Goal: Task Accomplishment & Management: Use online tool/utility

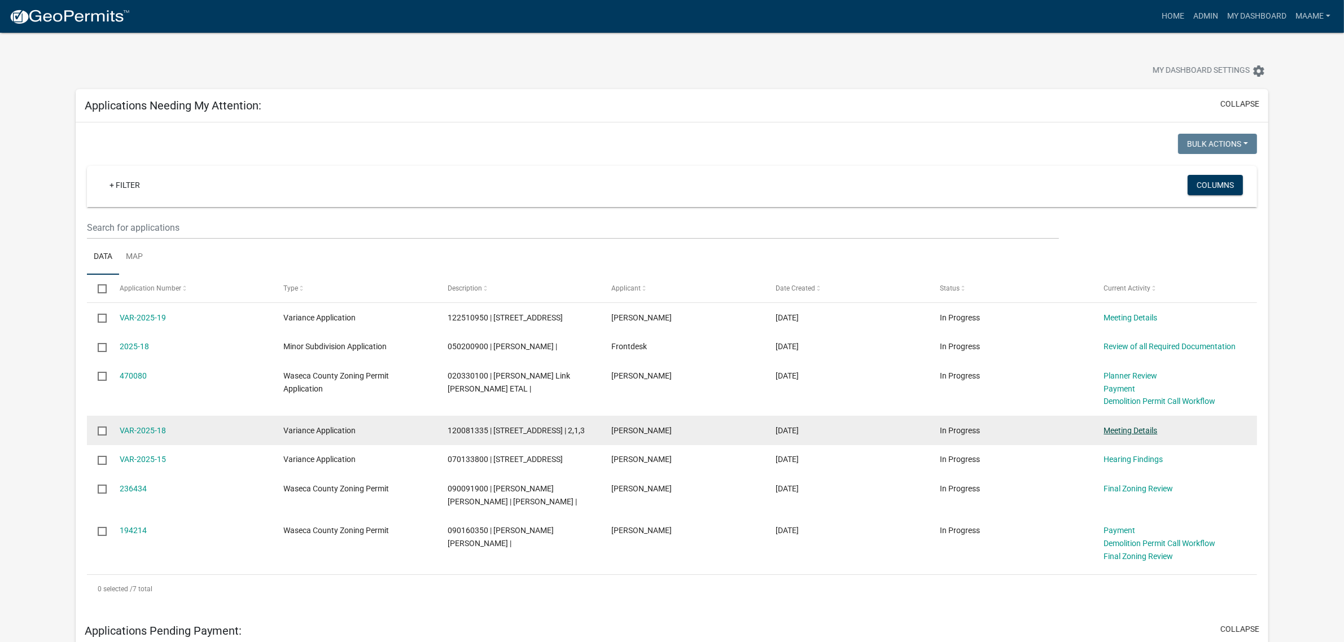
click at [1136, 432] on link "Meeting Details" at bounding box center [1131, 430] width 54 height 9
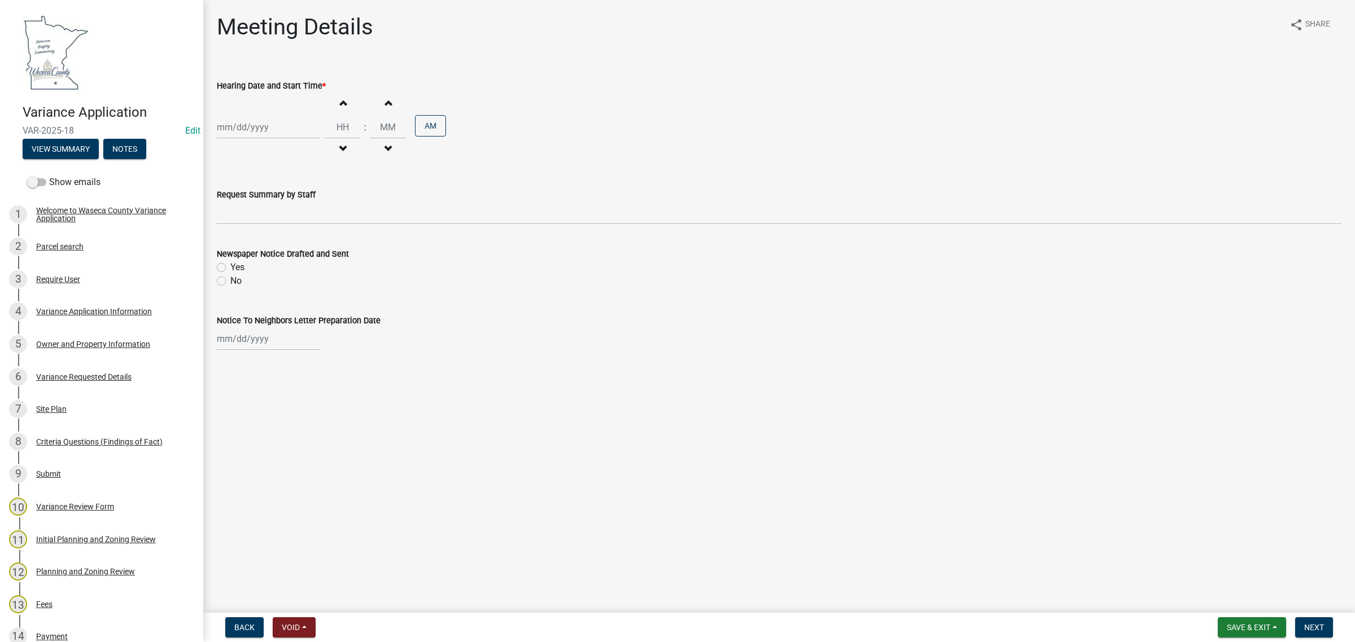
select select "10"
select select "2025"
click at [275, 123] on div "[PERSON_NAME] Feb Mar Apr [PERSON_NAME][DATE] Oct Nov [DATE] 1526 1527 1528 152…" at bounding box center [268, 127] width 103 height 23
click at [339, 151] on span "Next month" at bounding box center [336, 151] width 8 height 8
select select "11"
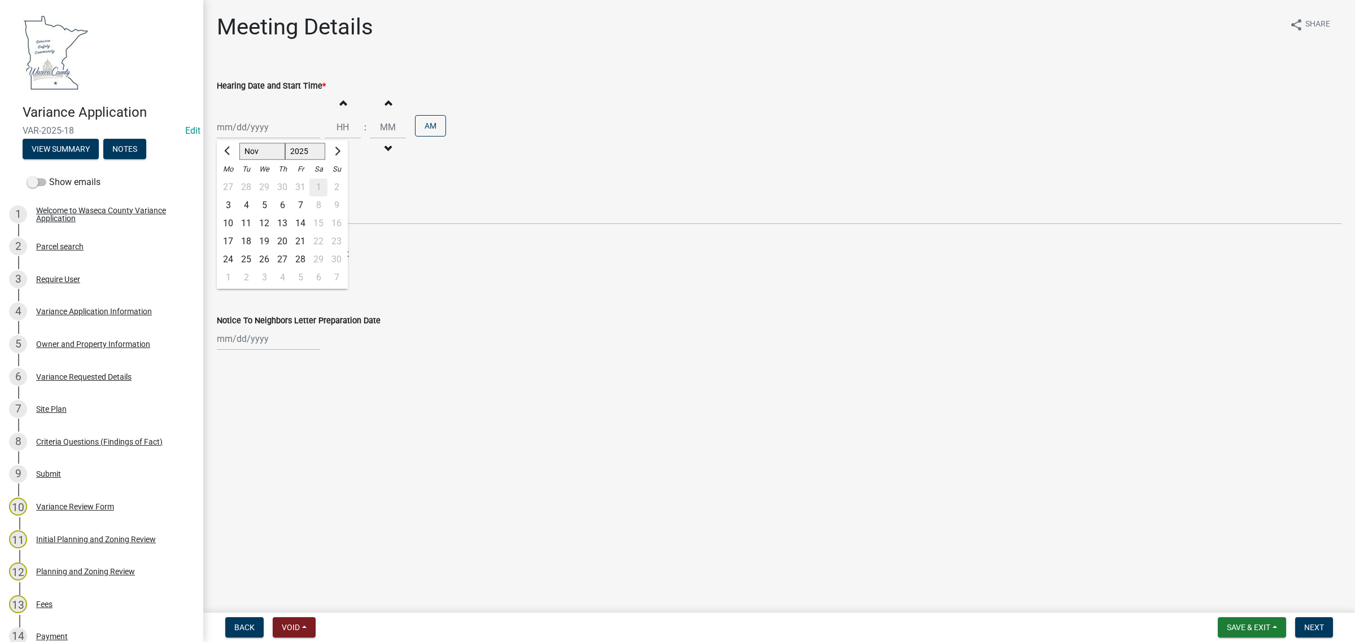
click at [282, 206] on div "6" at bounding box center [282, 205] width 18 height 18
type input "[DATE]"
click at [339, 123] on input "Hours" at bounding box center [343, 127] width 36 height 23
click at [340, 99] on span "button" at bounding box center [343, 102] width 6 height 9
type input "01"
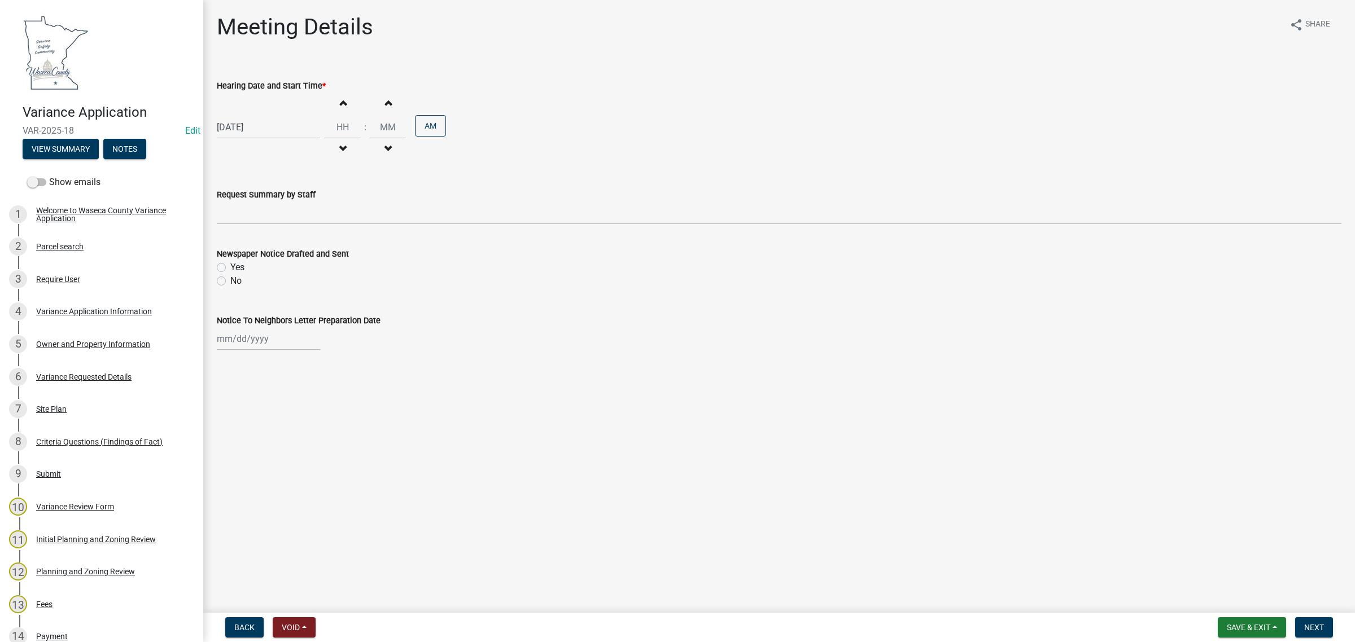
type input "00"
click at [340, 99] on span "button" at bounding box center [343, 102] width 6 height 9
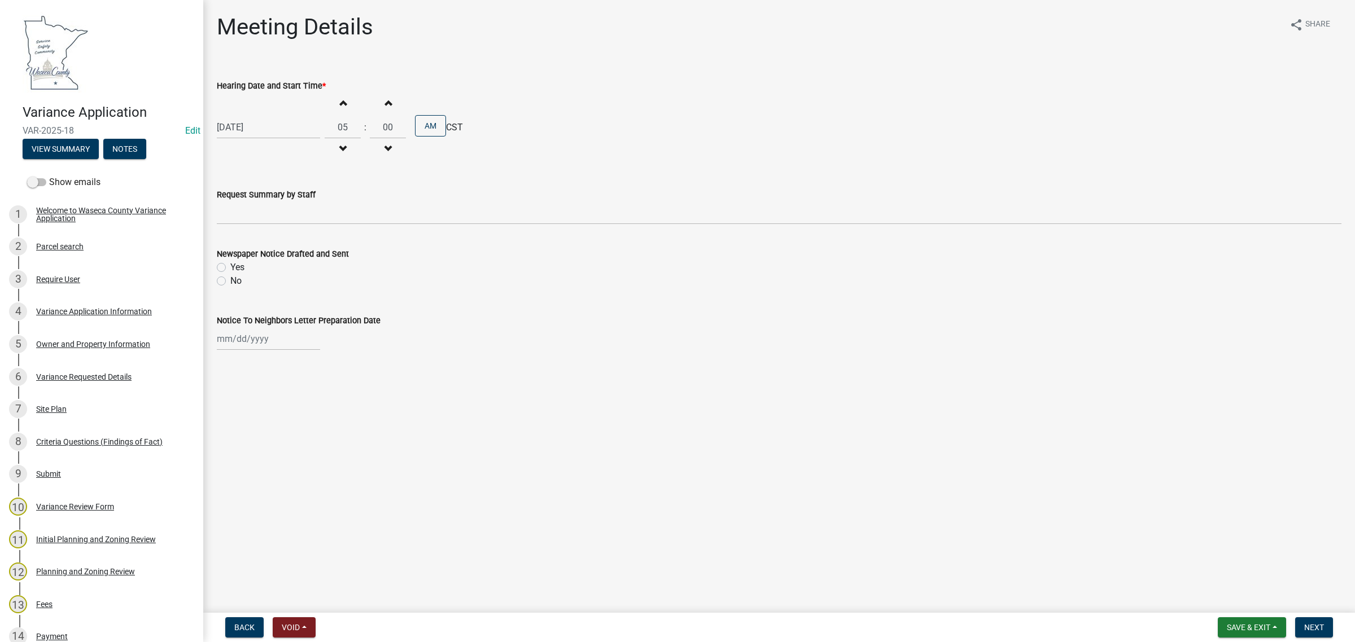
click at [340, 99] on span "button" at bounding box center [343, 102] width 6 height 9
type input "06"
click at [428, 121] on button "AM" at bounding box center [430, 125] width 31 height 21
click at [216, 268] on div "Newspaper Notice Drafted and Sent Yes No" at bounding box center [778, 261] width 1141 height 54
click at [230, 266] on label "Yes" at bounding box center [237, 268] width 14 height 14
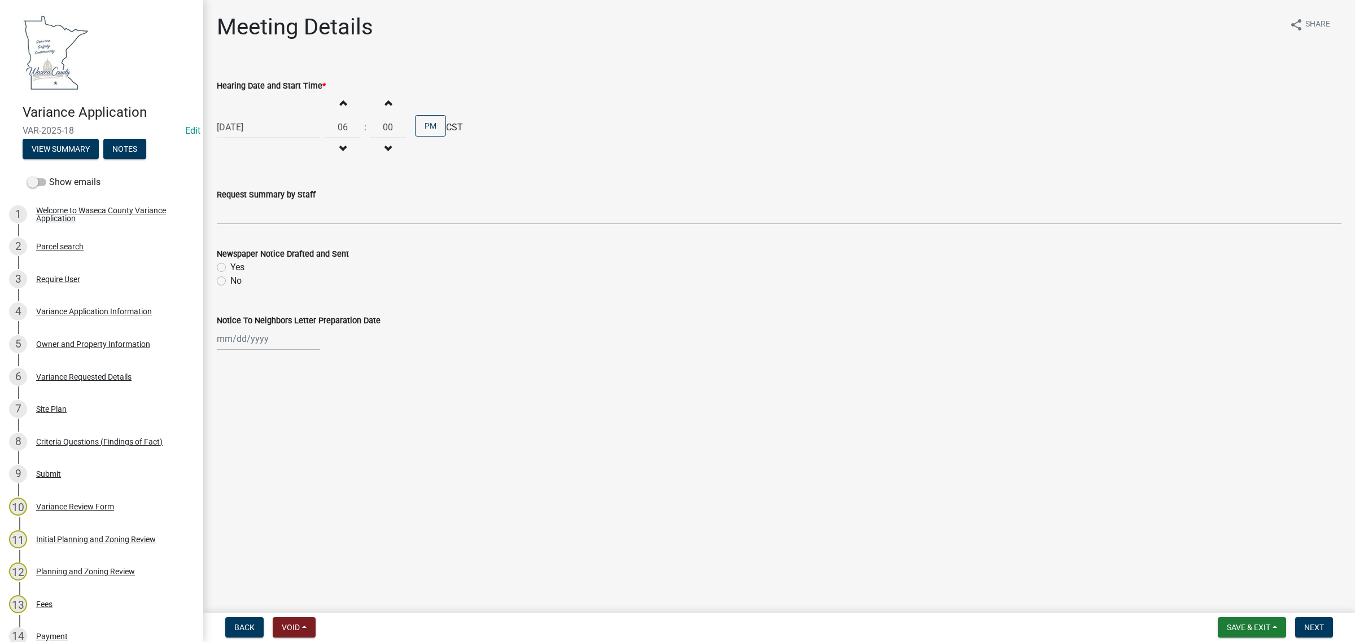
click at [230, 266] on input "Yes" at bounding box center [233, 264] width 7 height 7
radio input "true"
click at [1243, 629] on span "Save & Exit" at bounding box center [1248, 627] width 43 height 9
click at [1225, 594] on button "Save & Exit" at bounding box center [1240, 598] width 90 height 27
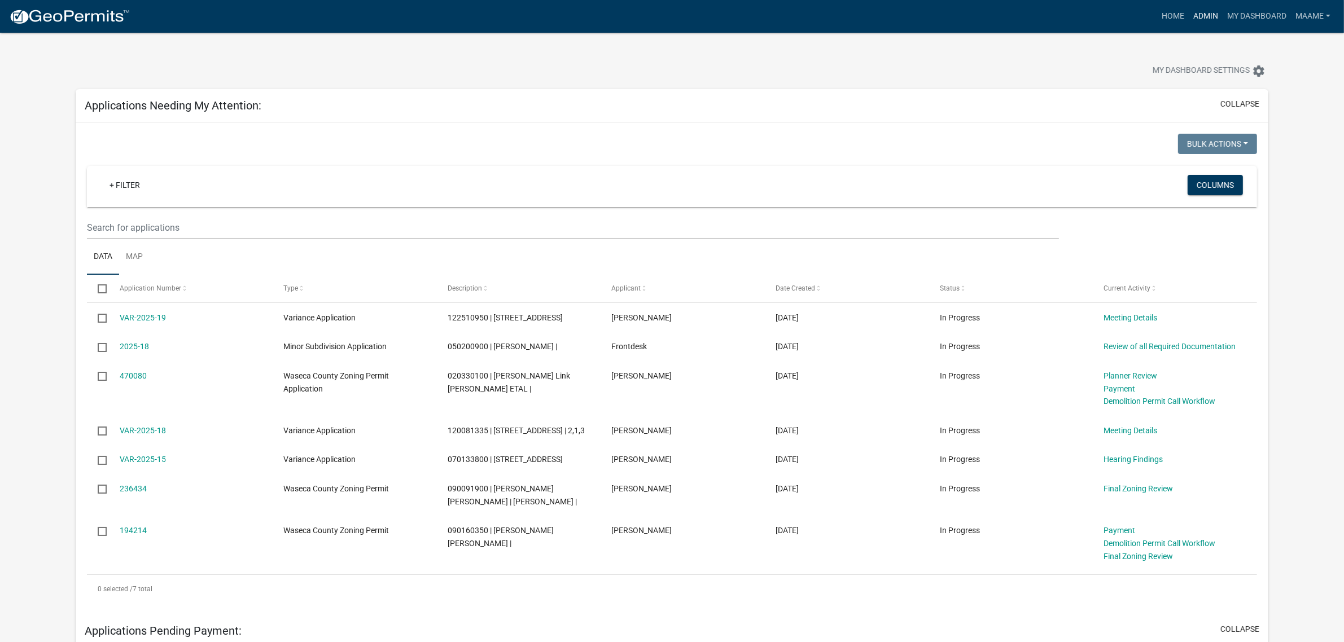
click at [1211, 15] on link "Admin" at bounding box center [1206, 16] width 34 height 21
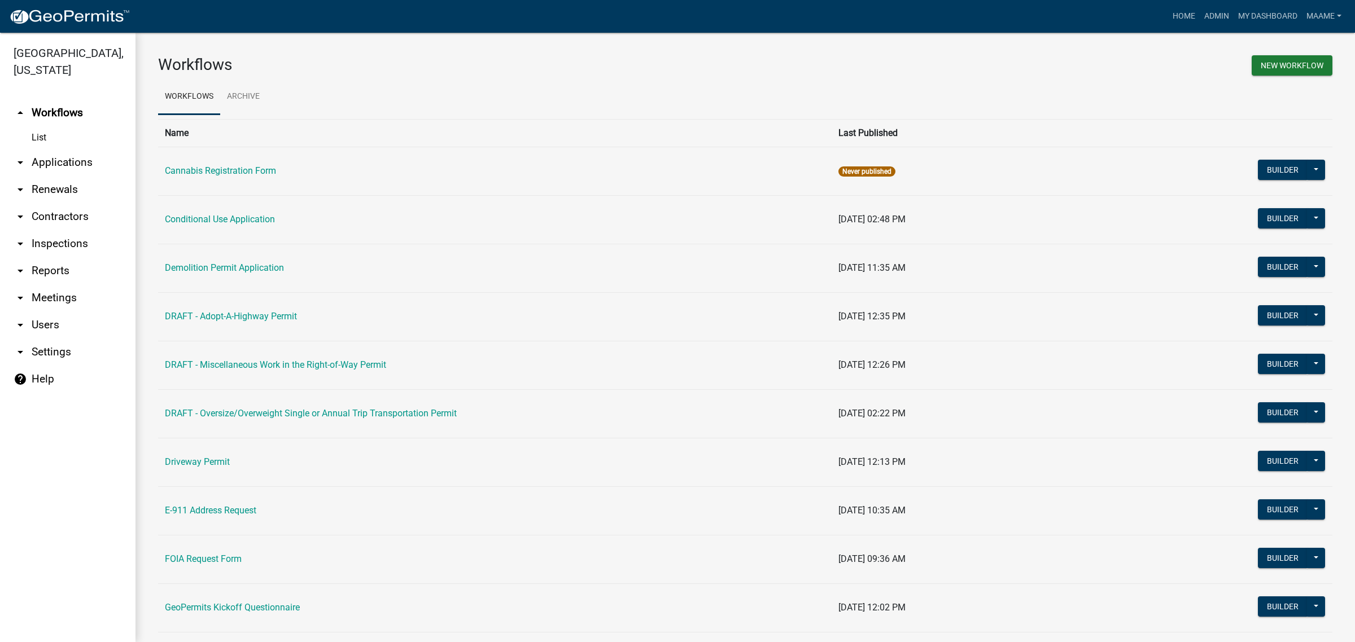
click at [34, 139] on link "List" at bounding box center [67, 137] width 135 height 23
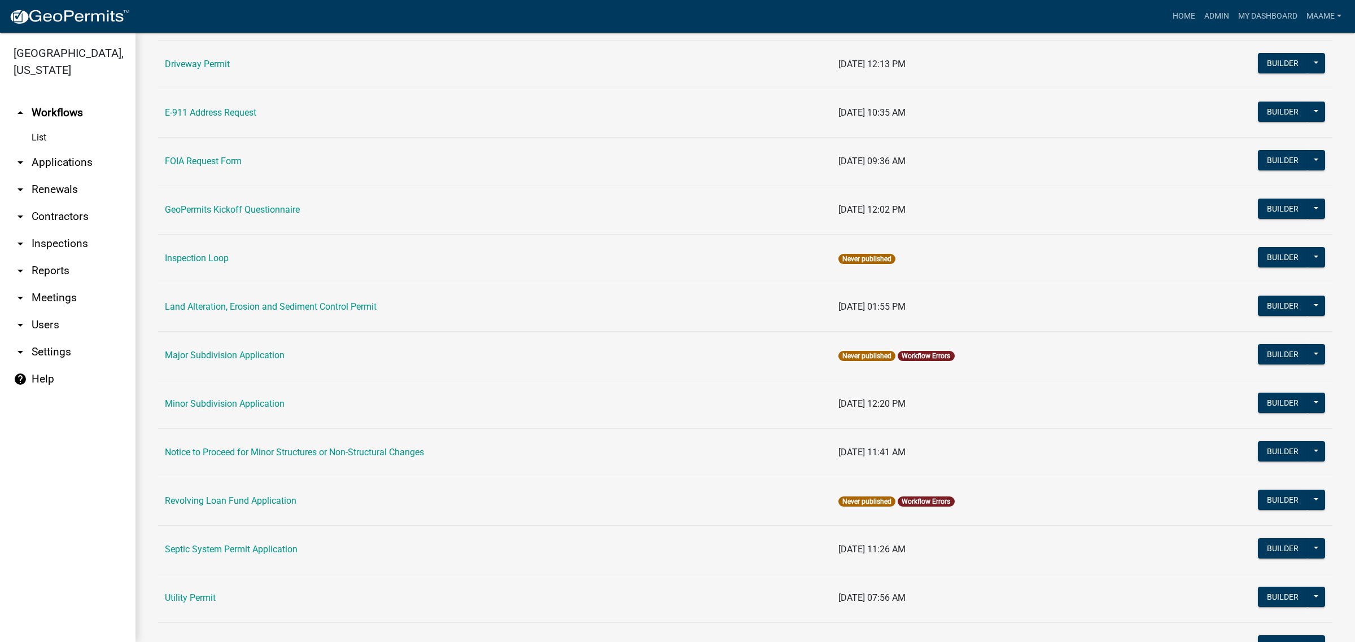
scroll to position [423, 0]
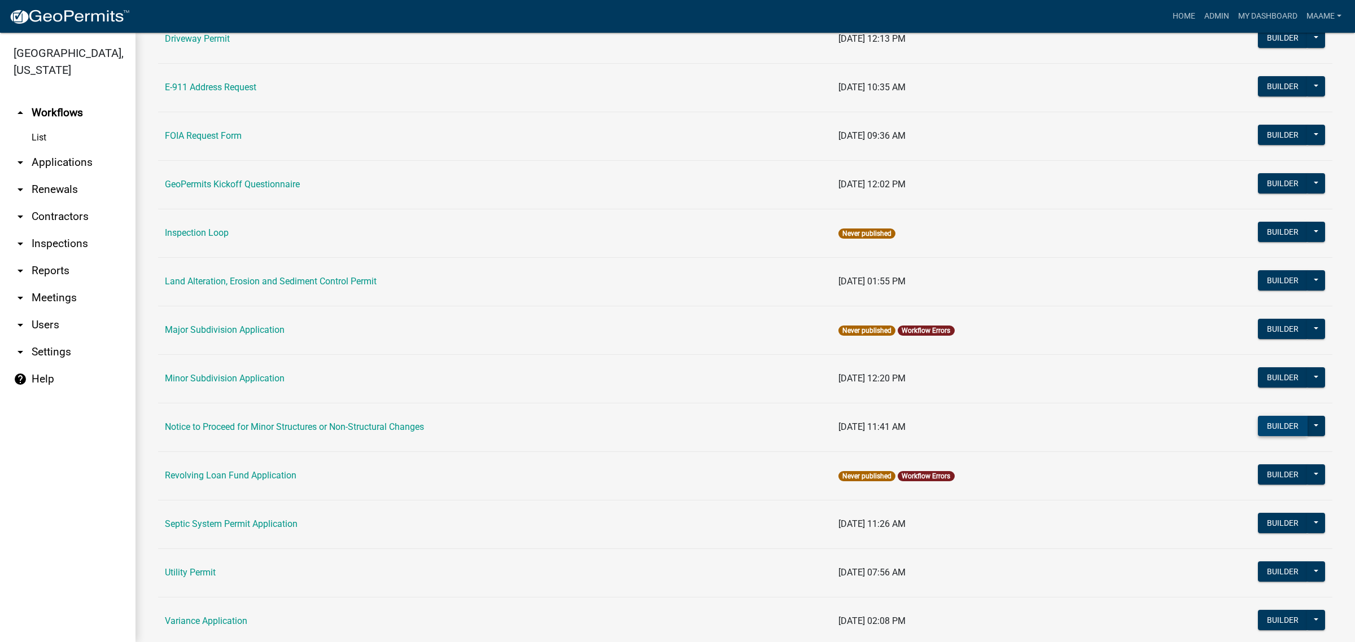
click at [1262, 422] on button "Builder" at bounding box center [1283, 426] width 50 height 20
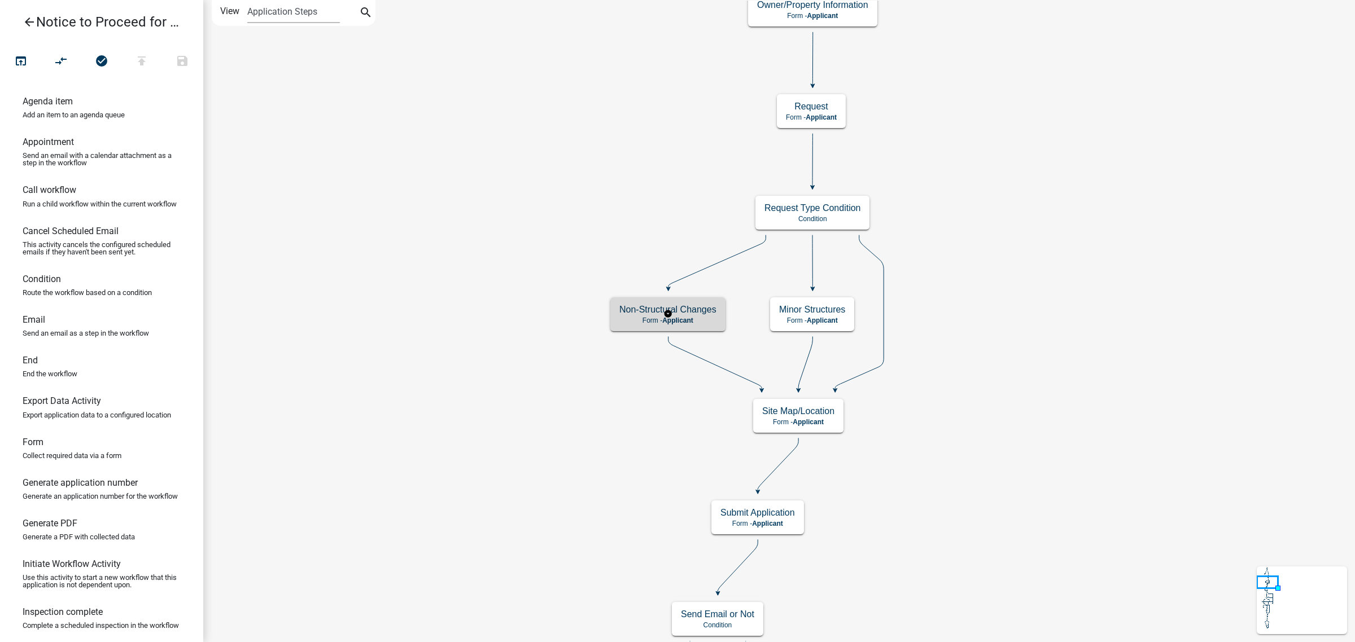
click at [624, 311] on h5 "Non-Structural Changes" at bounding box center [667, 309] width 97 height 11
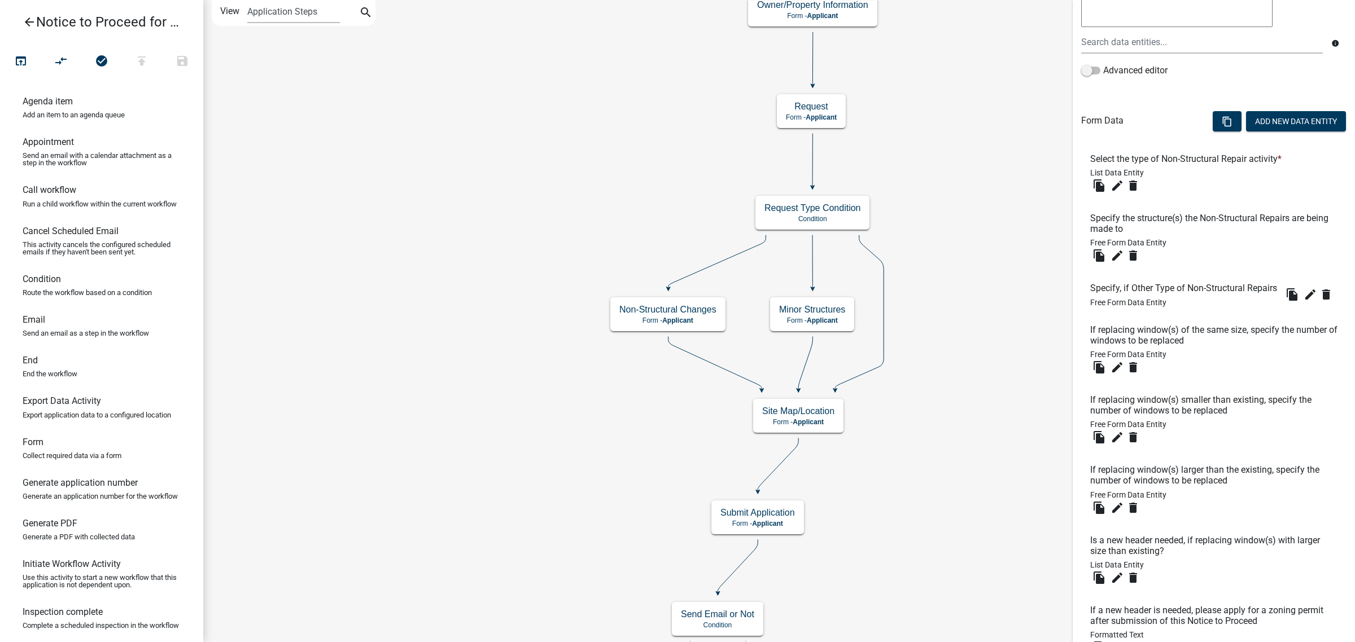
scroll to position [348, 0]
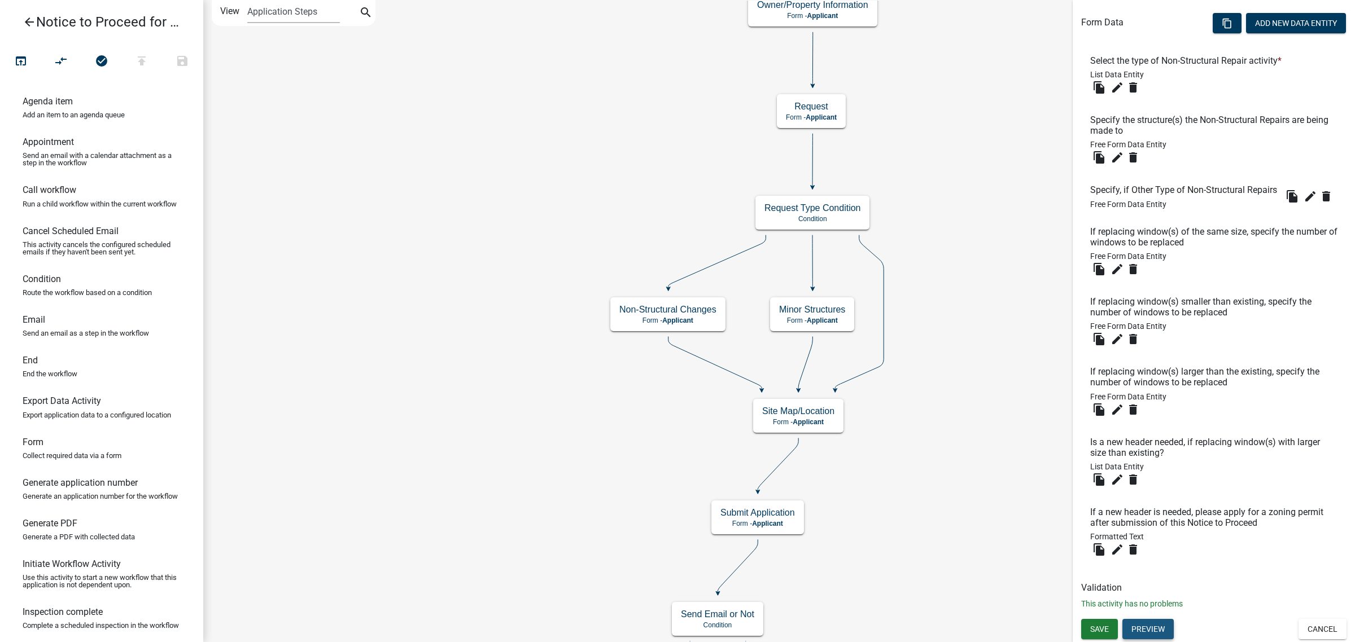
click at [1159, 629] on button "Preview" at bounding box center [1147, 629] width 51 height 20
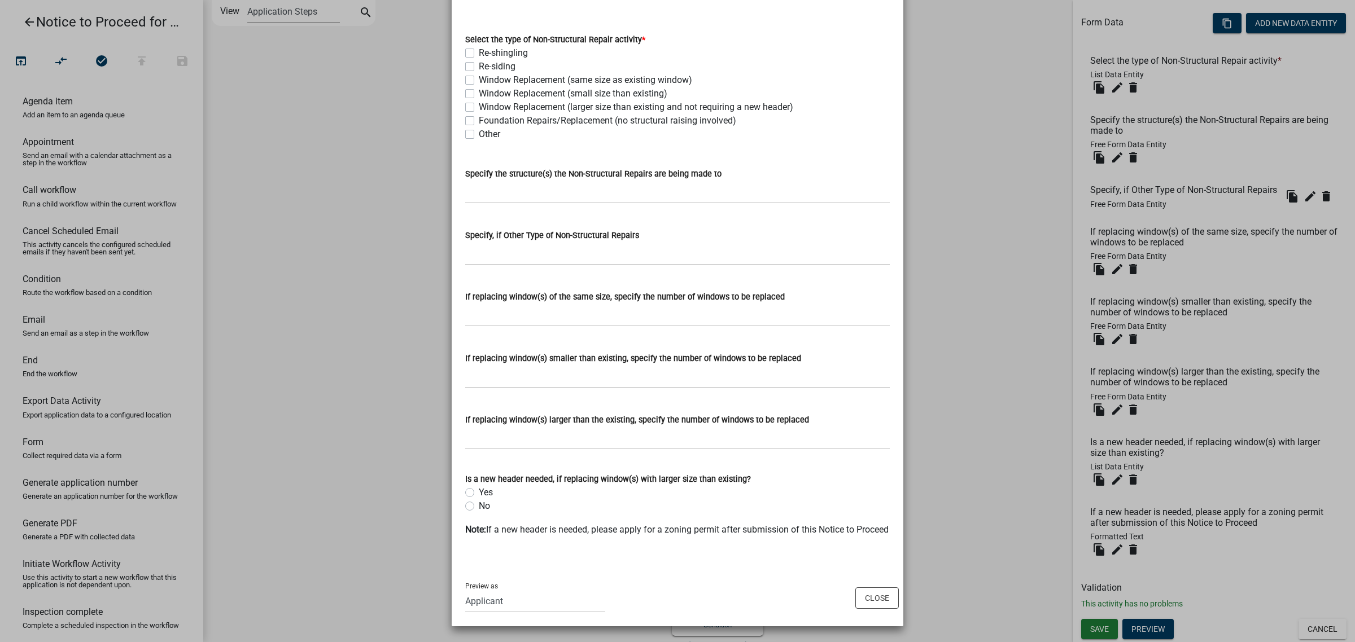
scroll to position [77, 0]
click at [873, 602] on button "Close" at bounding box center [876, 598] width 43 height 21
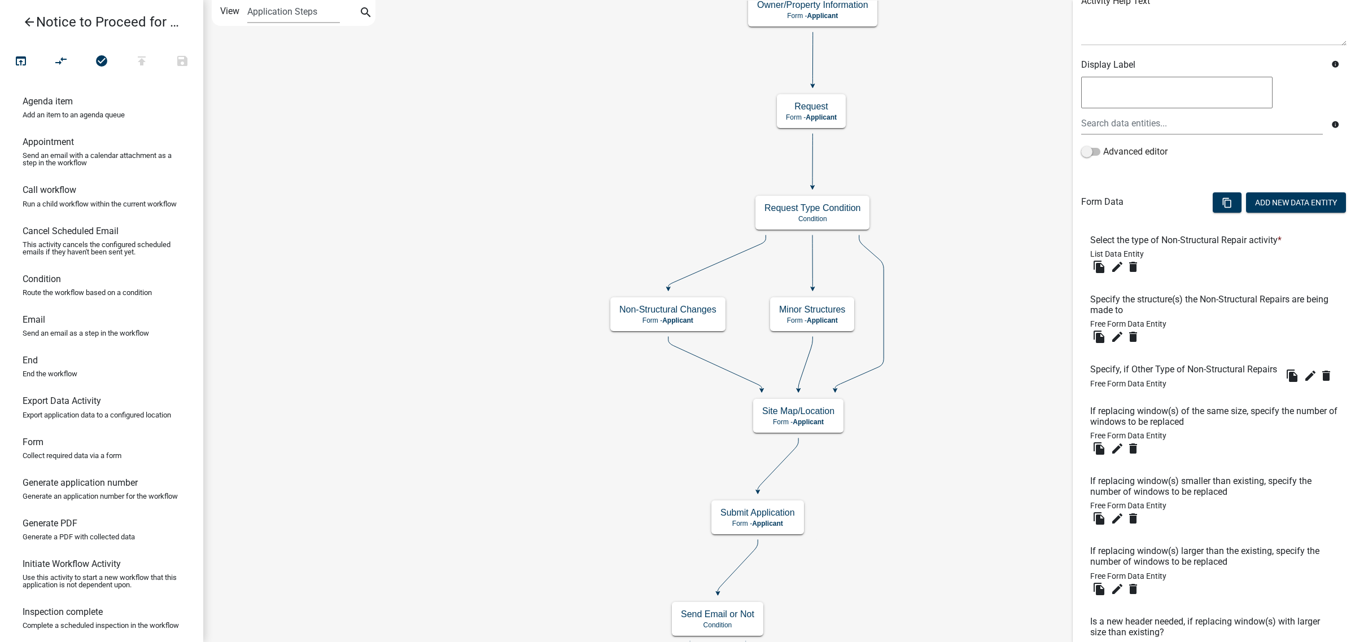
scroll to position [0, 0]
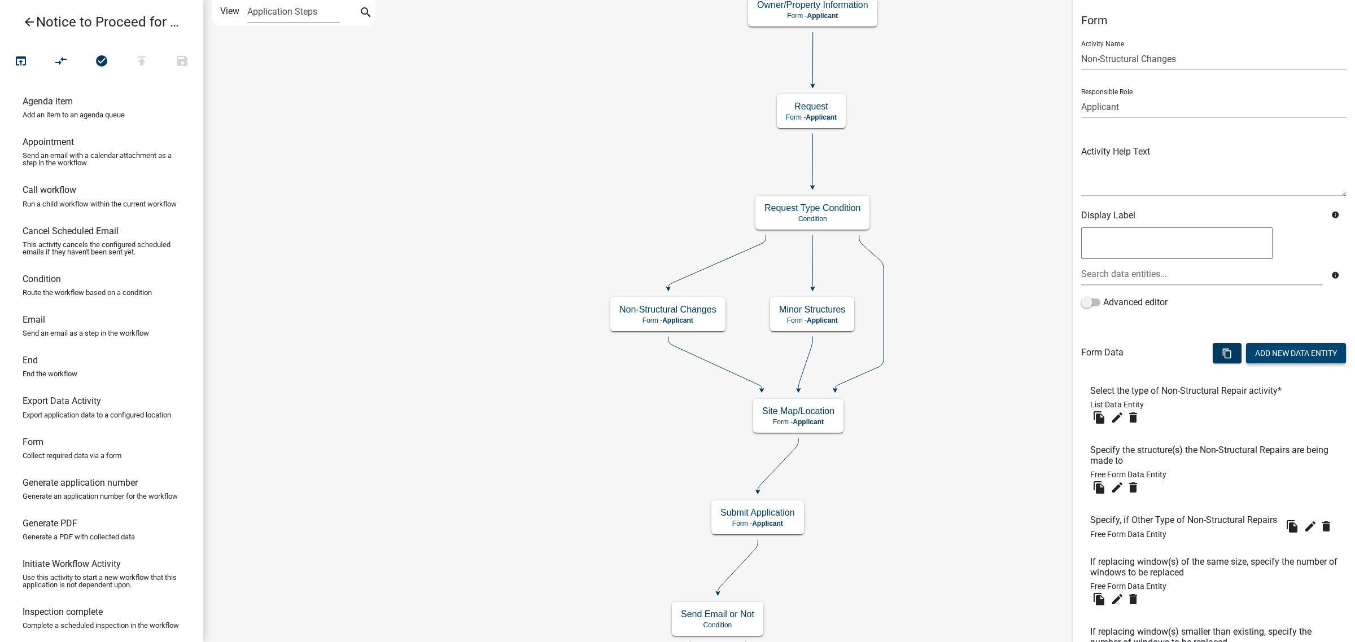
click at [1254, 354] on button "Add New Data Entity" at bounding box center [1296, 353] width 100 height 20
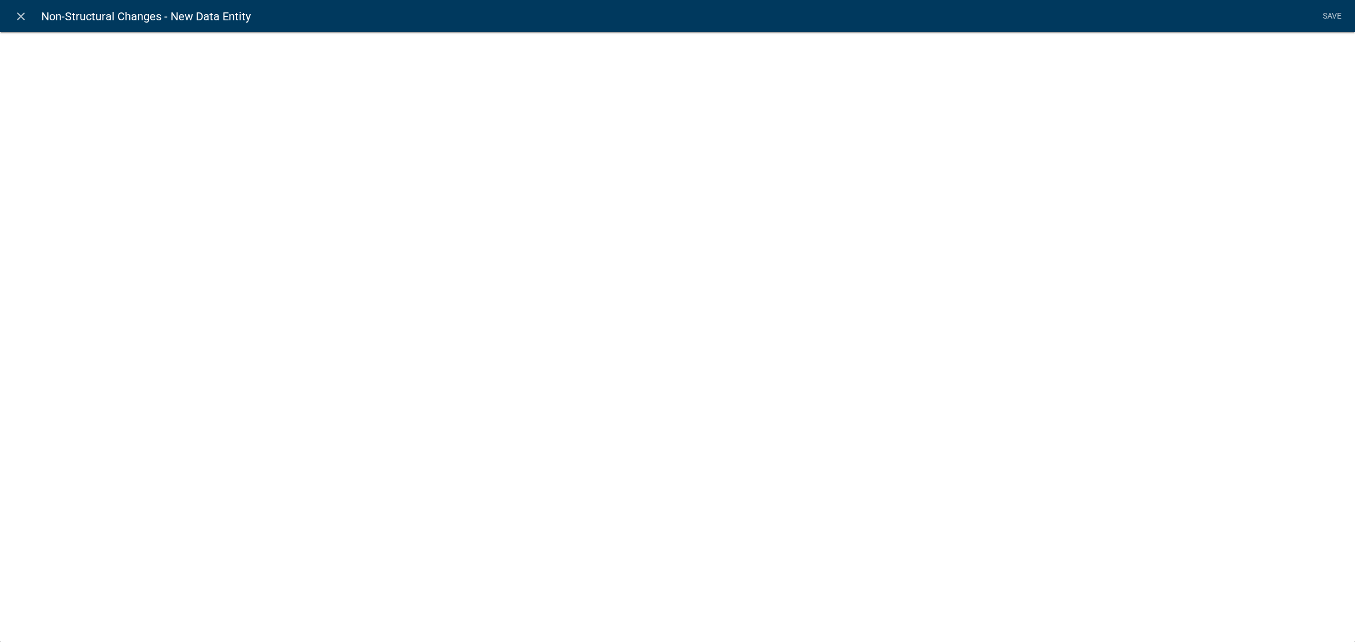
select select
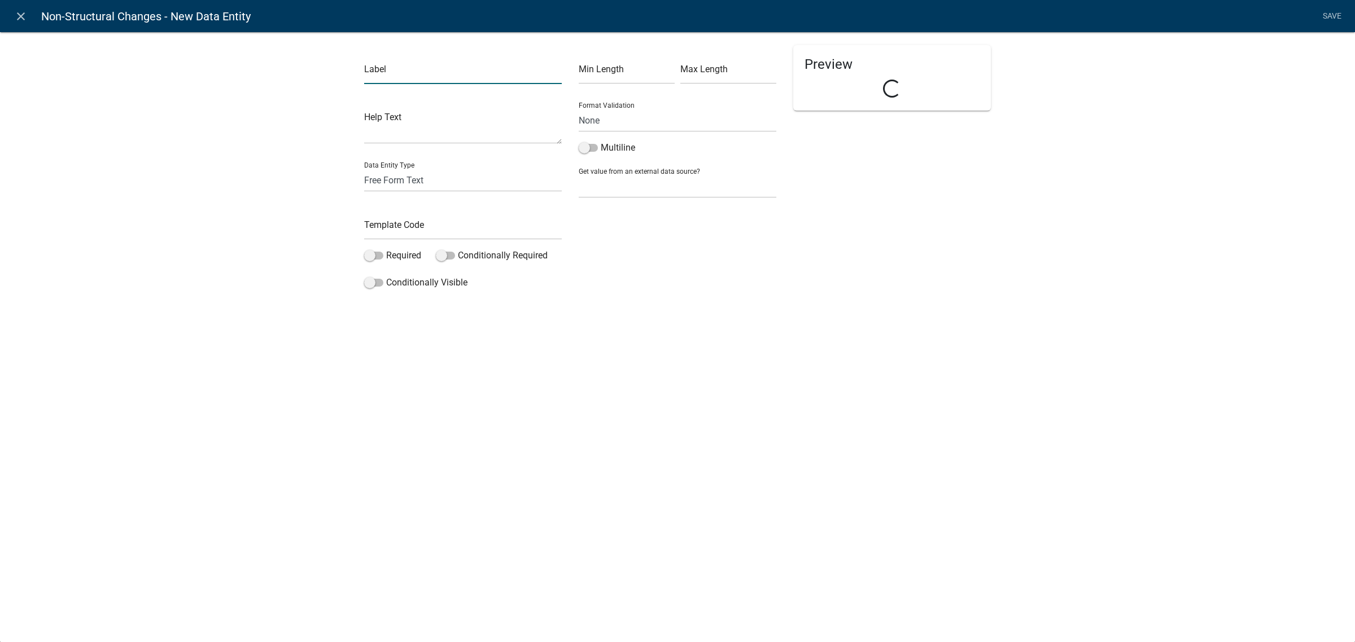
click at [384, 72] on input "text" at bounding box center [463, 72] width 198 height 23
drag, startPoint x: 393, startPoint y: 71, endPoint x: 433, endPoint y: 72, distance: 40.6
click at [433, 72] on input "Upload your own site drawing here if you did not use the map above" at bounding box center [463, 72] width 198 height 23
click at [441, 73] on input "Uploadsite drawing here if you did not use the map above" at bounding box center [463, 72] width 198 height 23
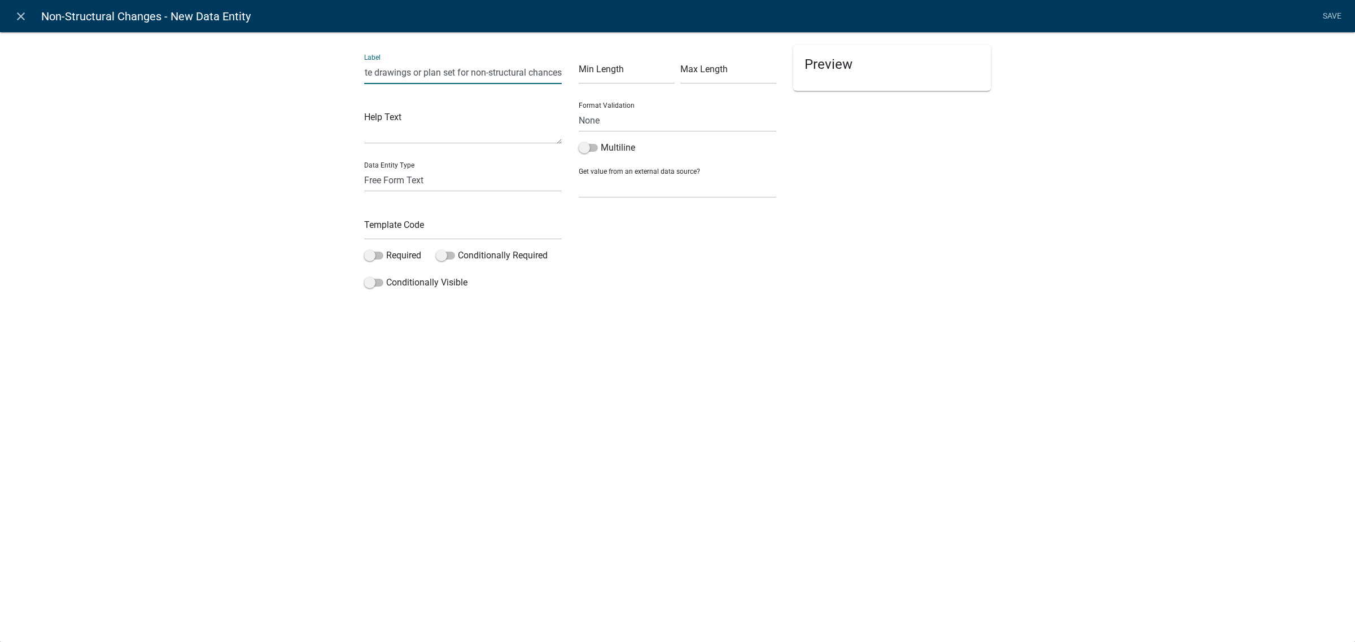
type input "Uploadsite drawings or plan set for non-structural chances"
click at [431, 187] on select "Free Form Text Document Display Entity Value Fee Numeric Data Date Map Sketch D…" at bounding box center [463, 180] width 198 height 23
select select "document"
click at [364, 169] on select "Free Form Text Document Display Entity Value Fee Numeric Data Date Map Sketch D…" at bounding box center [463, 180] width 198 height 23
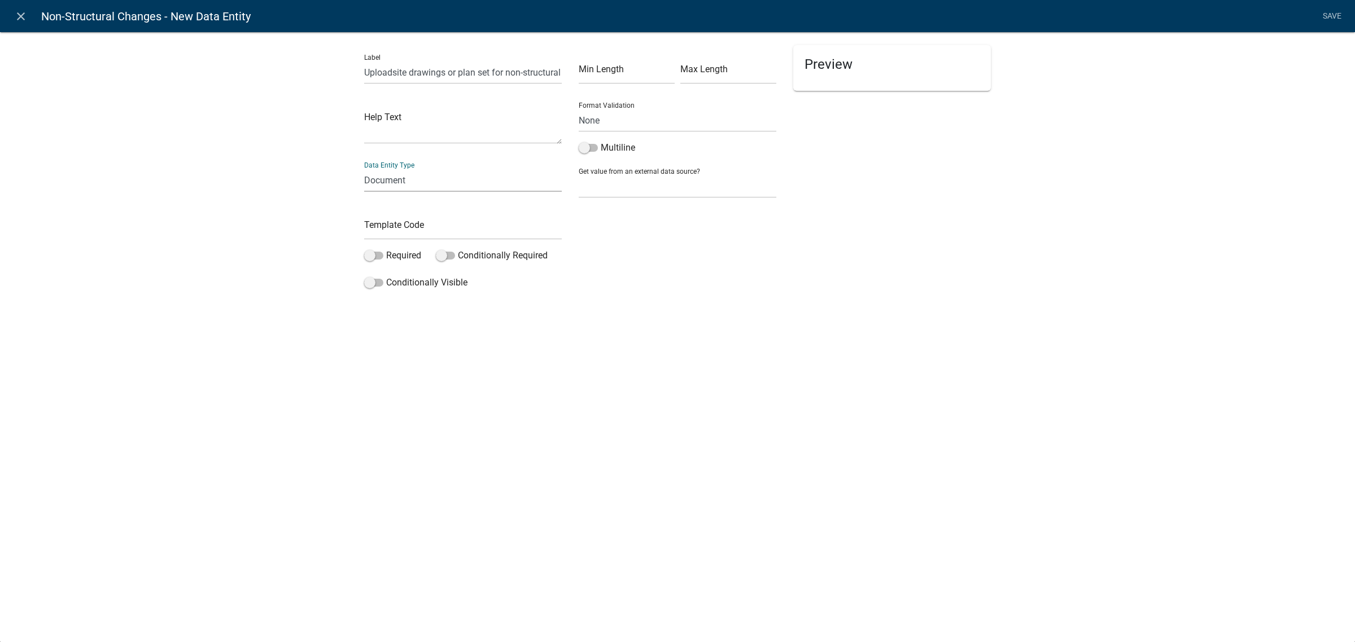
select select "document"
click at [388, 218] on input "text" at bounding box center [463, 228] width 198 height 23
type input "NTPDrawingUpload"
click at [402, 364] on div "close Non-Structural Changes - New Data Entity Save Label Uploadsite drawings o…" at bounding box center [677, 321] width 1355 height 642
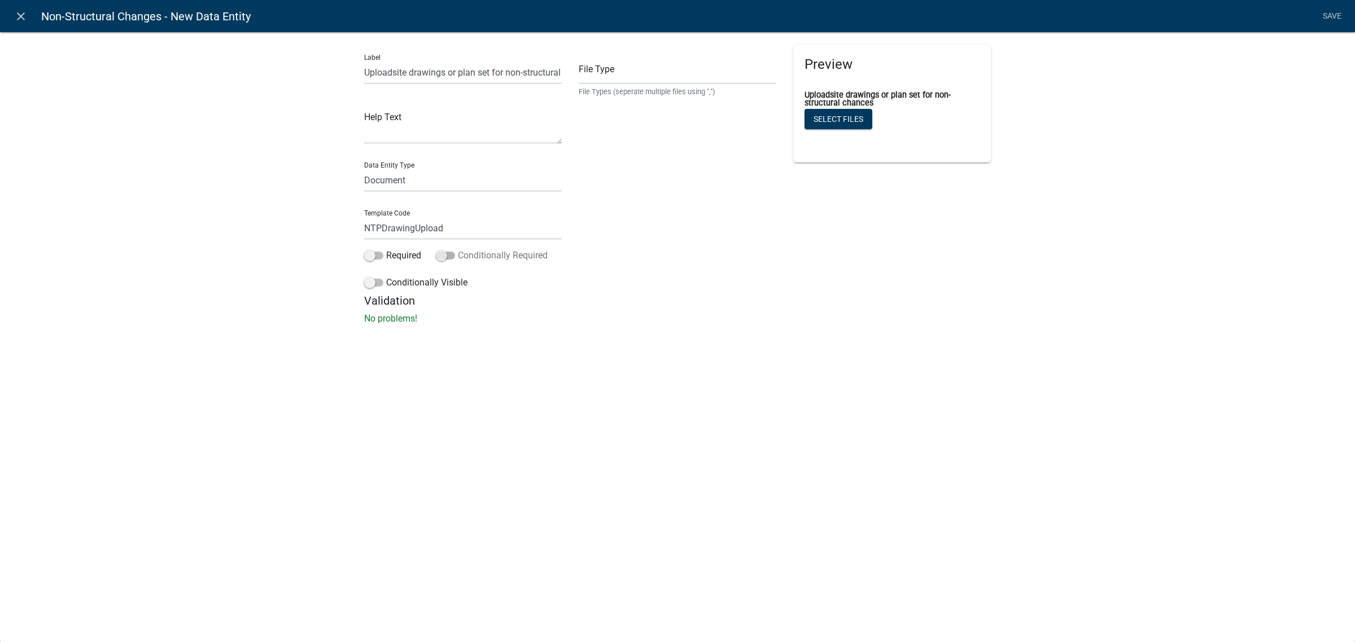
click at [444, 257] on span at bounding box center [445, 256] width 19 height 8
click at [458, 249] on input "Conditionally Required" at bounding box center [458, 249] width 0 height 0
click at [444, 257] on span at bounding box center [445, 256] width 19 height 8
click at [458, 249] on input "Conditionally Required" at bounding box center [458, 249] width 0 height 0
click at [1330, 14] on li "Save" at bounding box center [1331, 16] width 28 height 21
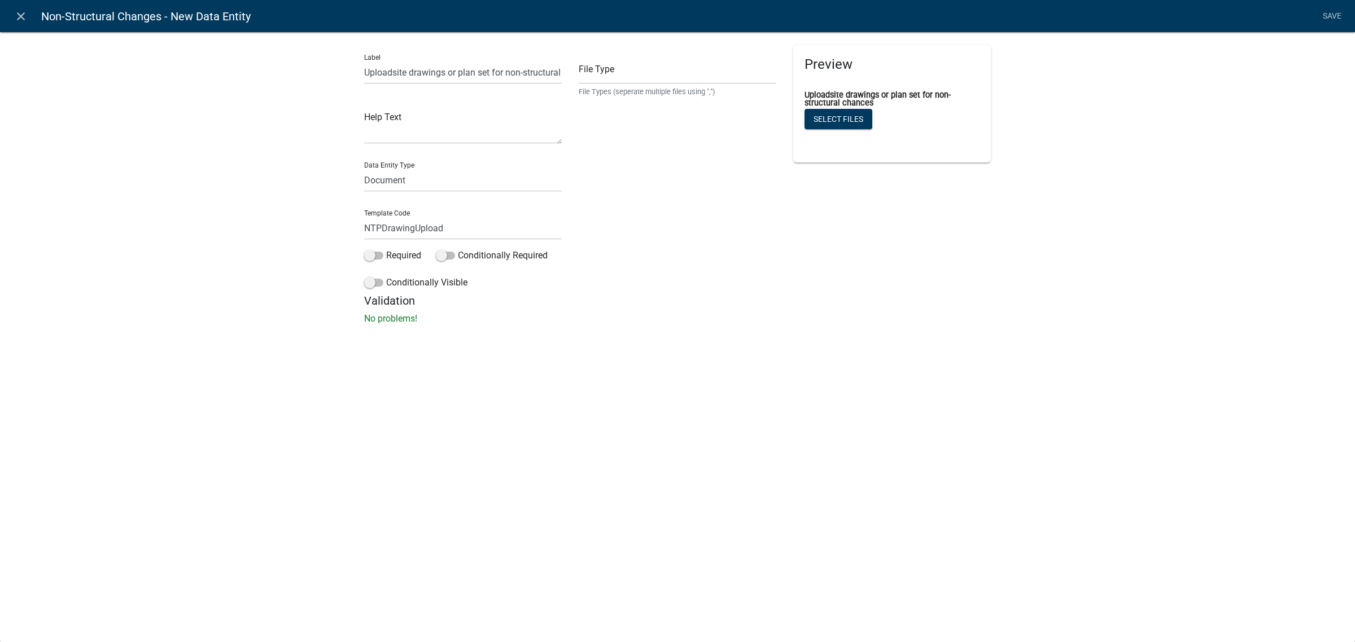
click at [500, 374] on div "close Non-Structural Changes - New Data Entity Save Label Uploadsite drawings o…" at bounding box center [677, 321] width 1355 height 642
click at [620, 72] on input "text" at bounding box center [678, 72] width 198 height 23
type input "pdf,jpeg,jpg,doc"
click at [1328, 16] on link "Save" at bounding box center [1331, 16] width 28 height 21
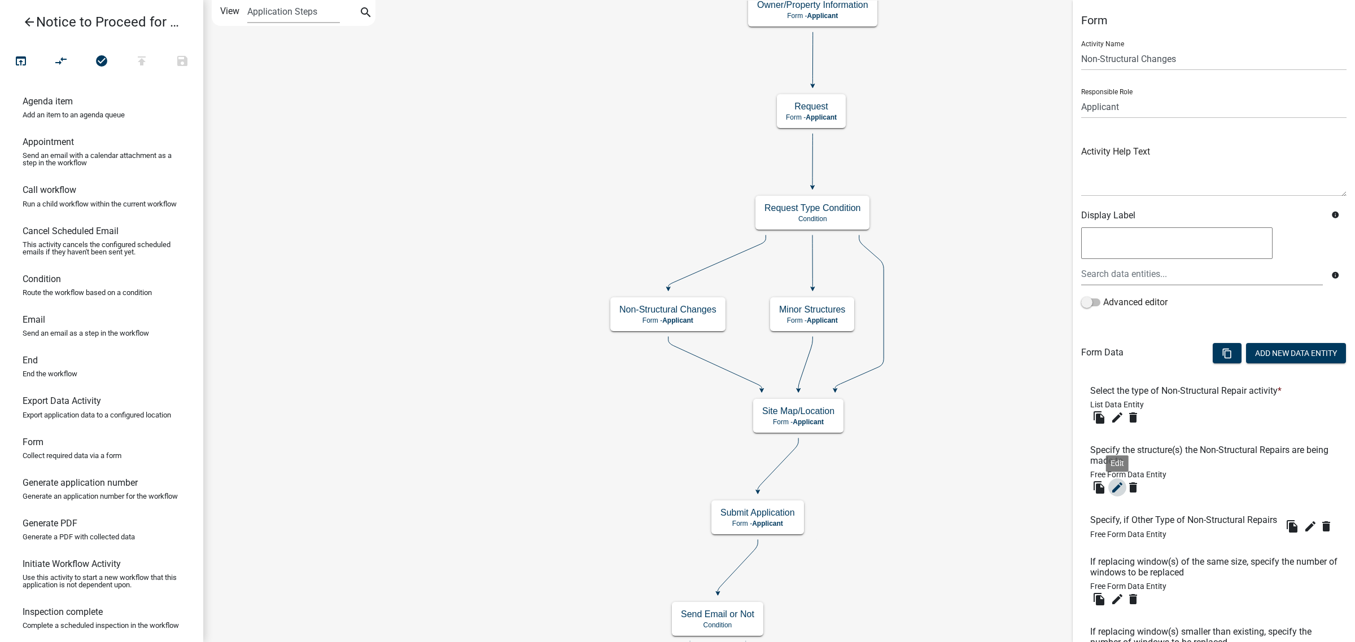
click at [1118, 485] on icon "edit" at bounding box center [1117, 488] width 14 height 14
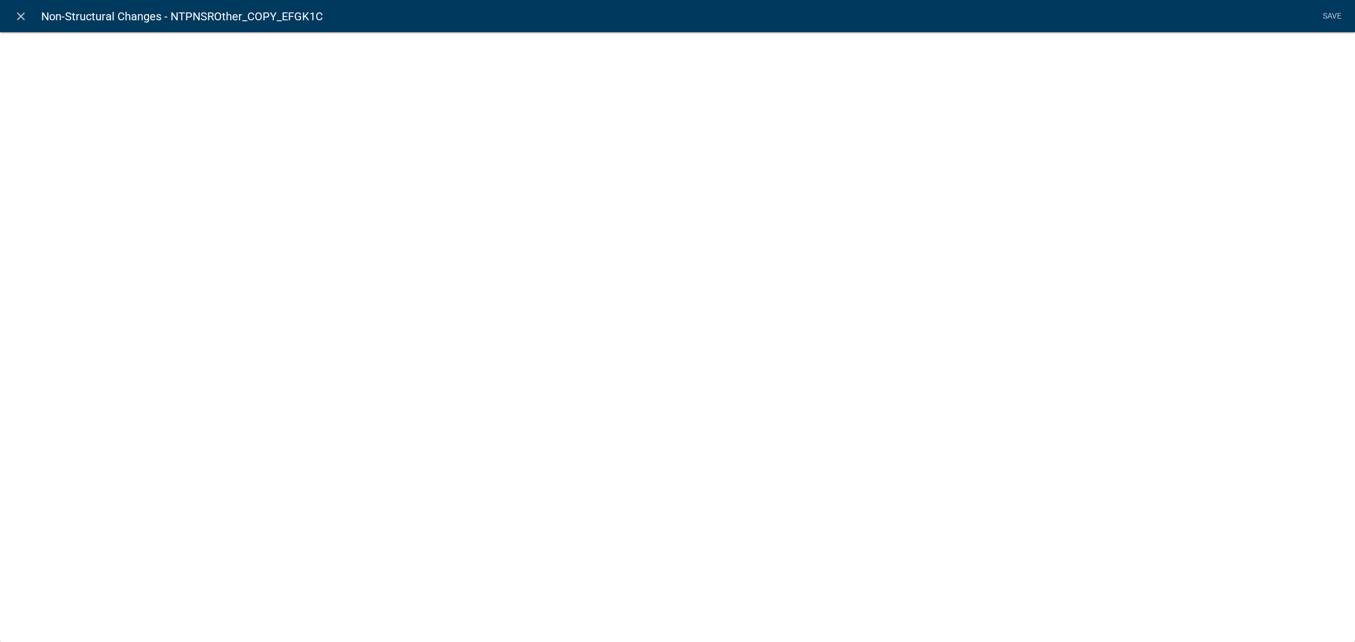
select select
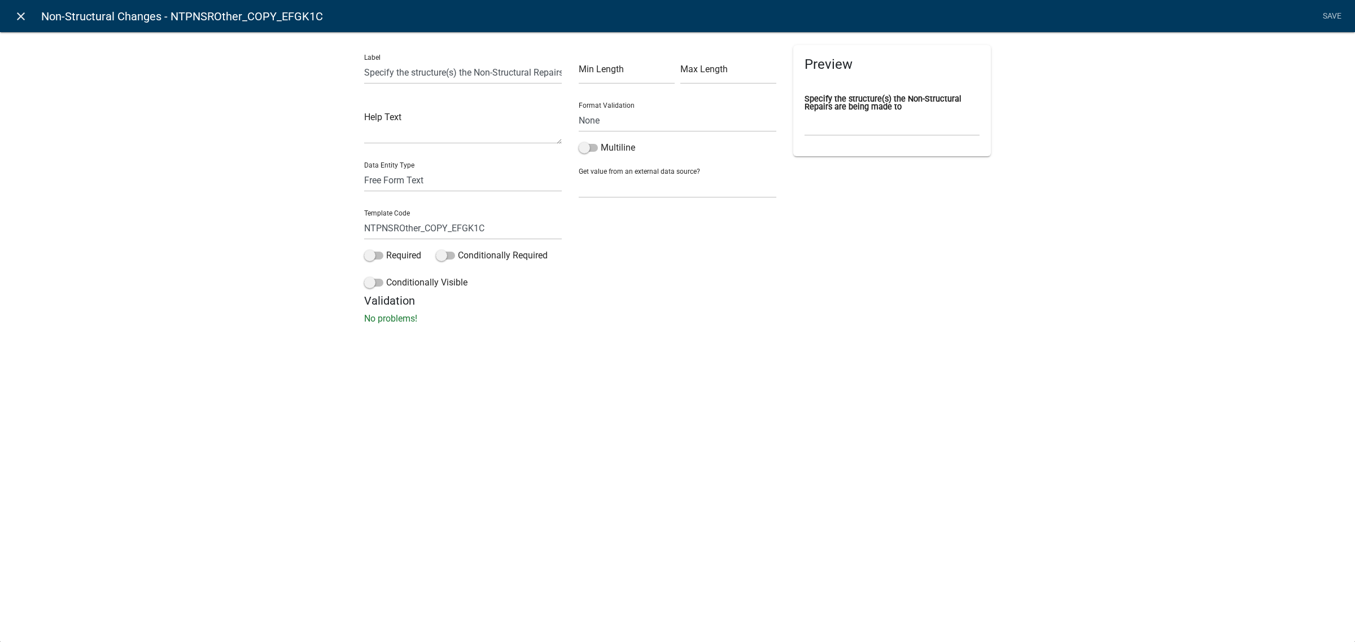
click at [20, 12] on icon "close" at bounding box center [21, 17] width 14 height 14
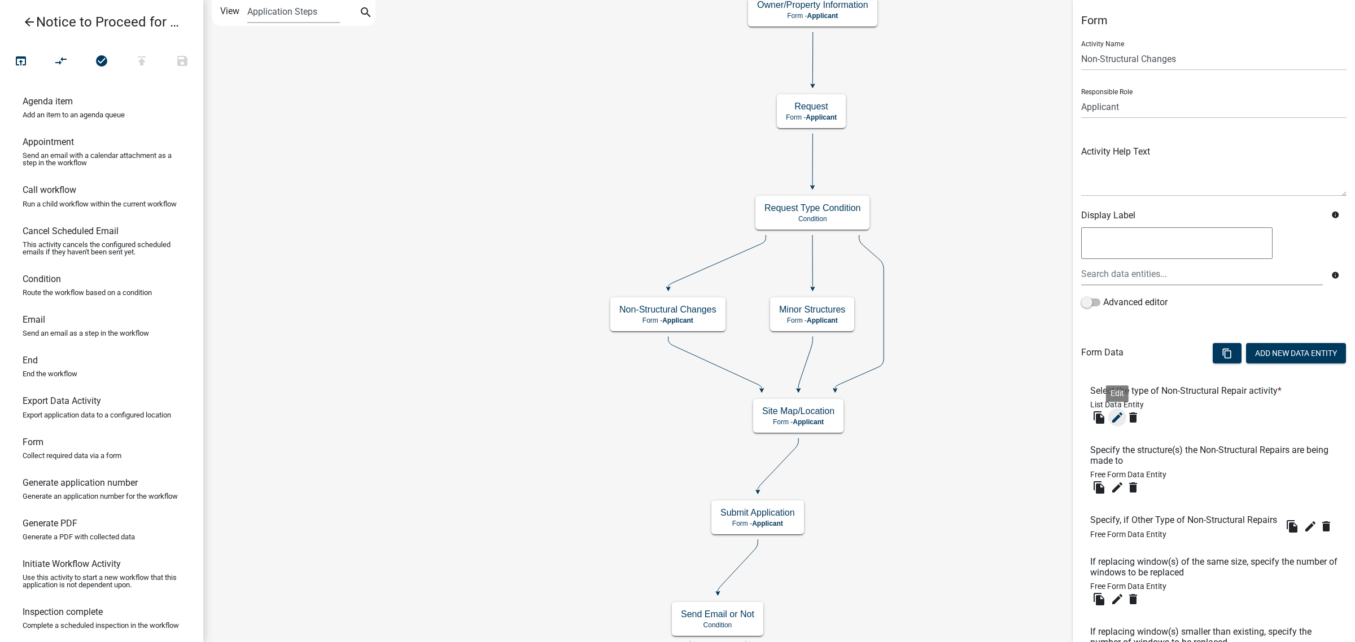
click at [1118, 416] on icon "edit" at bounding box center [1117, 418] width 14 height 14
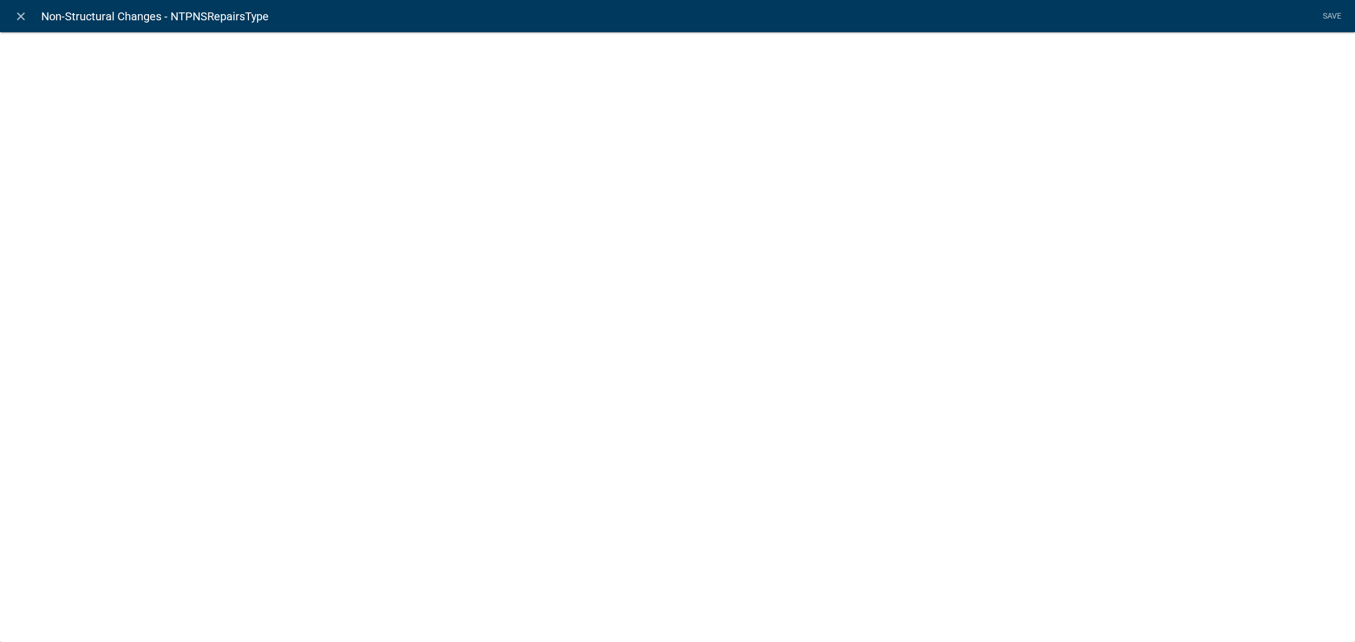
select select "list-data"
select select
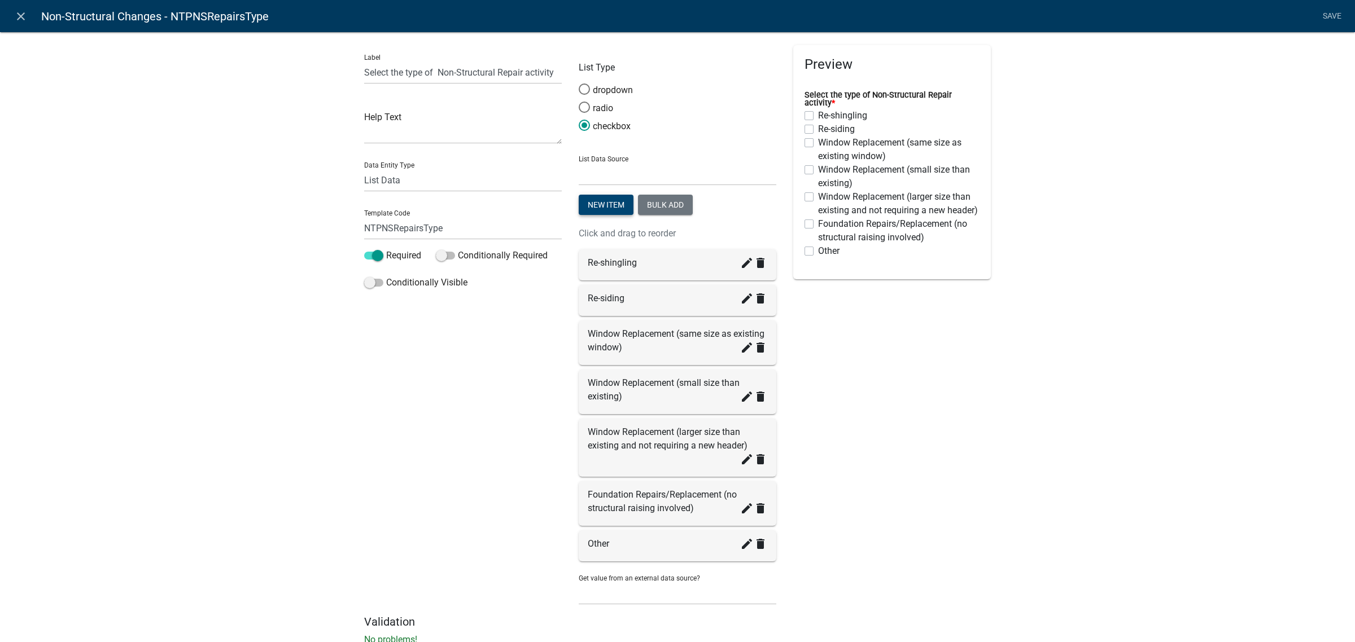
click at [607, 204] on button "New item" at bounding box center [606, 205] width 55 height 20
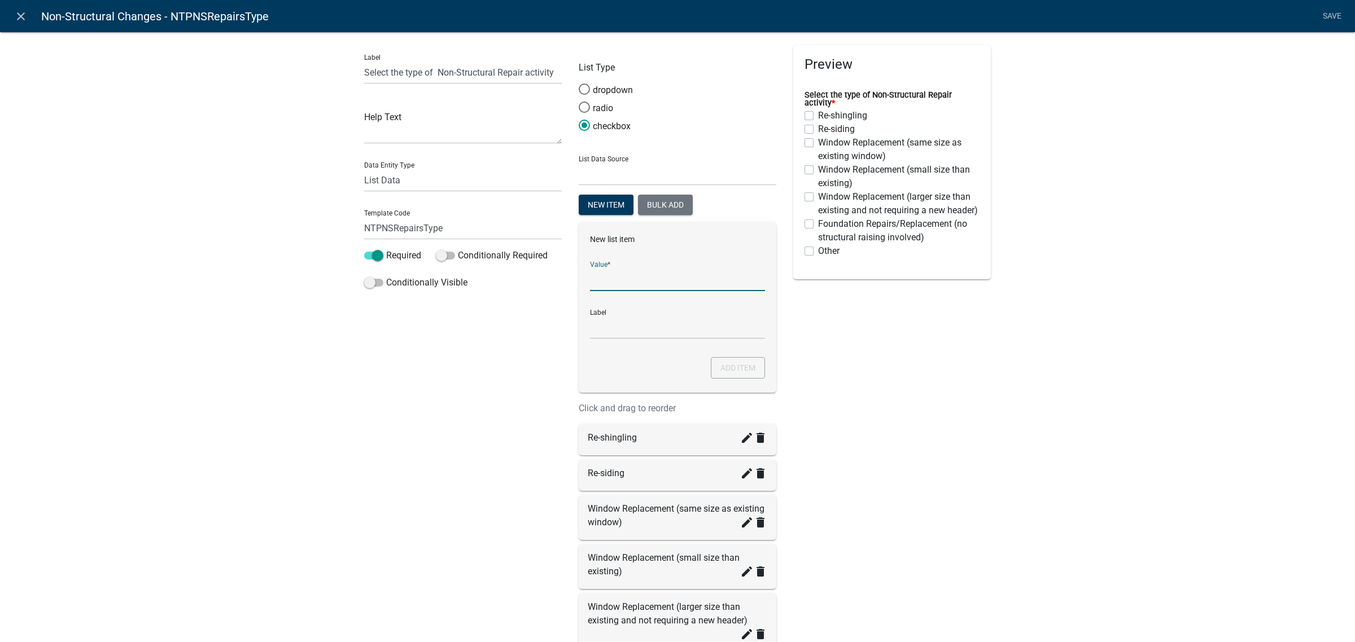
click at [636, 283] on input "List Data Source" at bounding box center [677, 279] width 175 height 23
type input "Cell Tower Modification"
click at [647, 323] on input "Cell Tower Modification" at bounding box center [677, 327] width 175 height 23
click at [868, 367] on div "Preview Select the type of Non-Structural Repair activity * Re-shingling Re-sid…" at bounding box center [892, 417] width 214 height 745
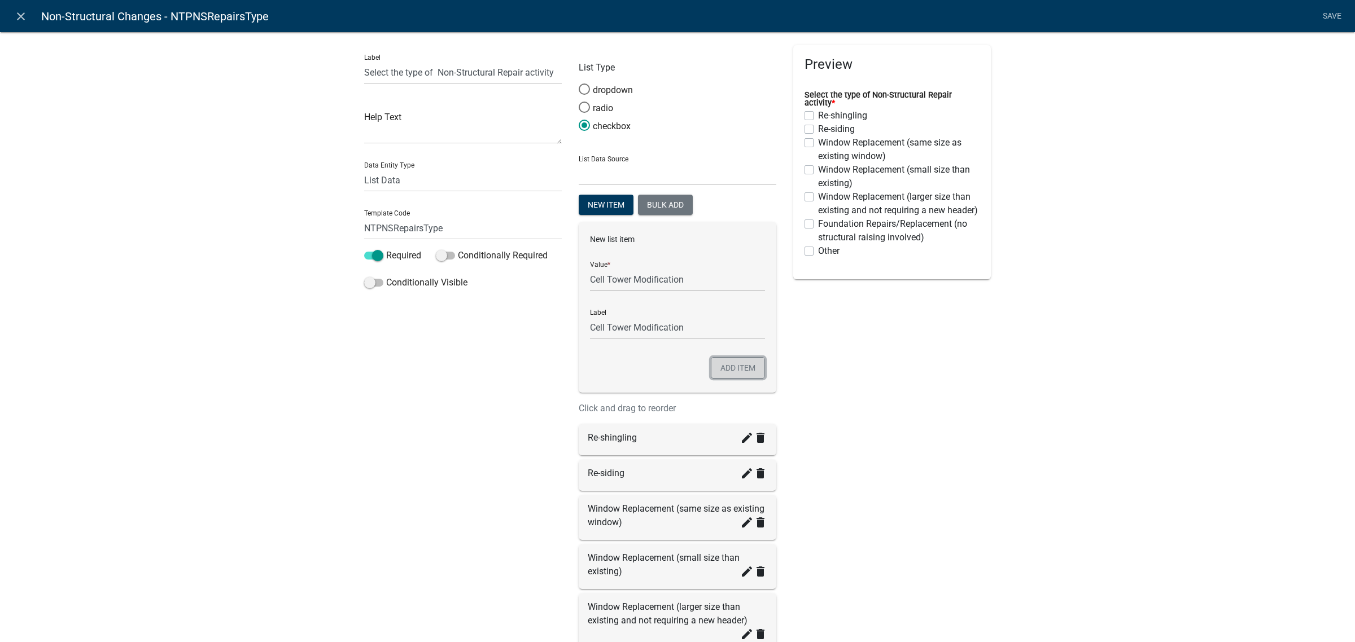
click at [739, 364] on button "Add item" at bounding box center [738, 367] width 54 height 21
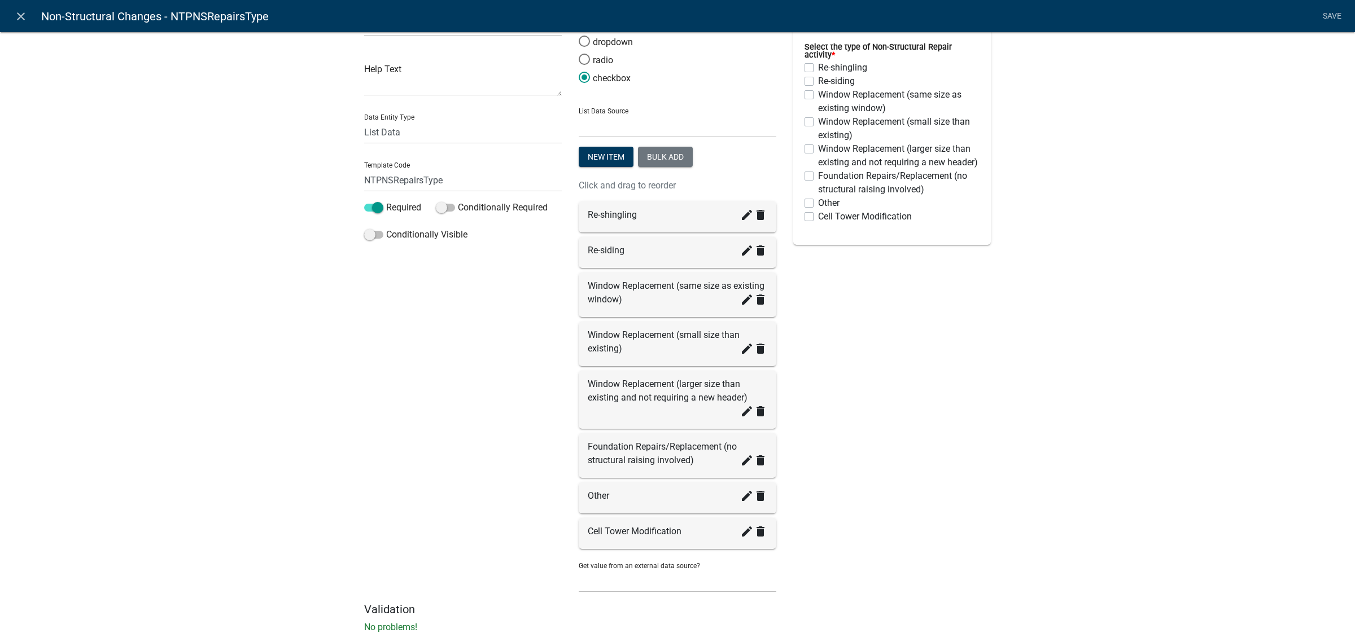
scroll to position [69, 0]
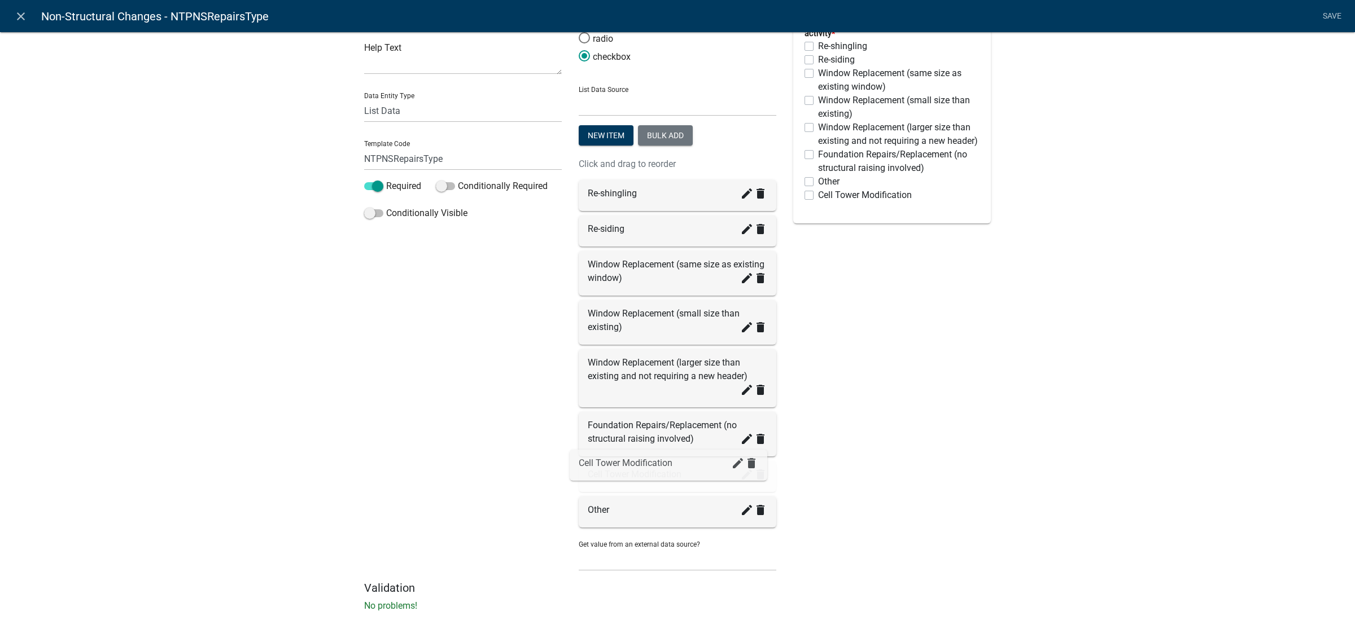
drag, startPoint x: 583, startPoint y: 511, endPoint x: 579, endPoint y: 467, distance: 44.2
click at [1325, 16] on link "Save" at bounding box center [1331, 16] width 28 height 21
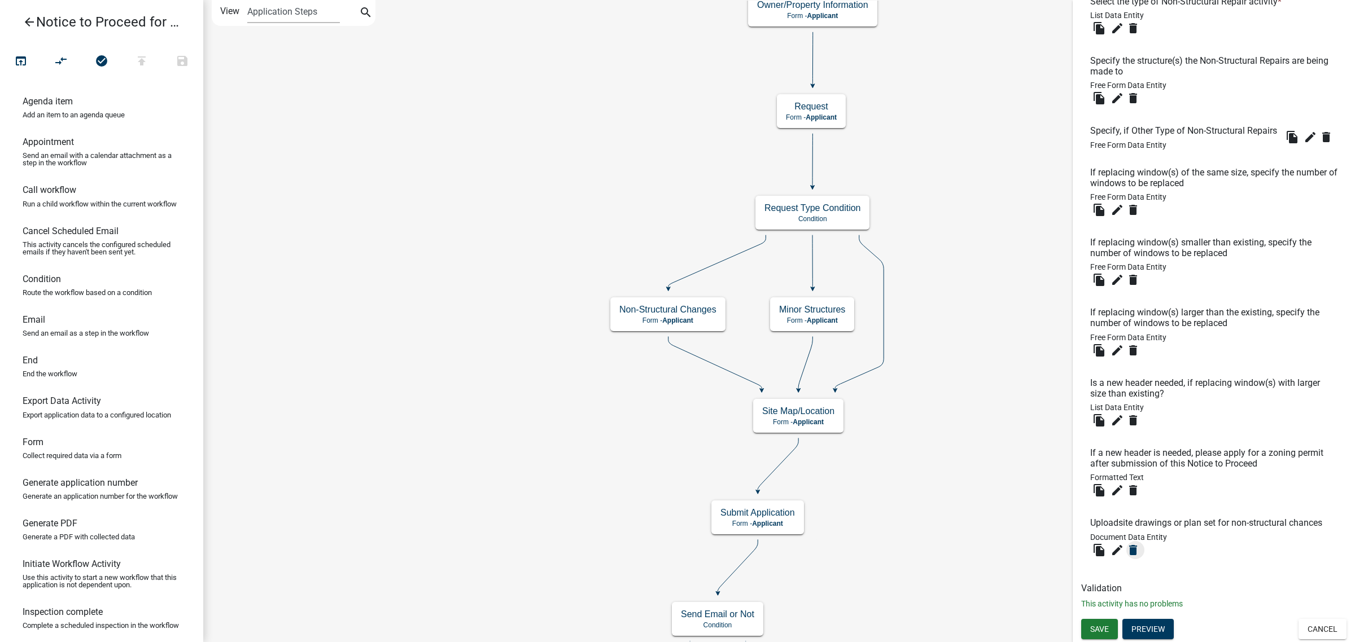
scroll to position [0, 0]
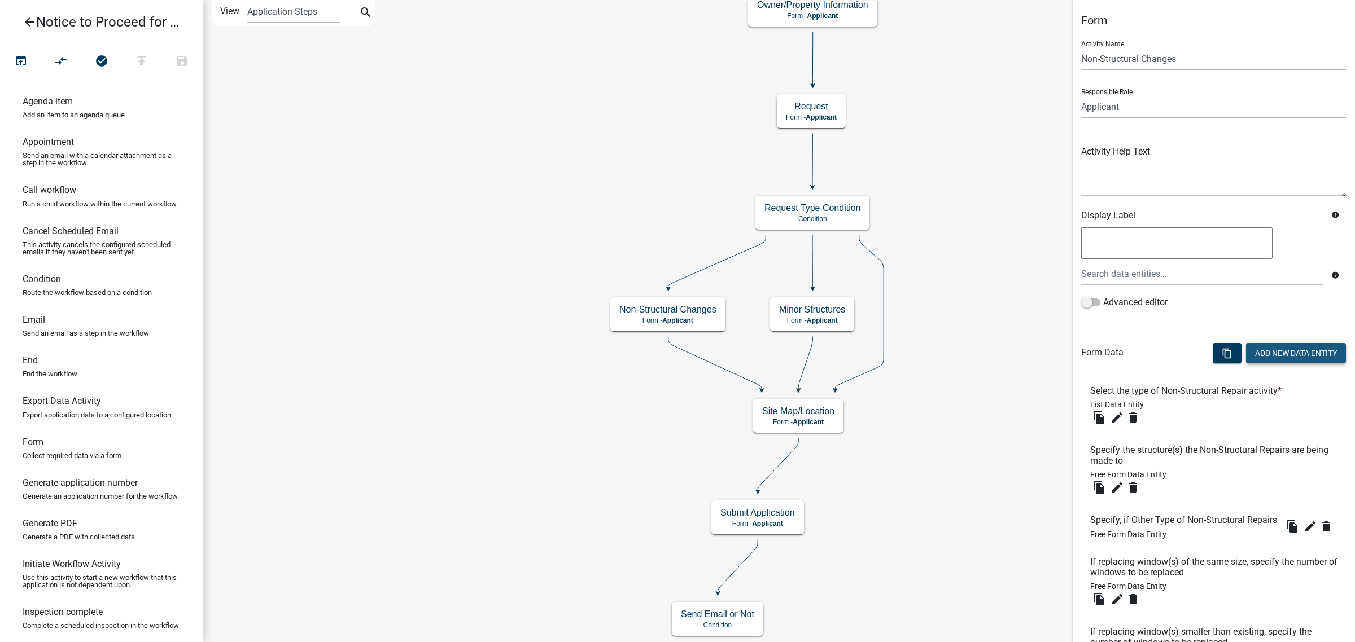
click at [1285, 348] on button "Add New Data Entity" at bounding box center [1296, 353] width 100 height 20
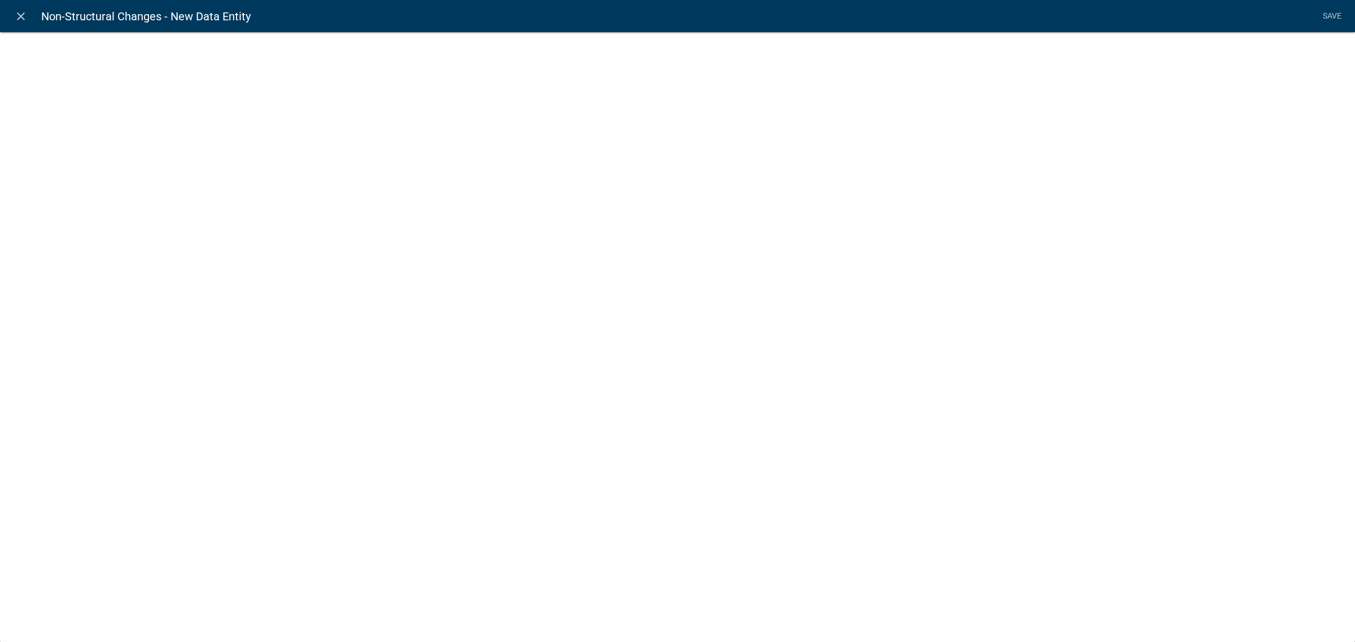
select select
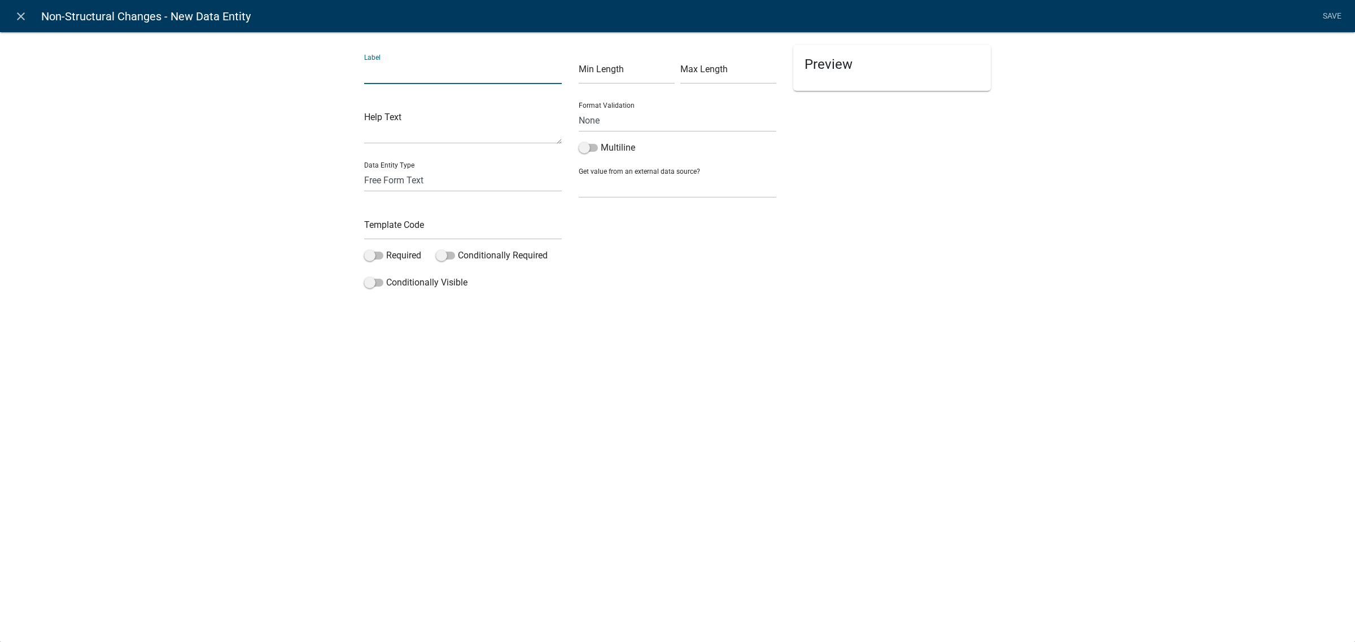
click at [404, 62] on input "text" at bounding box center [463, 72] width 198 height 23
type input "S"
type input "i"
type input "I"
type input "f"
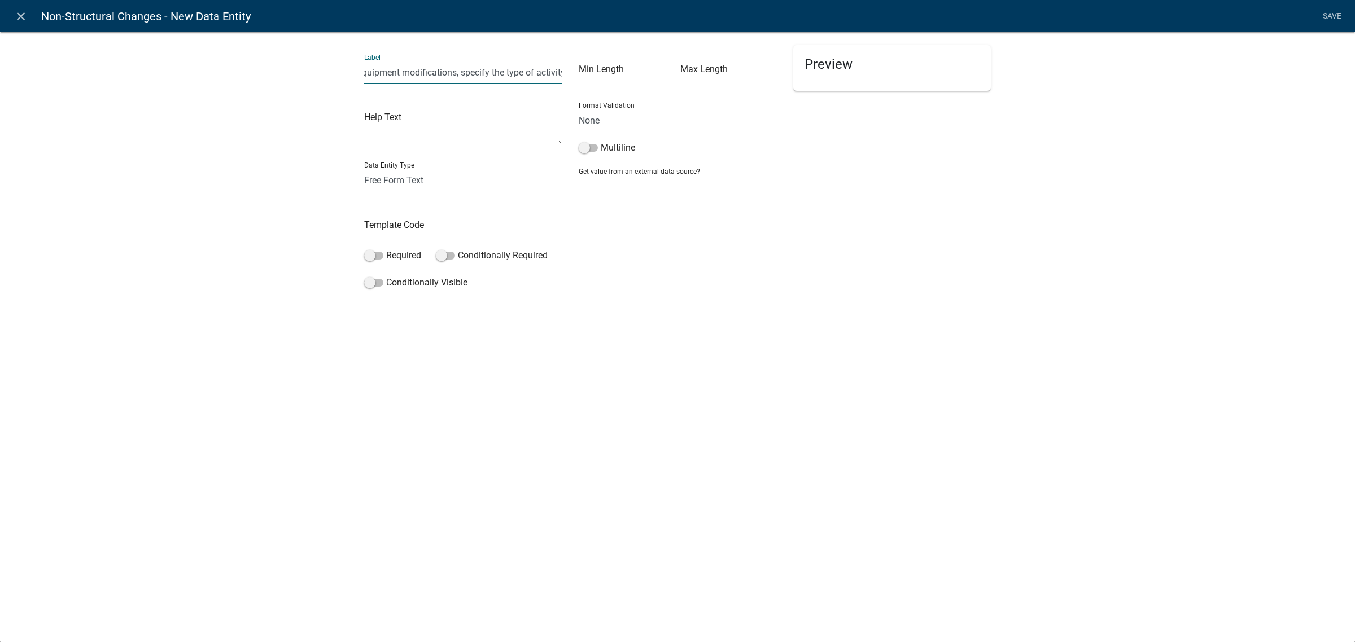
scroll to position [0, 69]
type input "For Cell Tower equipment modifications, specify the type of activity"
click at [410, 233] on input "text" at bounding box center [463, 228] width 198 height 23
type input "NTPCellTowerModAcc"
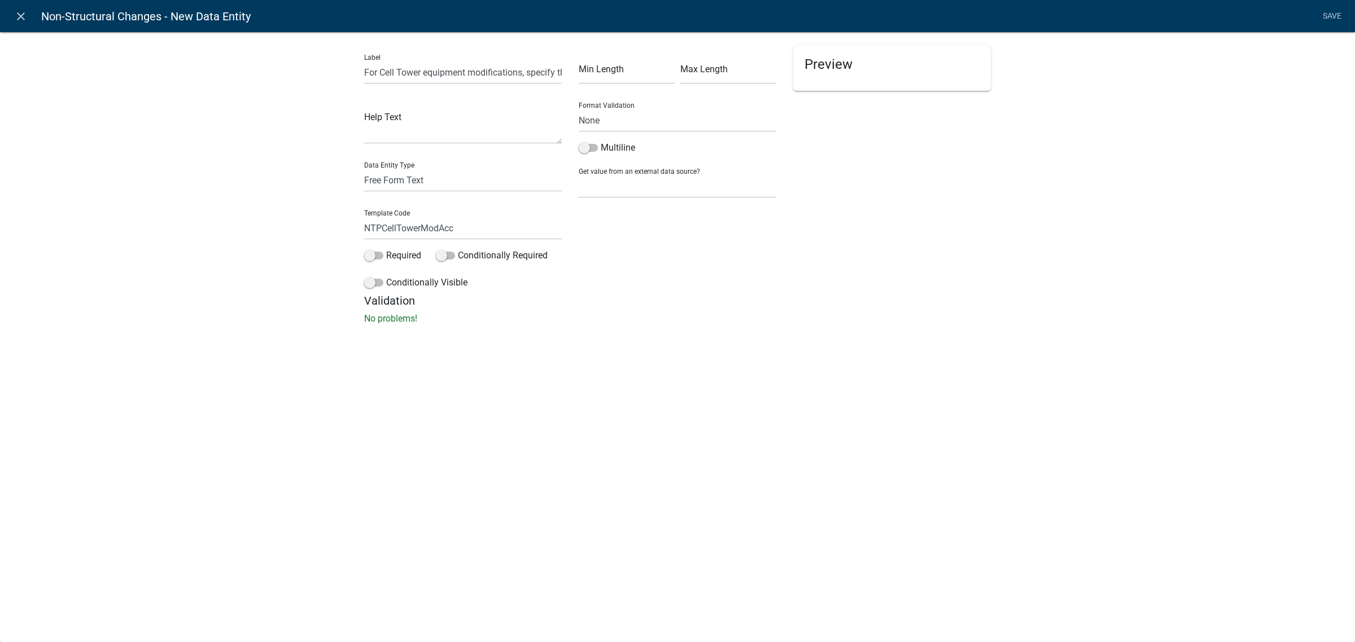
click at [502, 353] on div "close Non-Structural Changes - New Data Entity Save Label For Cell Tower equipm…" at bounding box center [677, 321] width 1355 height 642
click at [443, 252] on span at bounding box center [445, 256] width 19 height 8
click at [458, 249] on input "Conditionally Required" at bounding box center [458, 249] width 0 height 0
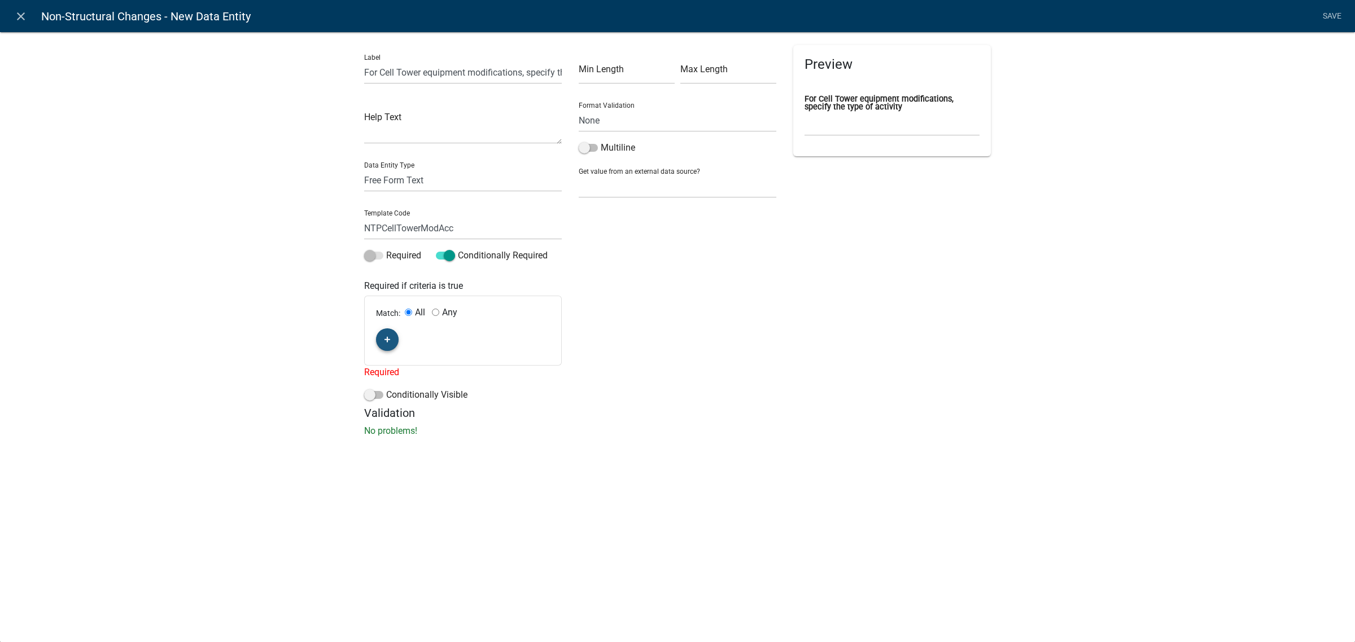
click at [391, 336] on button "button" at bounding box center [387, 340] width 23 height 23
click at [407, 336] on span "(unset)" at bounding box center [405, 337] width 28 height 11
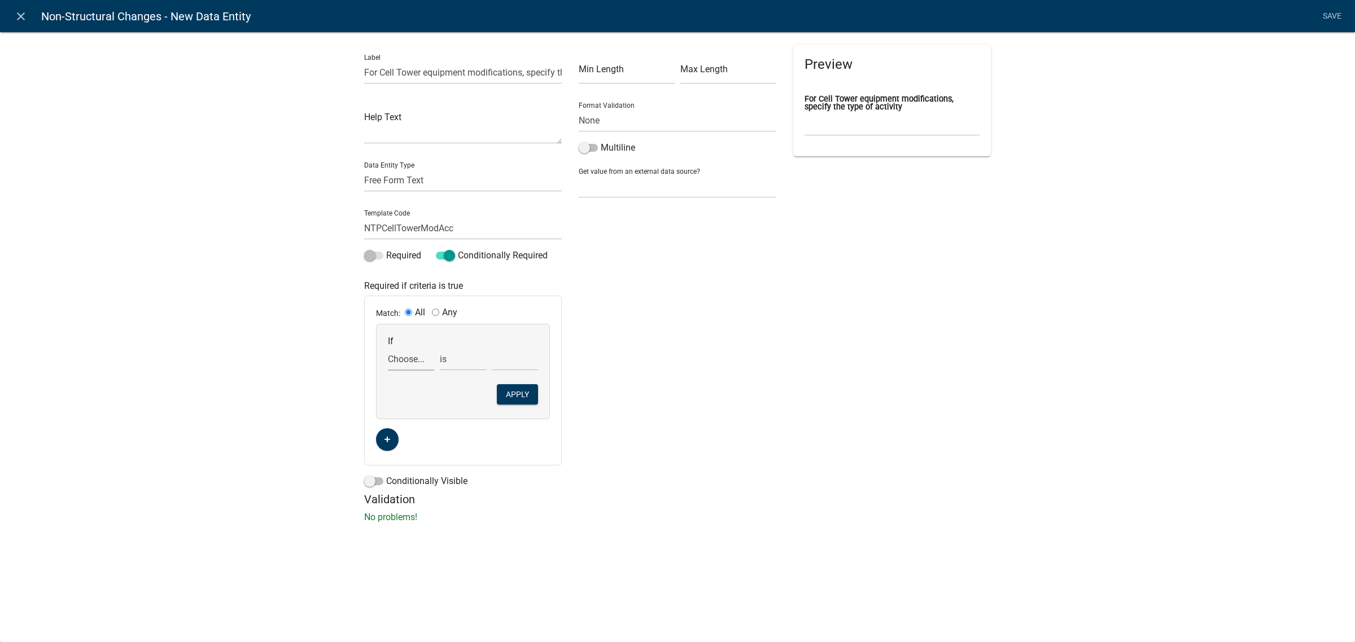
click at [399, 363] on select "Choose... ALL_FEE_RECIPIENTS APPLICANT_CITY APPLICANT_EMAIL_ADDRESS APPLICANT_F…" at bounding box center [411, 359] width 46 height 23
click at [681, 421] on div "Min Length Max Length Format Validation None Email PhoneNumber Multiline Get va…" at bounding box center [677, 269] width 214 height 448
click at [444, 252] on span at bounding box center [445, 256] width 19 height 8
click at [458, 249] on input "Conditionally Required" at bounding box center [458, 249] width 0 height 0
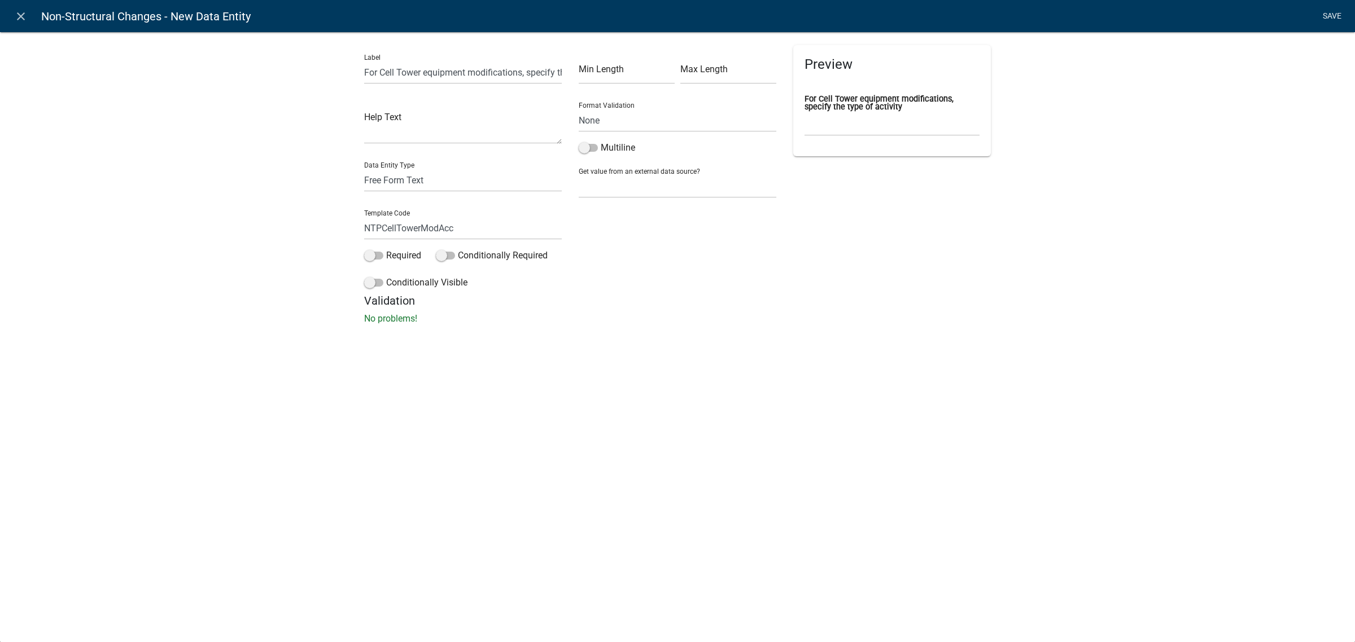
click at [1330, 15] on link "Save" at bounding box center [1331, 16] width 28 height 21
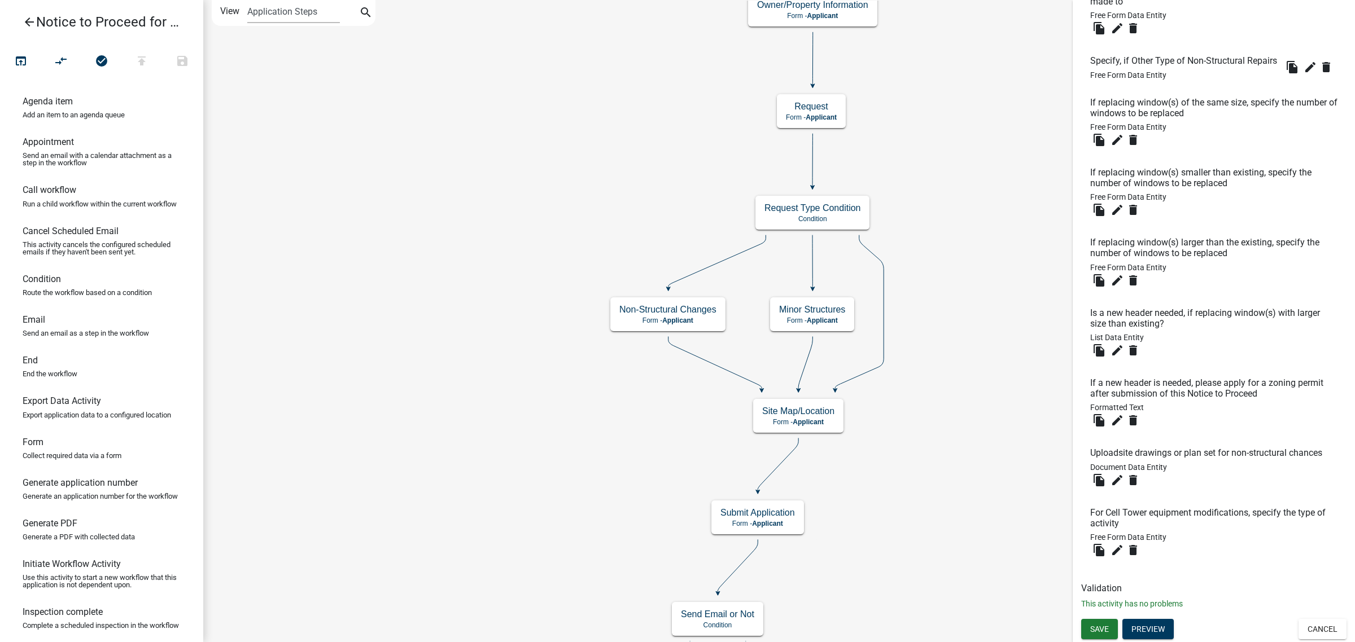
scroll to position [488, 0]
click at [1146, 631] on button "Preview" at bounding box center [1147, 629] width 51 height 20
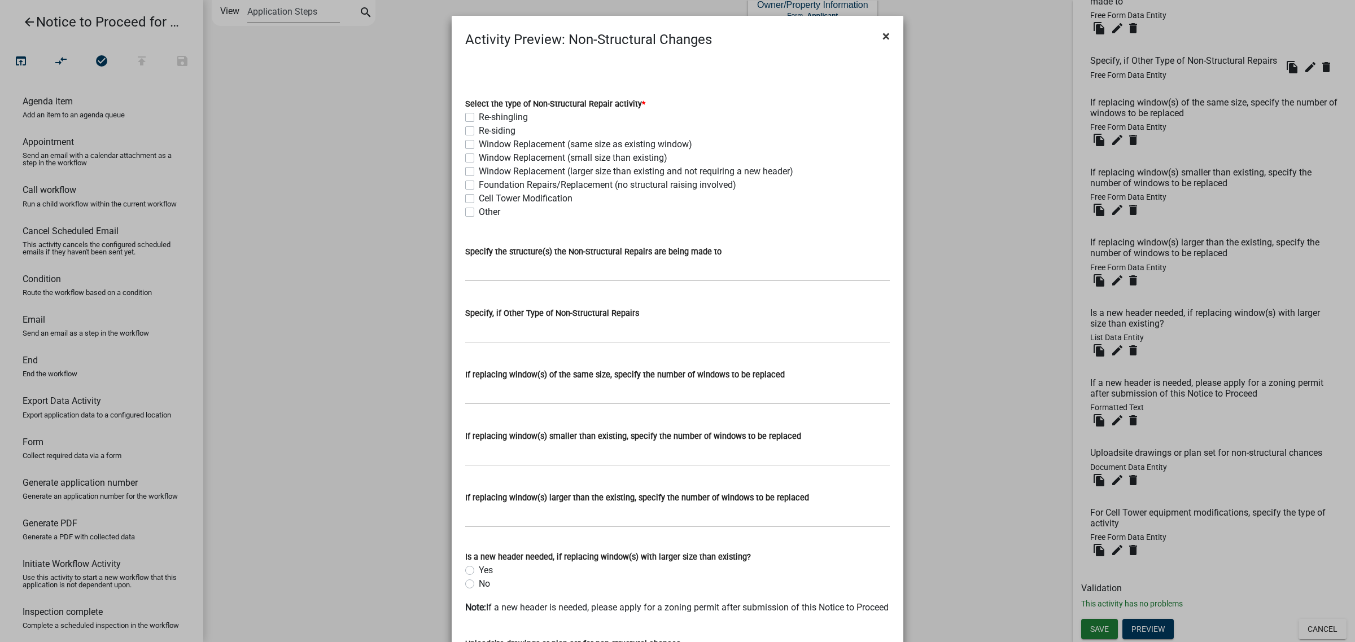
click at [875, 40] on button "×" at bounding box center [885, 36] width 25 height 32
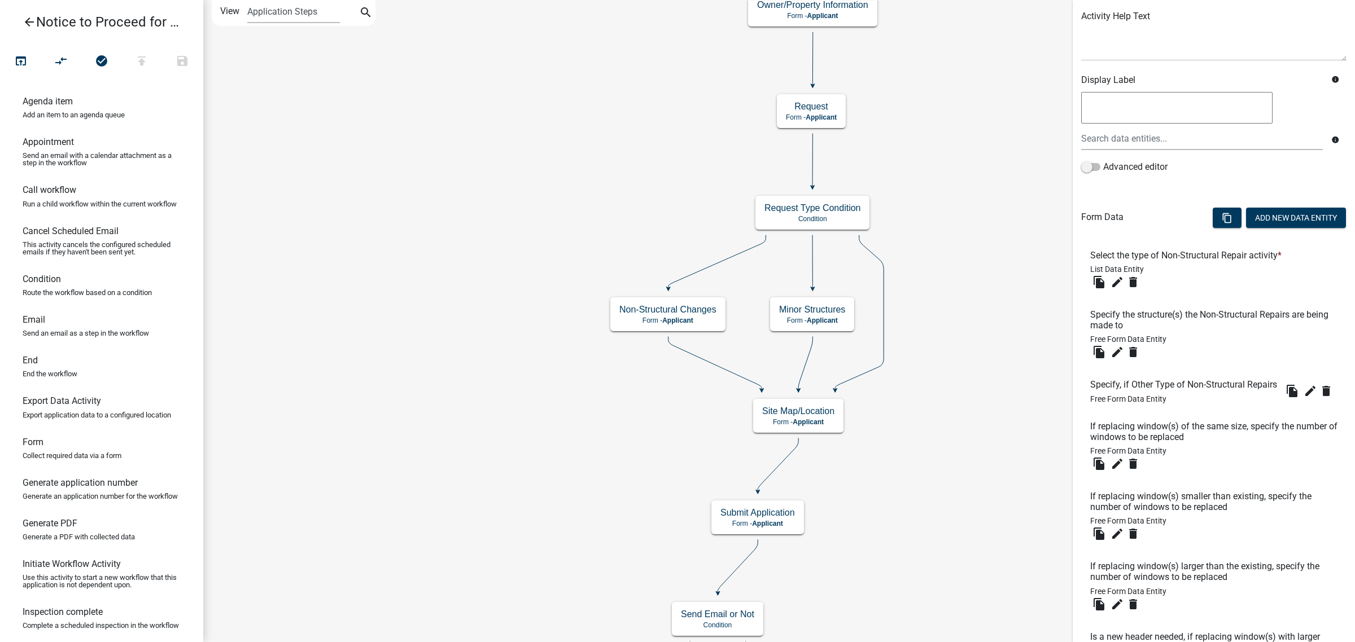
scroll to position [0, 0]
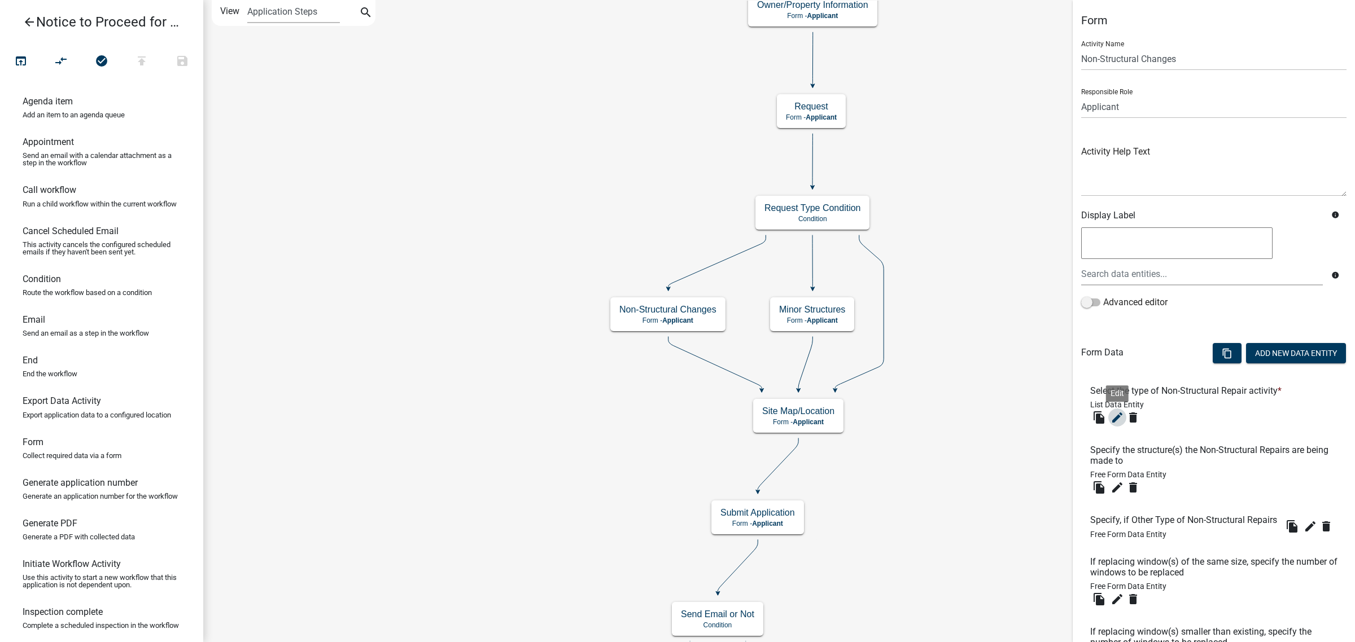
click at [1113, 422] on icon "edit" at bounding box center [1117, 418] width 14 height 14
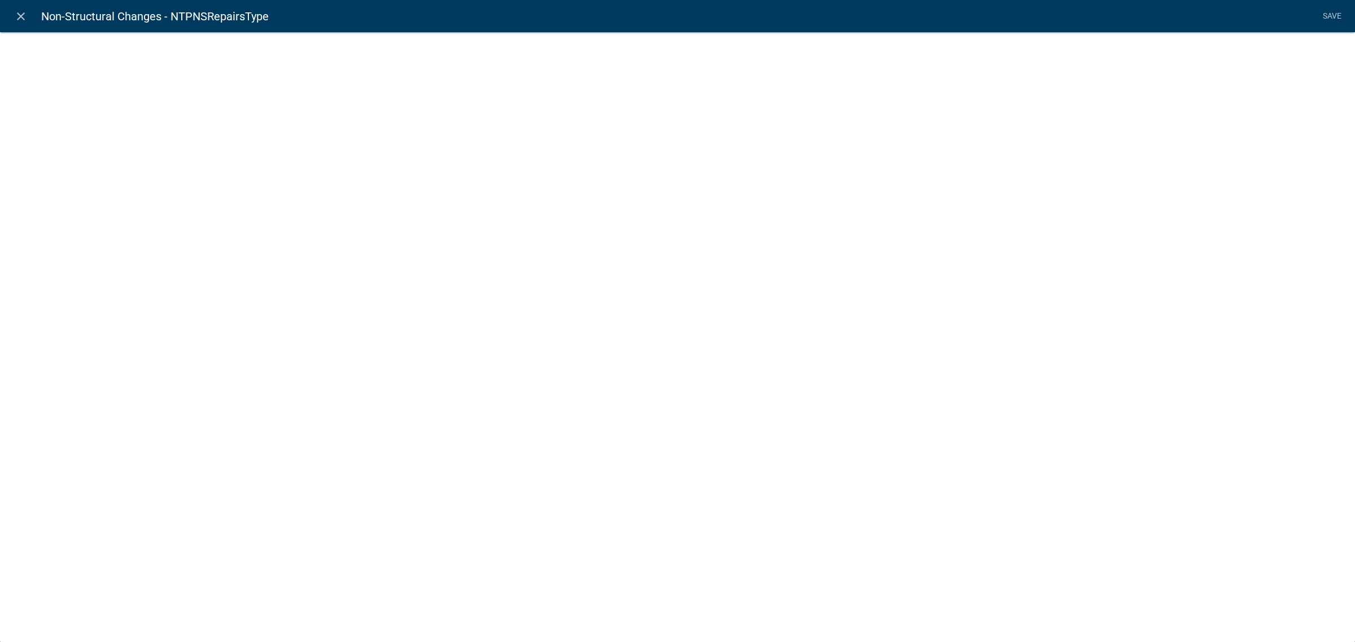
select select "list-data"
select select
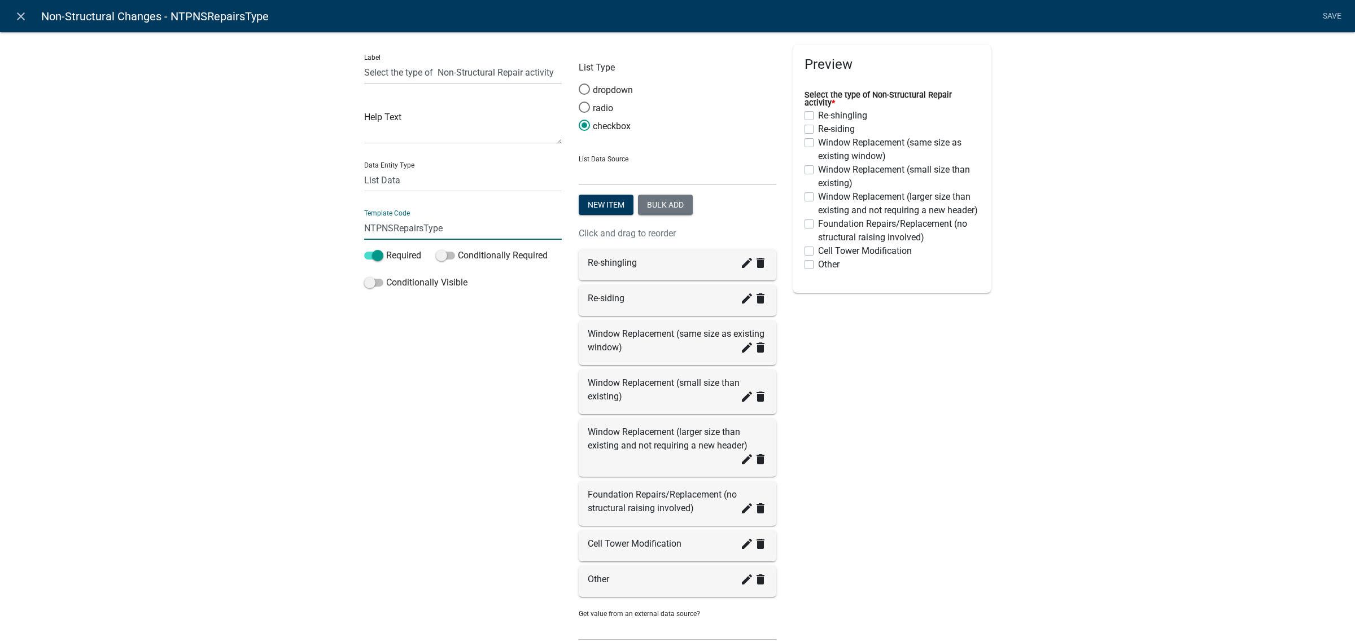
drag, startPoint x: 459, startPoint y: 219, endPoint x: 297, endPoint y: 224, distance: 162.1
click at [297, 224] on div "Label Select the type of Non-Structural Repair activity Help Text Data Entity T…" at bounding box center [677, 360] width 1355 height 693
click at [19, 15] on icon "close" at bounding box center [21, 17] width 14 height 14
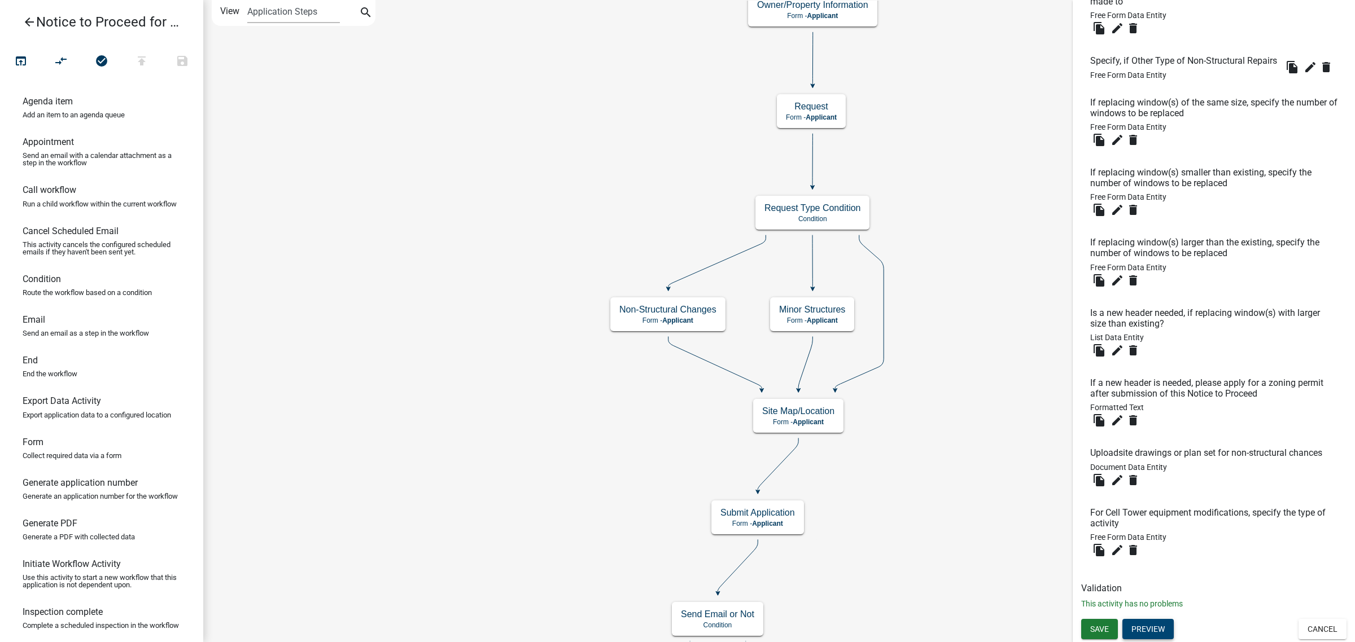
scroll to position [488, 0]
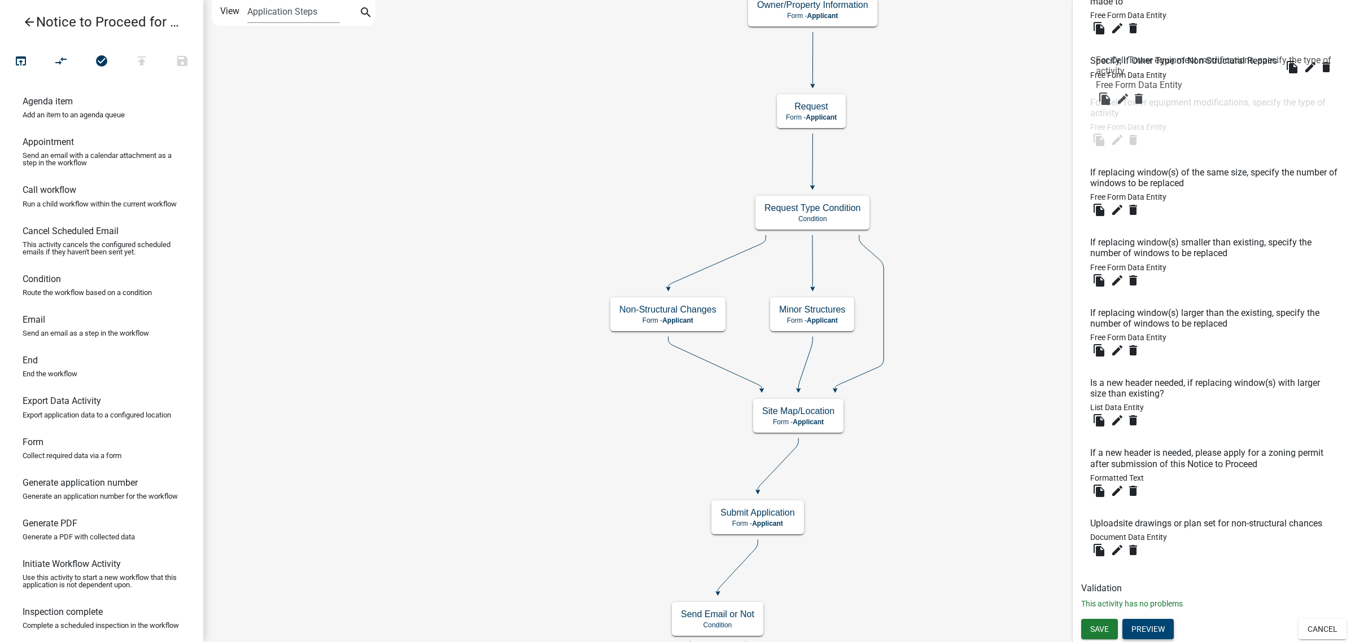
drag, startPoint x: 1104, startPoint y: 520, endPoint x: 1110, endPoint y: 67, distance: 453.8
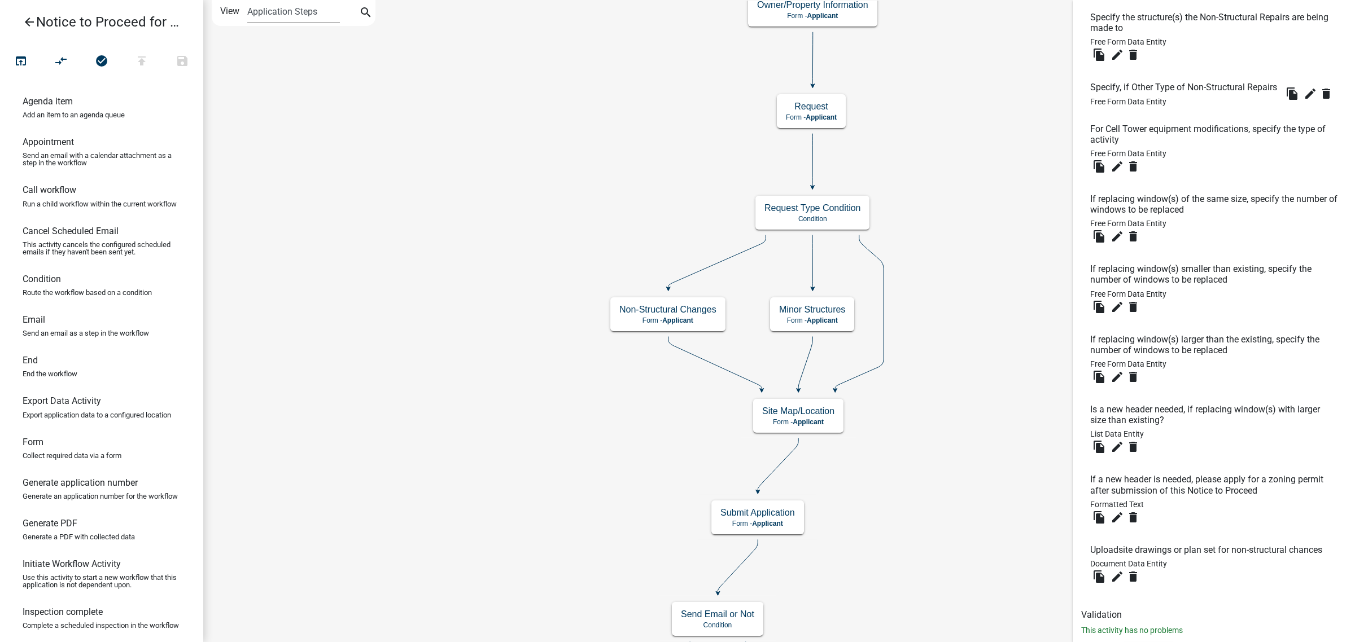
scroll to position [418, 0]
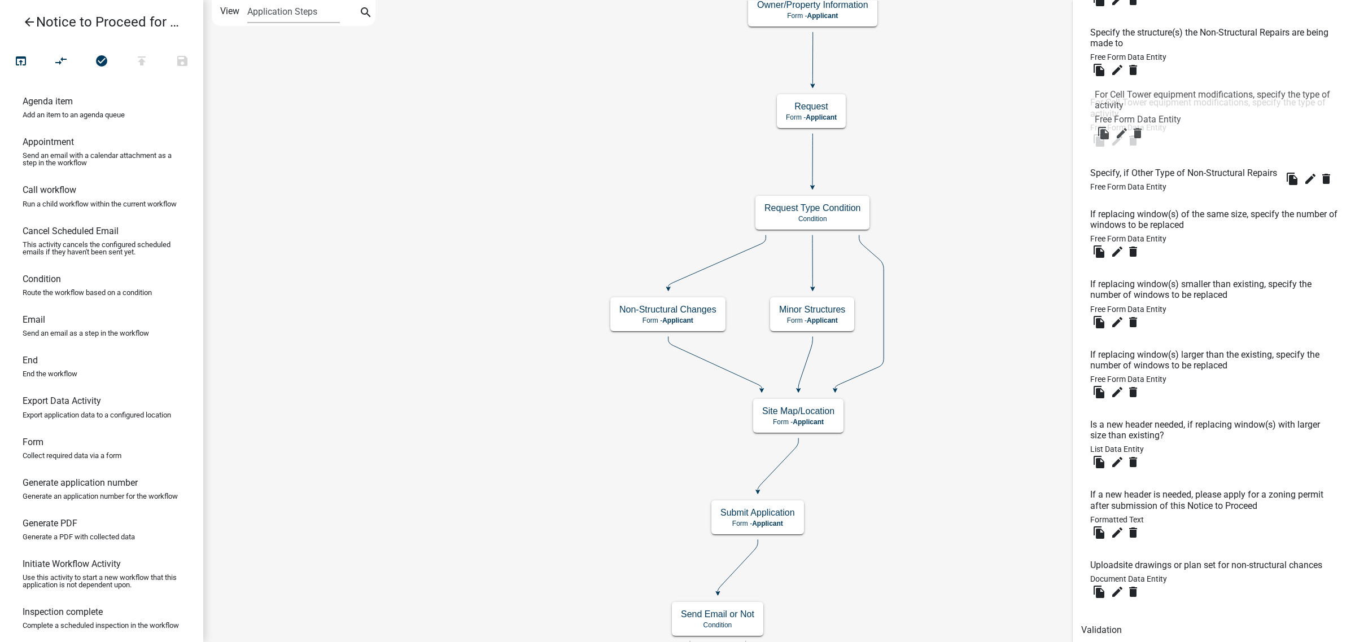
drag, startPoint x: 1100, startPoint y: 169, endPoint x: 1104, endPoint y: 100, distance: 69.0
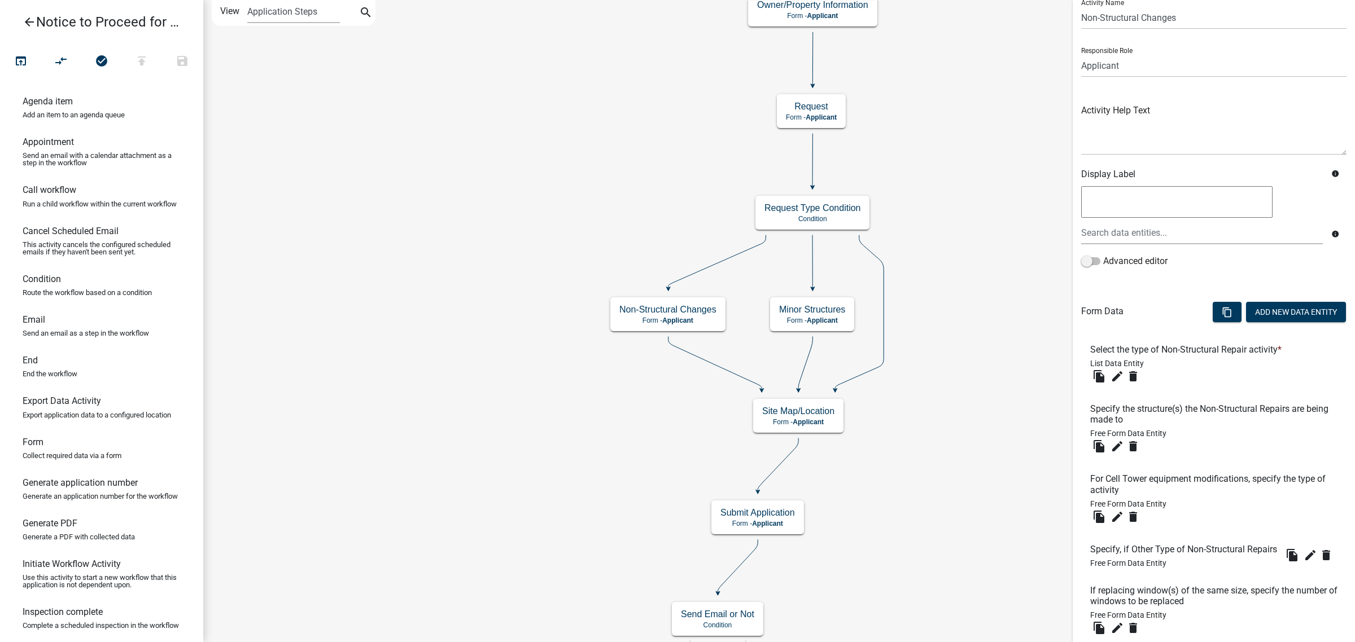
scroll to position [0, 0]
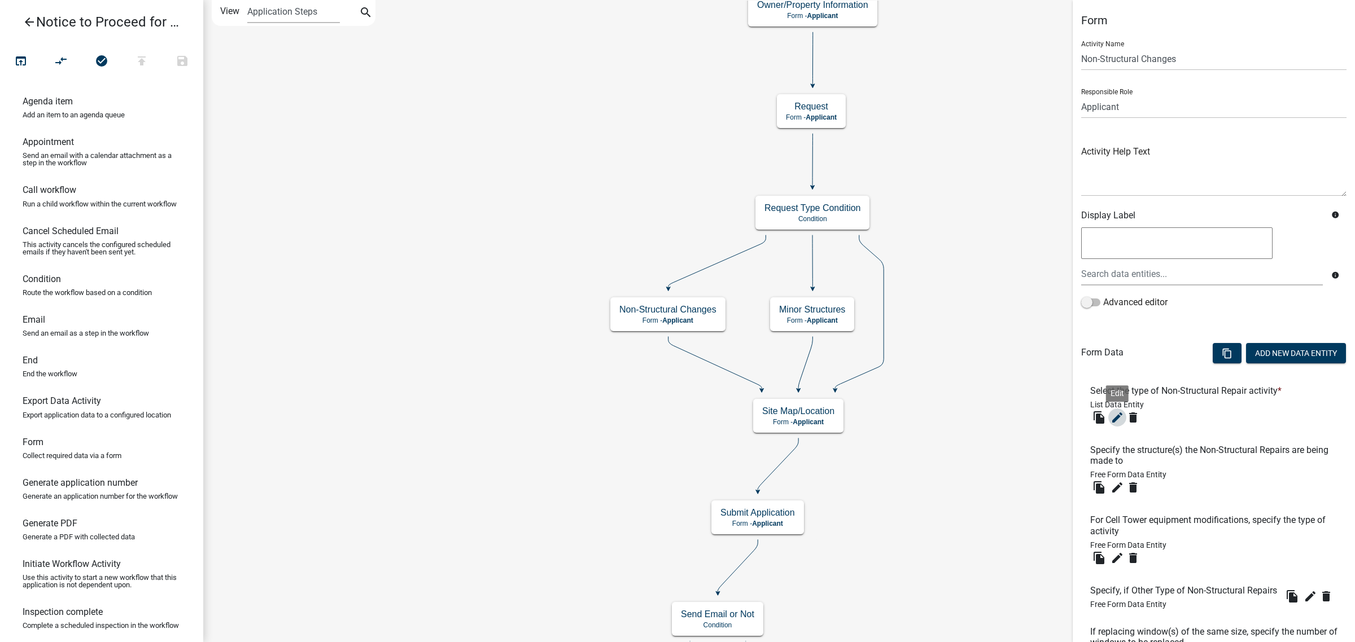
click at [1120, 413] on icon "edit" at bounding box center [1117, 418] width 14 height 14
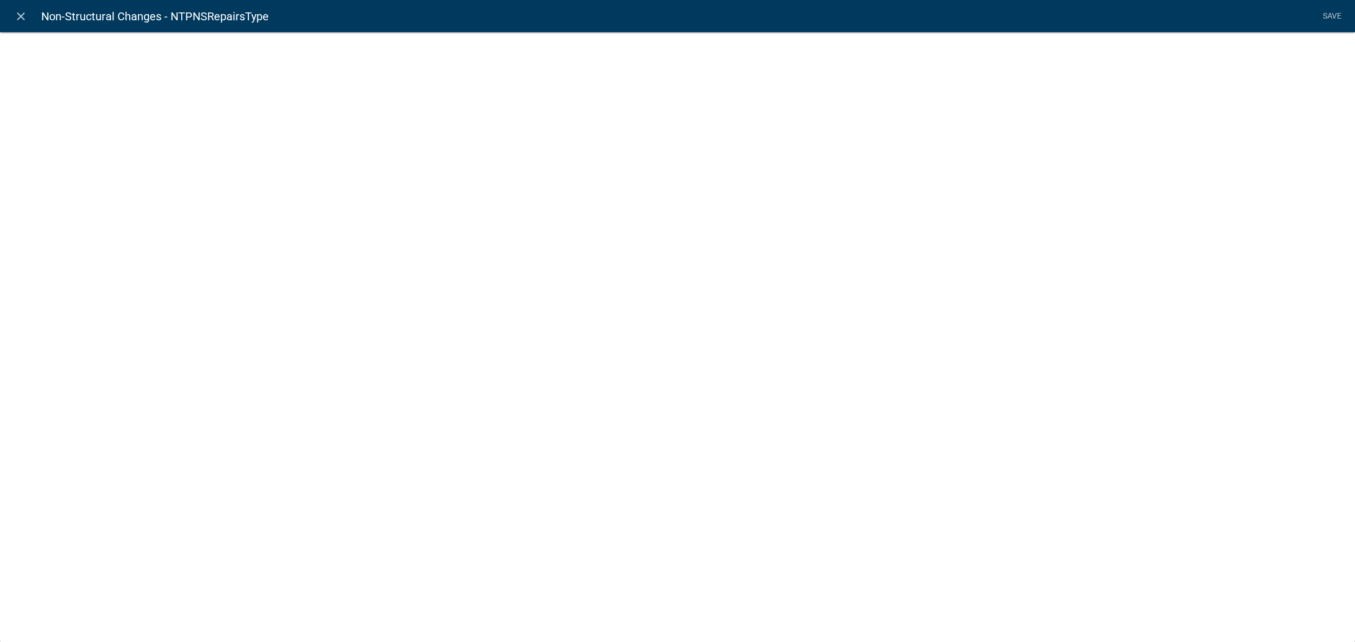
select select "list-data"
select select
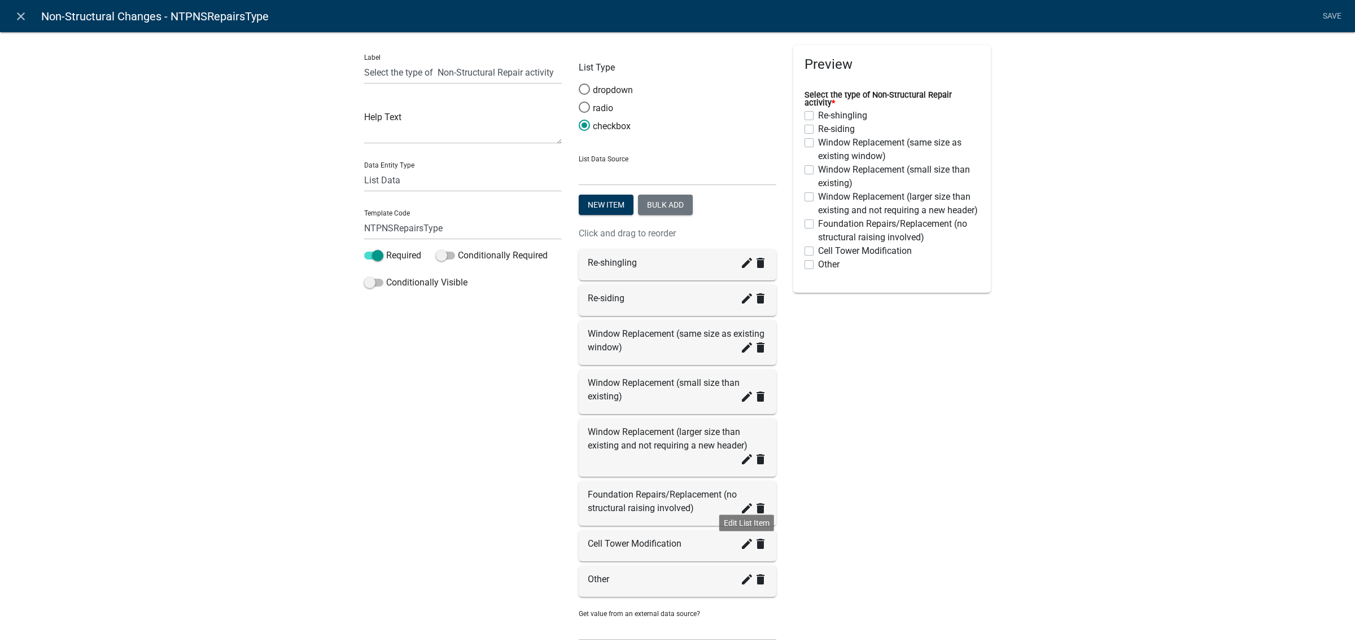
click at [740, 545] on icon "create" at bounding box center [747, 544] width 14 height 14
click at [628, 583] on input "Cell Tower Modification" at bounding box center [677, 587] width 175 height 23
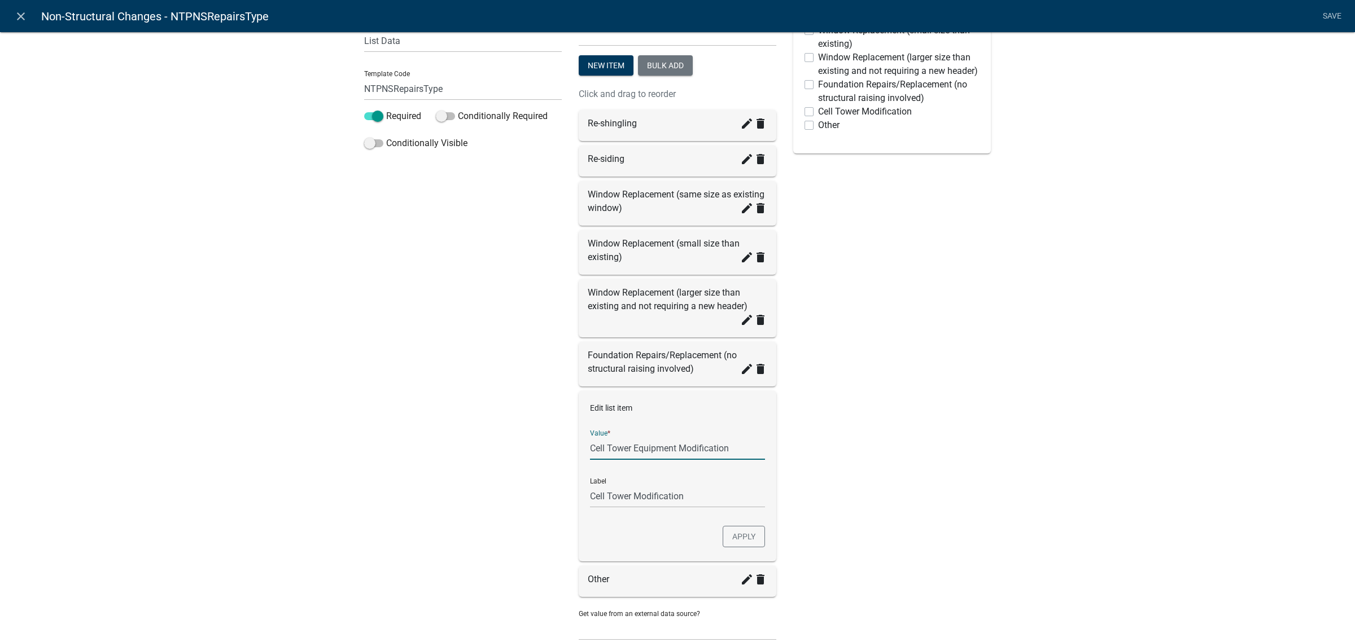
scroll to position [141, 0]
type input "Cell Tower Equipment Modification"
click at [831, 477] on div "Preview Select the type of Non-Structural Repair activity * Re-shingling Re-sid…" at bounding box center [892, 276] width 214 height 745
click at [743, 529] on button "Apply" at bounding box center [743, 534] width 42 height 21
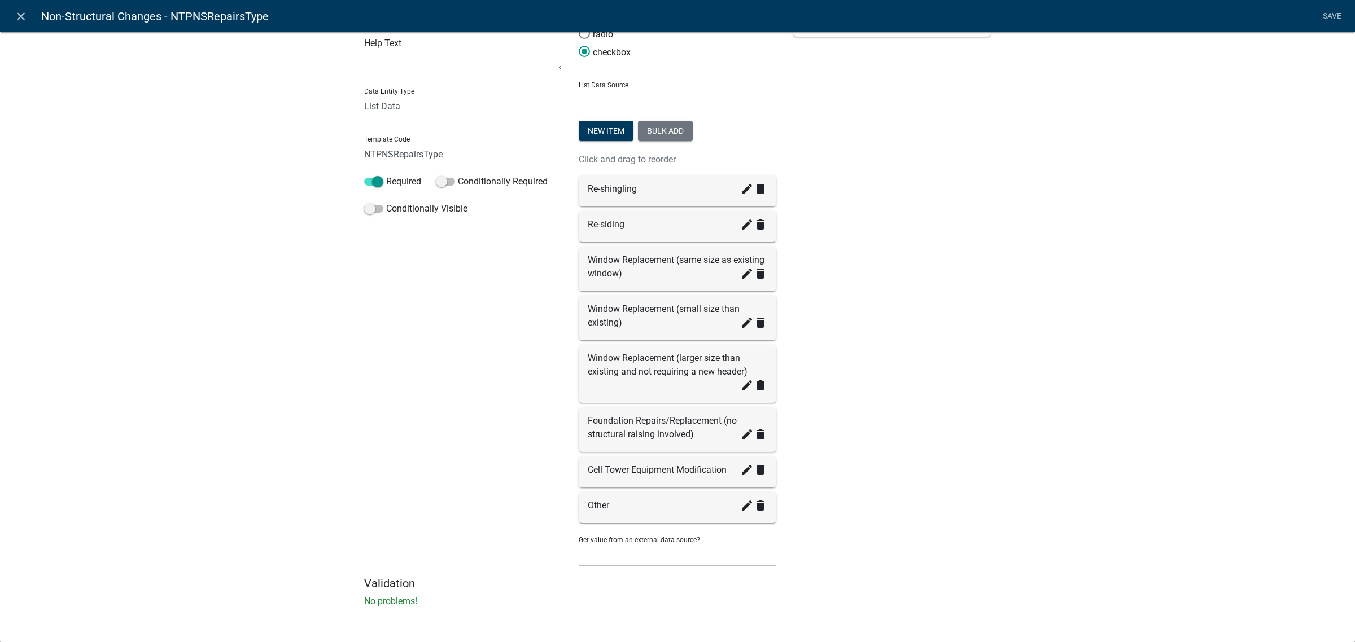
scroll to position [69, 0]
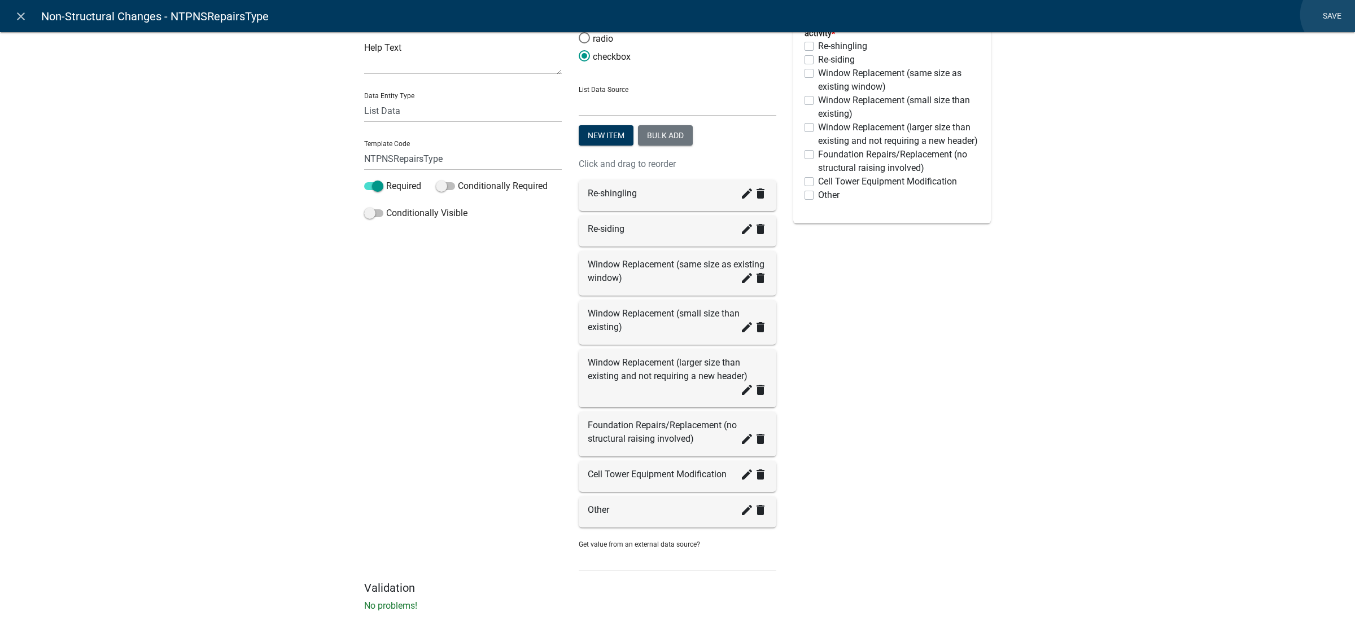
click at [1335, 15] on link "Save" at bounding box center [1331, 16] width 28 height 21
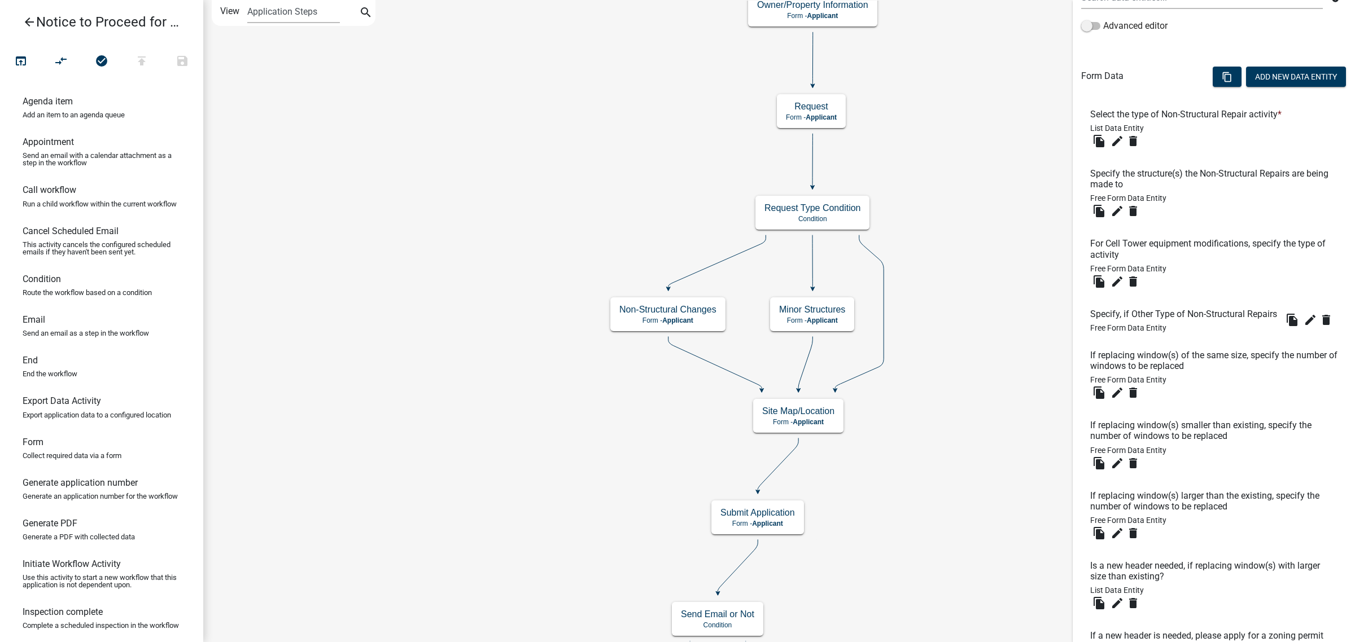
scroll to position [206, 0]
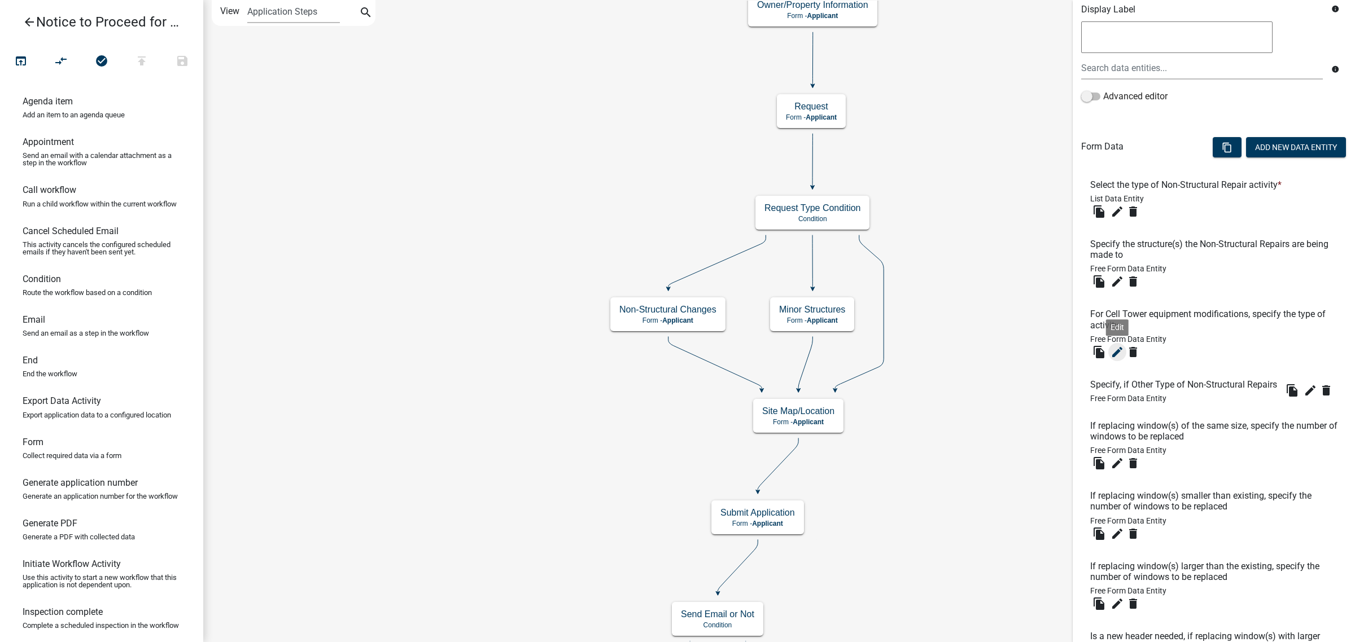
click at [1115, 350] on icon "edit" at bounding box center [1117, 352] width 14 height 14
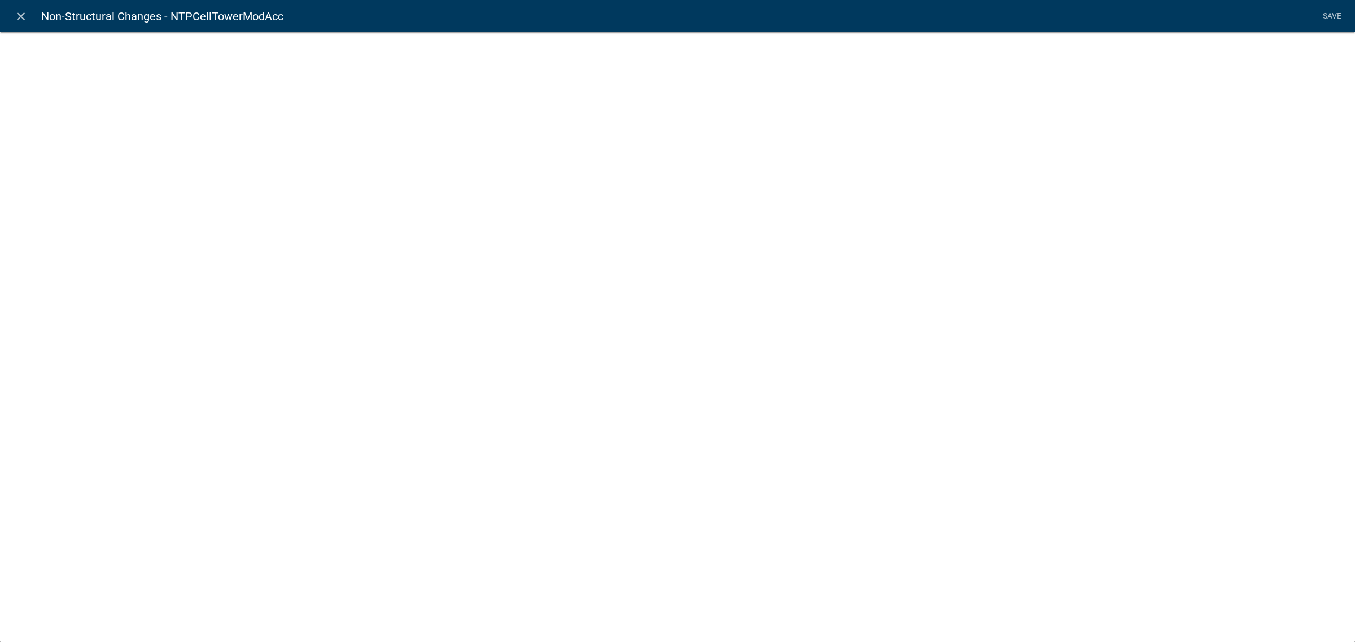
select select
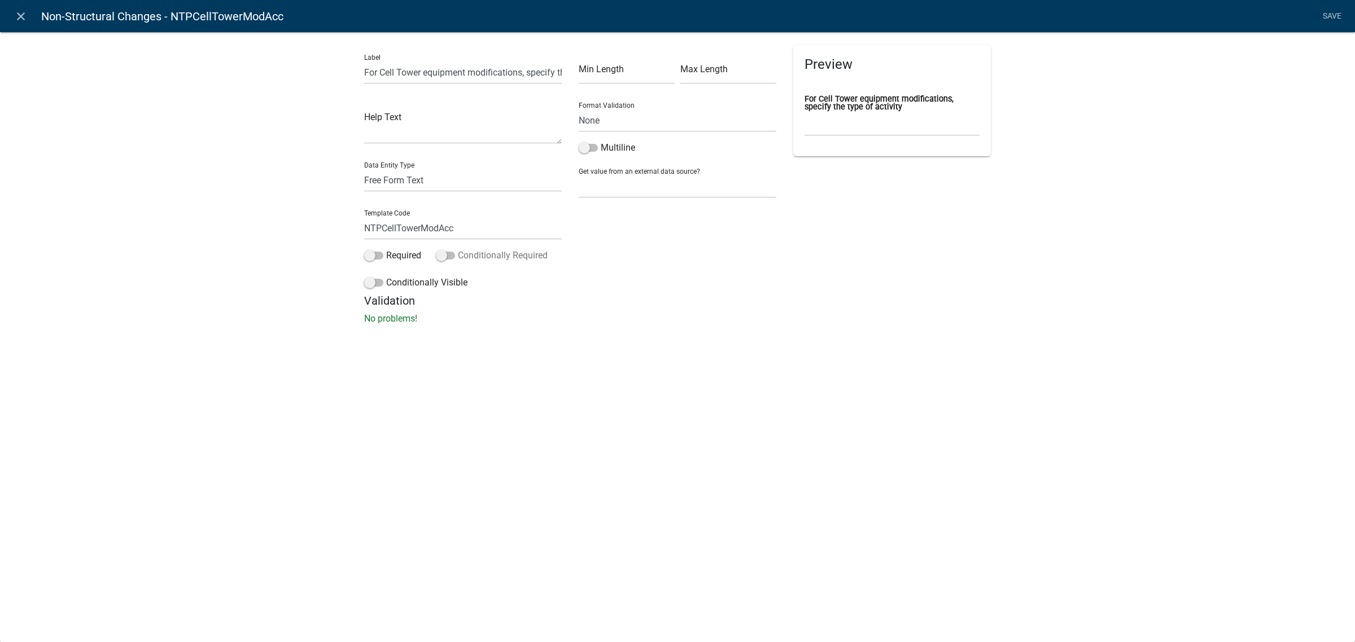
click at [445, 250] on label "Conditionally Required" at bounding box center [492, 256] width 112 height 14
click at [458, 249] on input "Conditionally Required" at bounding box center [458, 249] width 0 height 0
click at [391, 336] on button "button" at bounding box center [387, 340] width 23 height 23
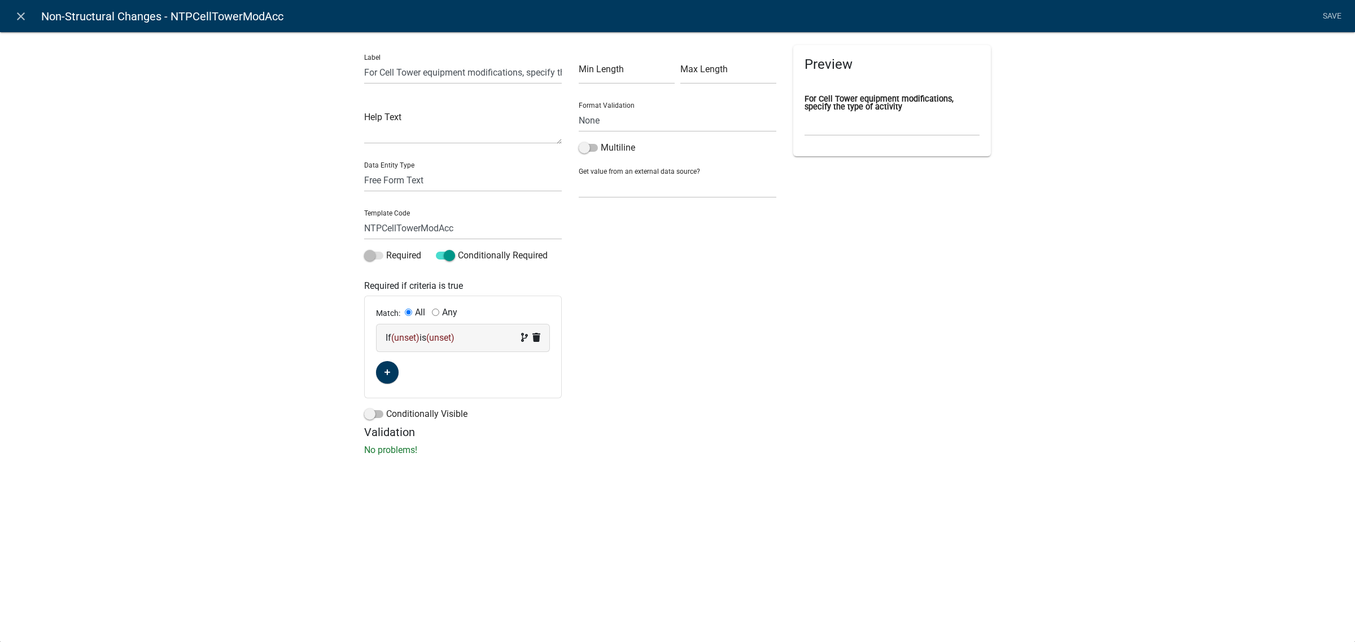
click at [404, 335] on span "(unset)" at bounding box center [405, 337] width 28 height 11
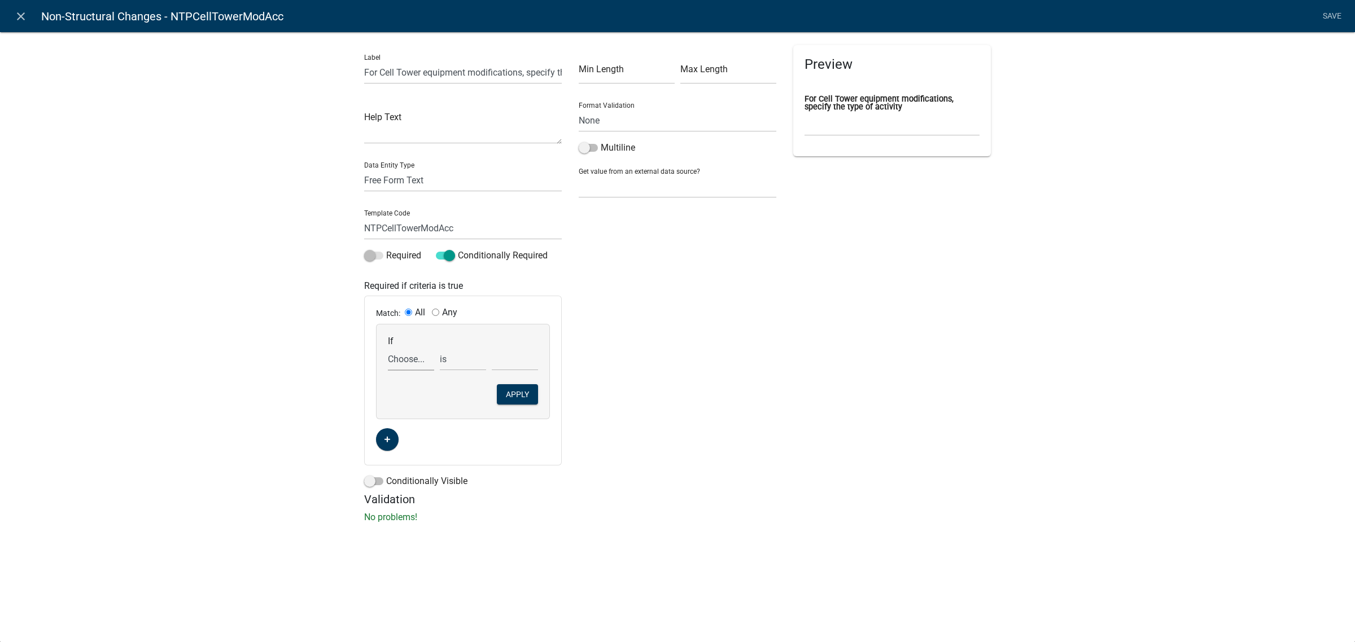
click at [407, 357] on select "Choose... ALL_FEE_RECIPIENTS APPLICANT_CITY APPLICANT_EMAIL_ADDRESS APPLICANT_F…" at bounding box center [411, 359] width 46 height 23
click at [402, 356] on select "Choose... ALL_FEE_RECIPIENTS APPLICANT_CITY APPLICANT_EMAIL_ADDRESS APPLICANT_F…" at bounding box center [411, 359] width 46 height 23
select select "31: NTPNSRepairsType"
click at [388, 348] on select "Choose... ALL_FEE_RECIPIENTS APPLICANT_CITY APPLICANT_EMAIL_ADDRESS APPLICANT_F…" at bounding box center [411, 359] width 46 height 23
click at [461, 361] on select "exists does not exist contains does not contain" at bounding box center [463, 359] width 46 height 23
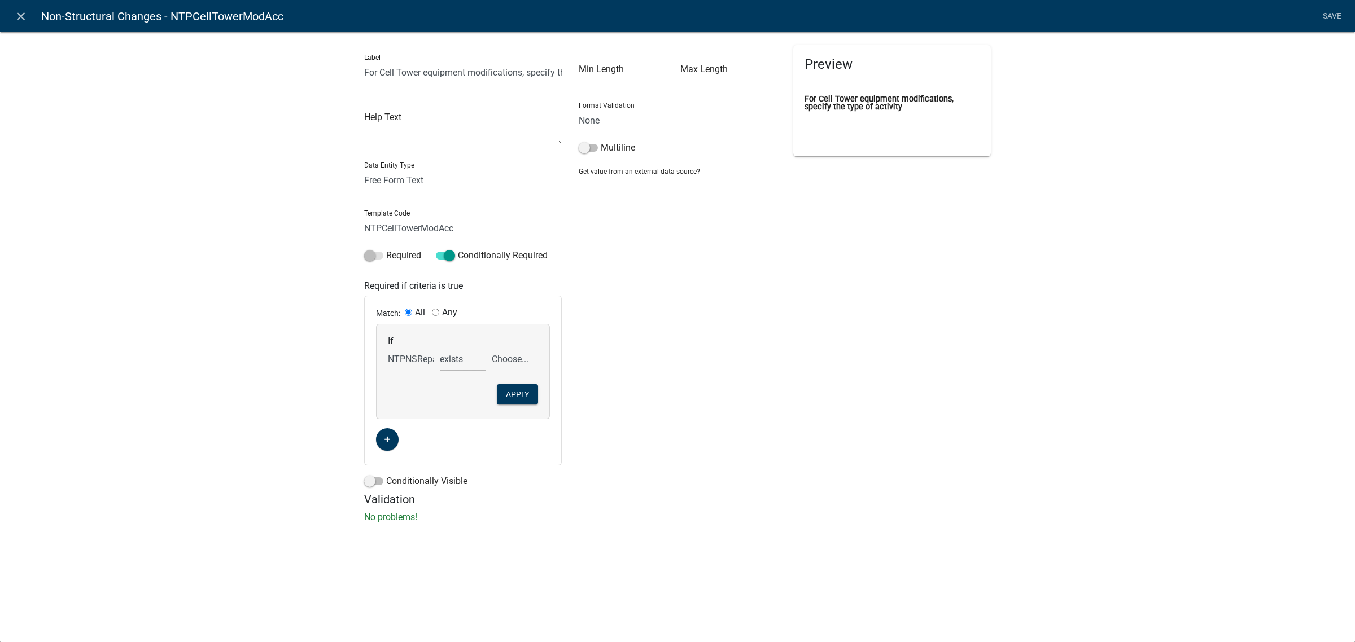
select select "6: ~"
click at [440, 348] on select "exists does not exist contains does not contain" at bounding box center [463, 359] width 46 height 23
click at [515, 357] on select "Choose... Cell Tower Equipment Modification Foundation Repairs/Replacement (no …" at bounding box center [515, 359] width 46 height 23
select select "1: Cell Tower Equipment Modification"
click at [492, 348] on select "Choose... Cell Tower Equipment Modification Foundation Repairs/Replacement (no …" at bounding box center [515, 359] width 46 height 23
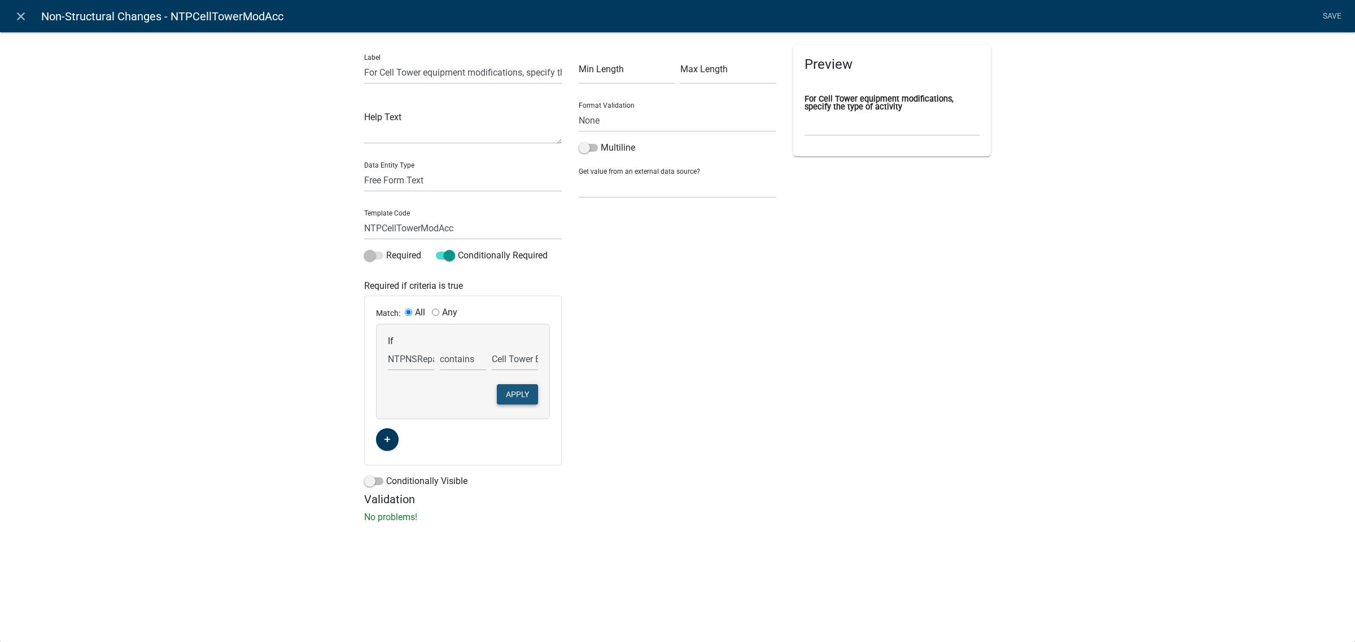
click at [509, 396] on button "Apply" at bounding box center [517, 394] width 41 height 20
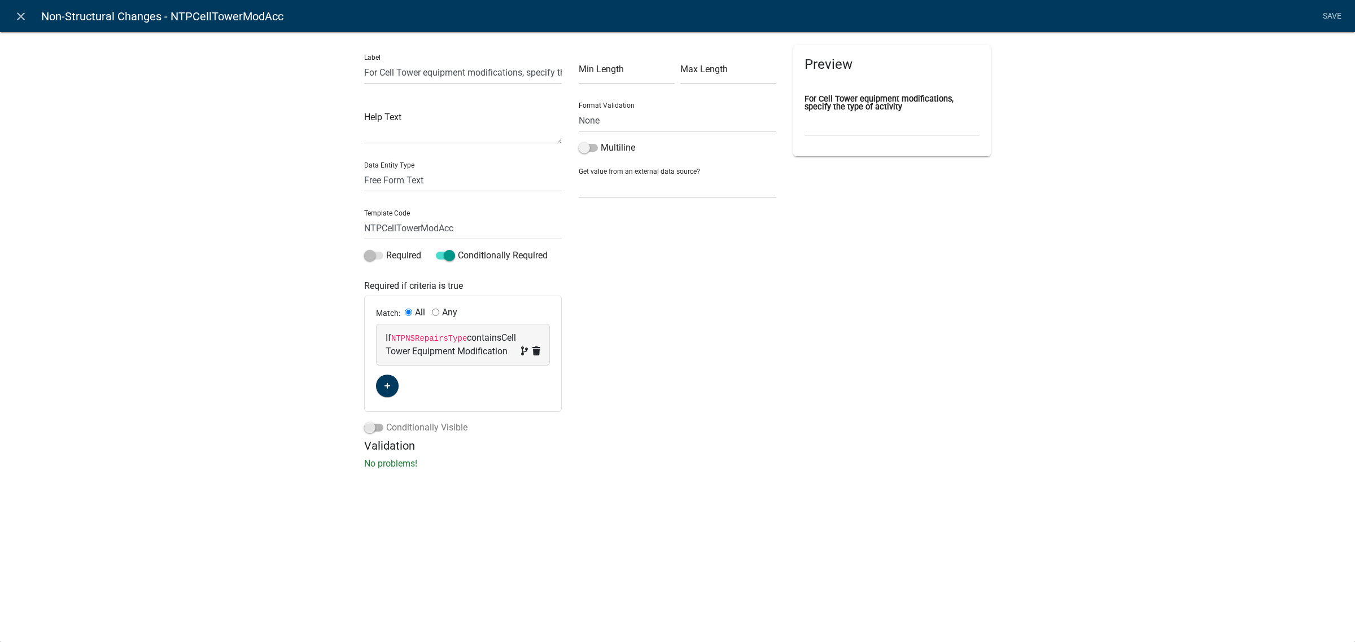
click at [370, 428] on span at bounding box center [373, 428] width 19 height 8
click at [386, 421] on input "Conditionally Visible" at bounding box center [386, 421] width 0 height 0
click at [370, 428] on span at bounding box center [373, 428] width 19 height 8
click at [386, 421] on input "Conditionally Visible" at bounding box center [386, 421] width 0 height 0
click at [1326, 16] on link "Save" at bounding box center [1331, 16] width 28 height 21
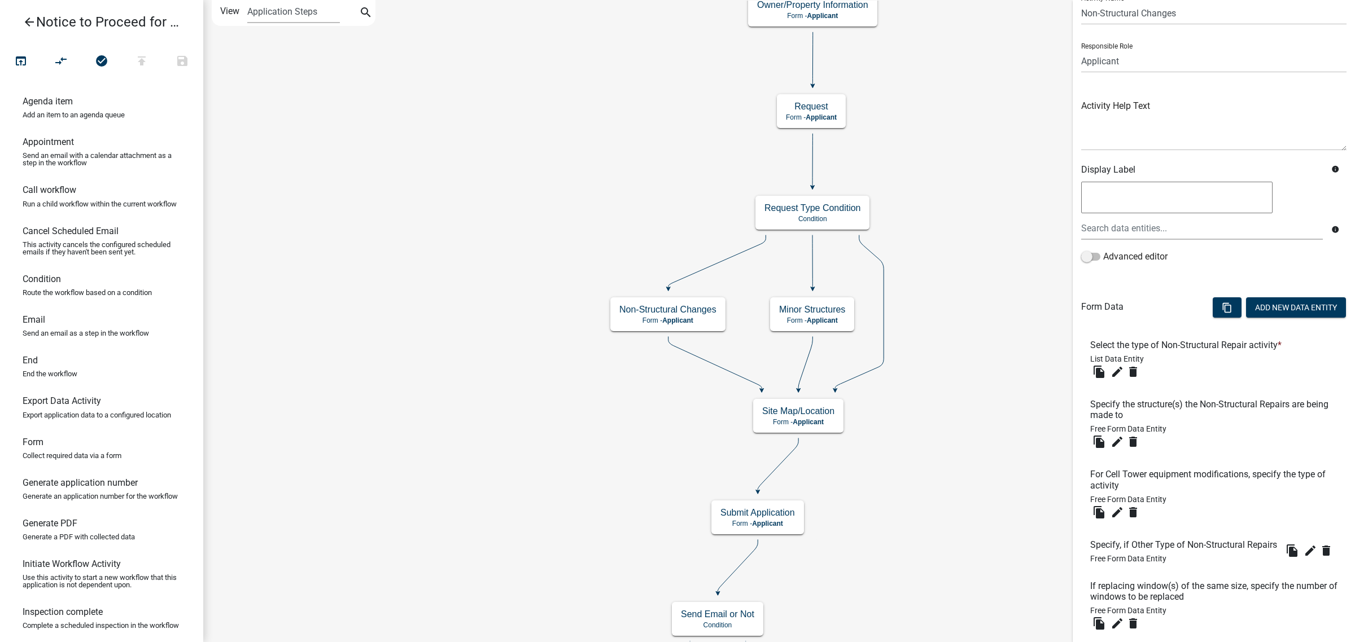
scroll to position [71, 0]
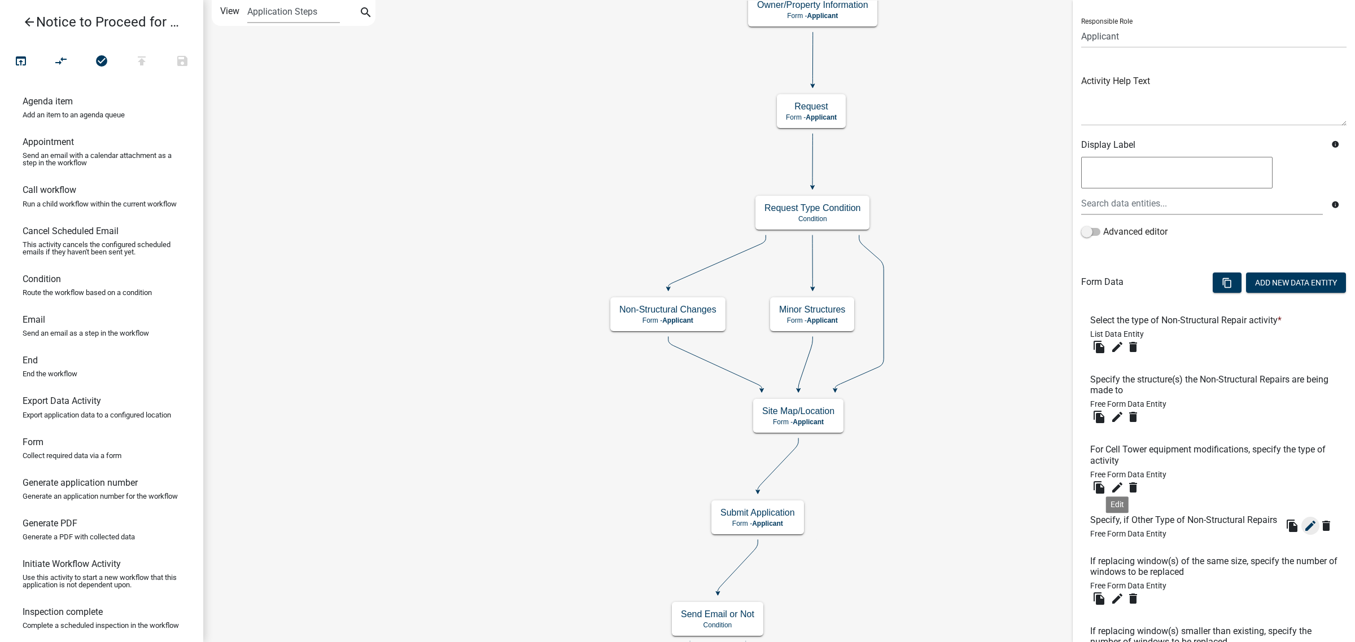
click at [1303, 533] on icon "edit" at bounding box center [1310, 526] width 14 height 14
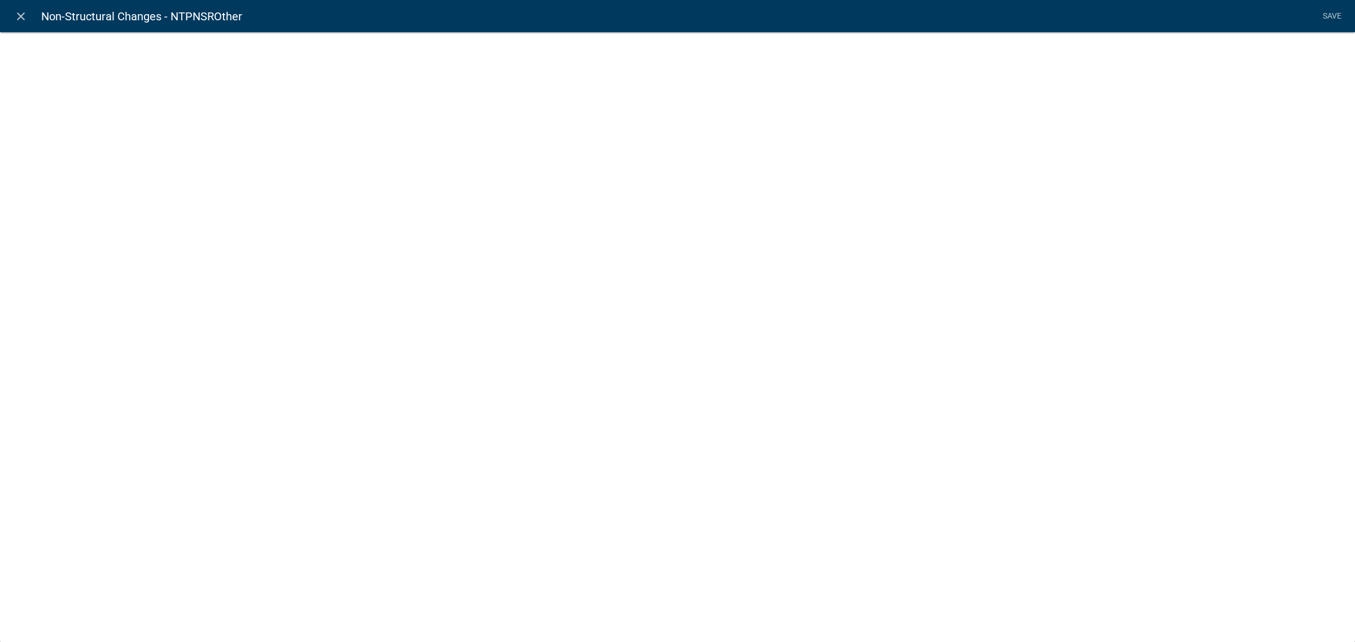
select select
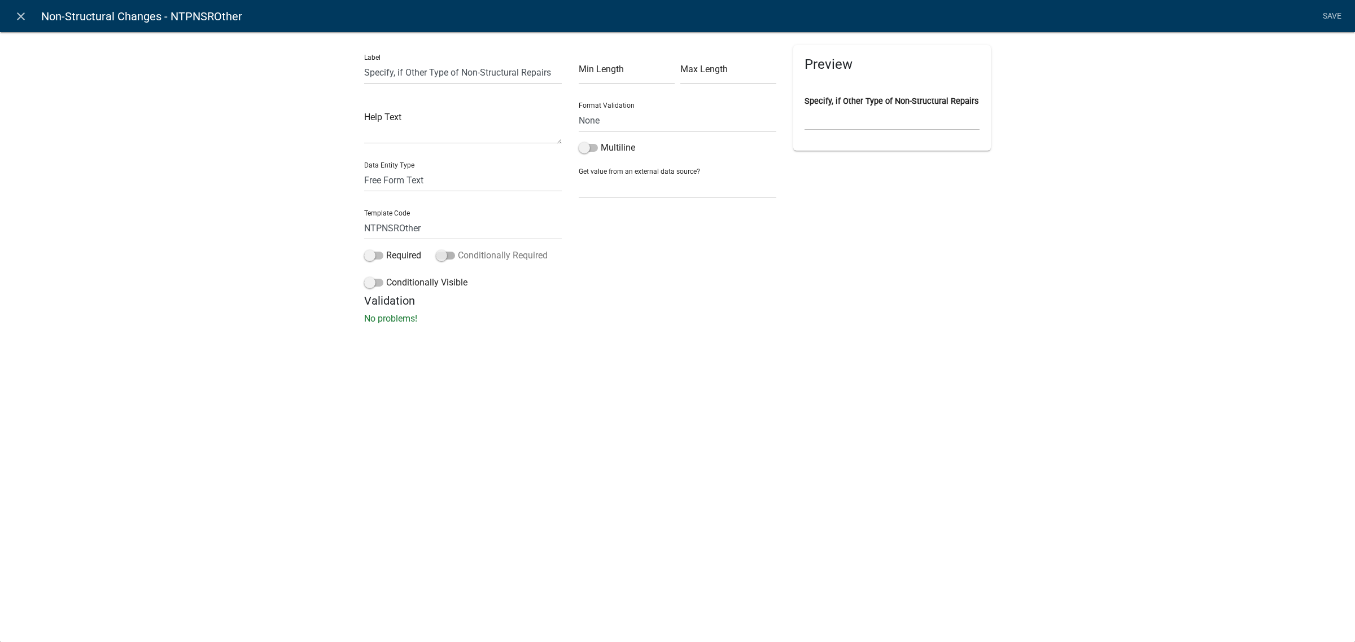
click at [445, 257] on span at bounding box center [445, 256] width 19 height 8
click at [458, 249] on input "Conditionally Required" at bounding box center [458, 249] width 0 height 0
click at [395, 336] on button "button" at bounding box center [387, 340] width 23 height 23
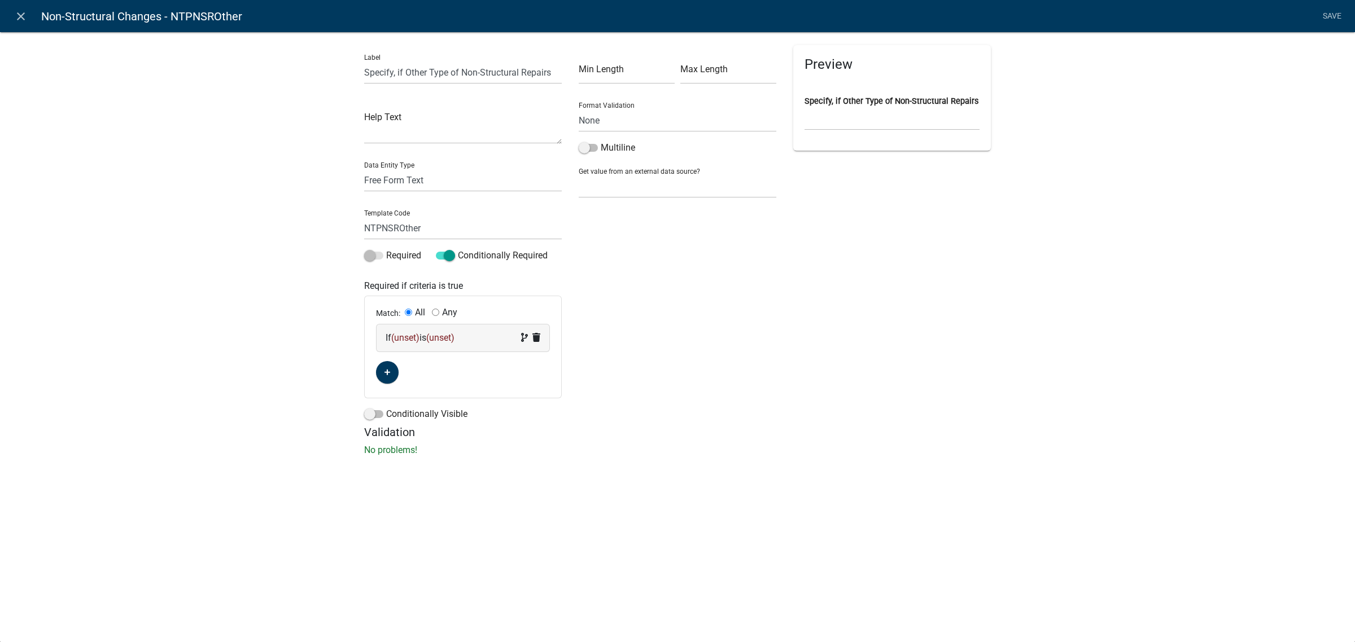
click at [410, 342] on span "(unset)" at bounding box center [405, 337] width 28 height 11
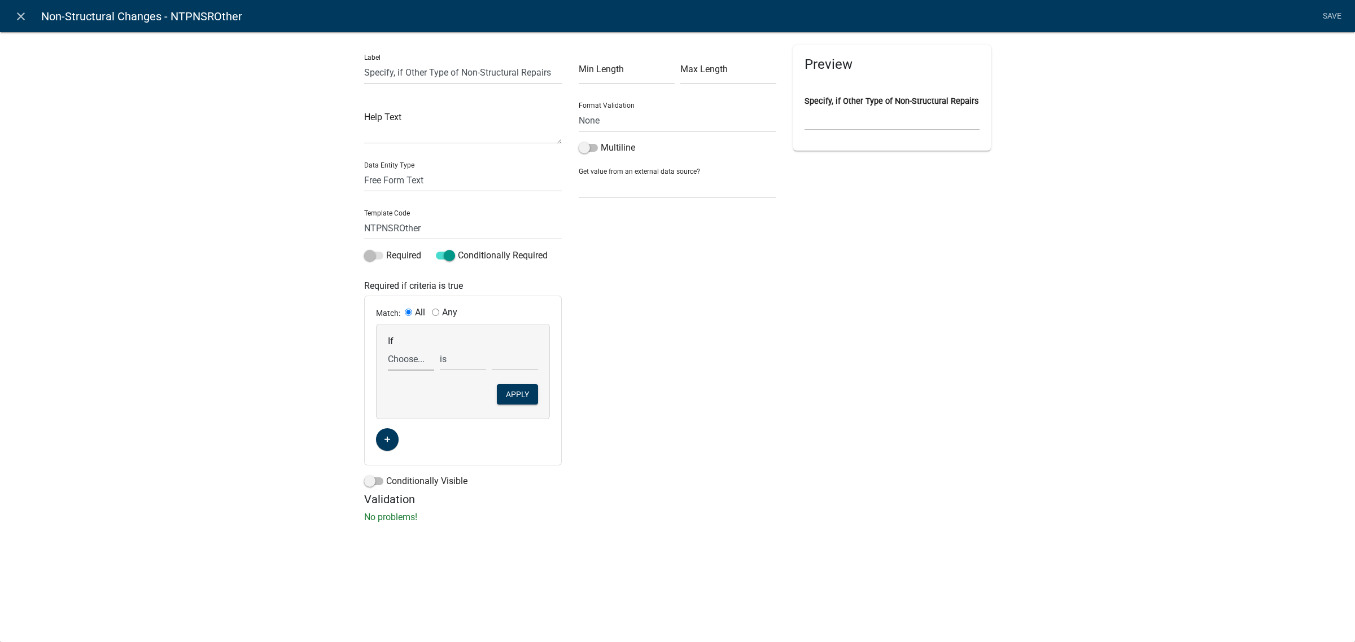
click at [404, 362] on select "Choose... ALL_FEE_RECIPIENTS APPLICANT_CITY APPLICANT_EMAIL_ADDRESS APPLICANT_F…" at bounding box center [411, 359] width 46 height 23
select select "32: NTPNSRepairsType"
click at [388, 348] on select "Choose... ALL_FEE_RECIPIENTS APPLICANT_CITY APPLICANT_EMAIL_ADDRESS APPLICANT_F…" at bounding box center [411, 359] width 46 height 23
click at [466, 358] on select "exists does not exist contains does not contain" at bounding box center [463, 359] width 46 height 23
select select "6: ~"
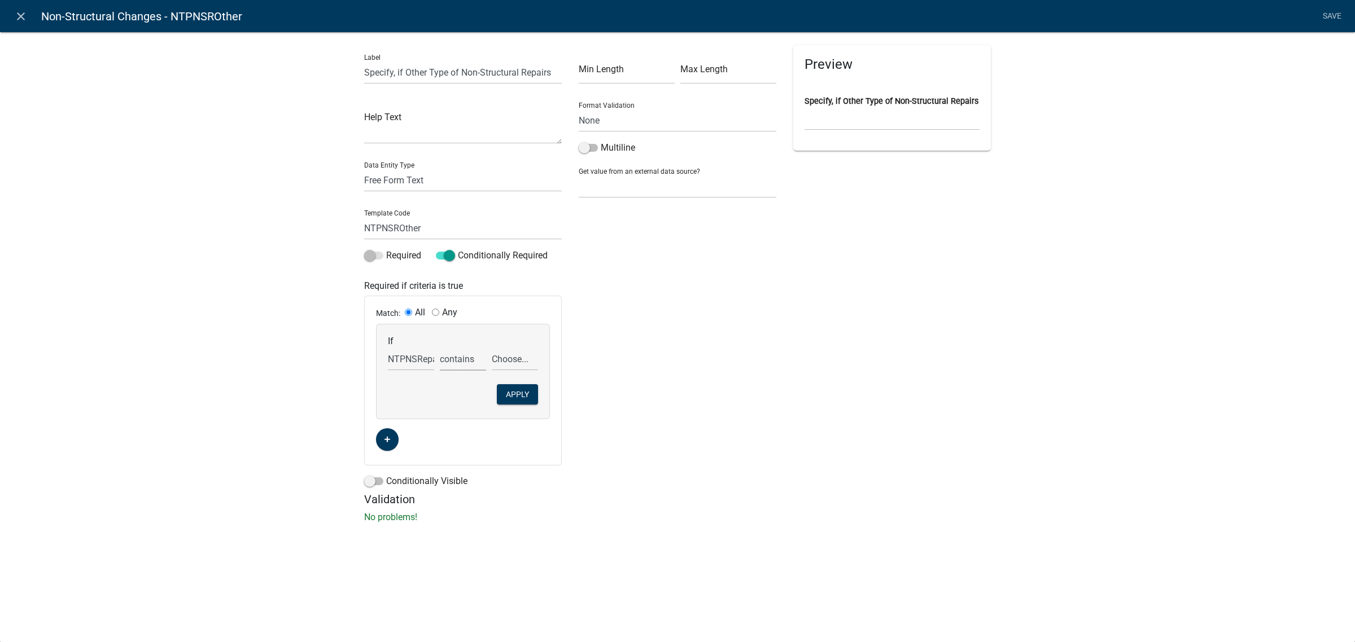
click at [440, 348] on select "exists does not exist contains does not contain" at bounding box center [463, 359] width 46 height 23
click at [507, 354] on select "Choose... Cell Tower Equipment Modification Foundation Repairs/Replacement (no …" at bounding box center [515, 359] width 46 height 23
select select "3: Other"
click at [492, 348] on select "Choose... Cell Tower Equipment Modification Foundation Repairs/Replacement (no …" at bounding box center [515, 359] width 46 height 23
click at [509, 395] on button "Apply" at bounding box center [517, 394] width 41 height 20
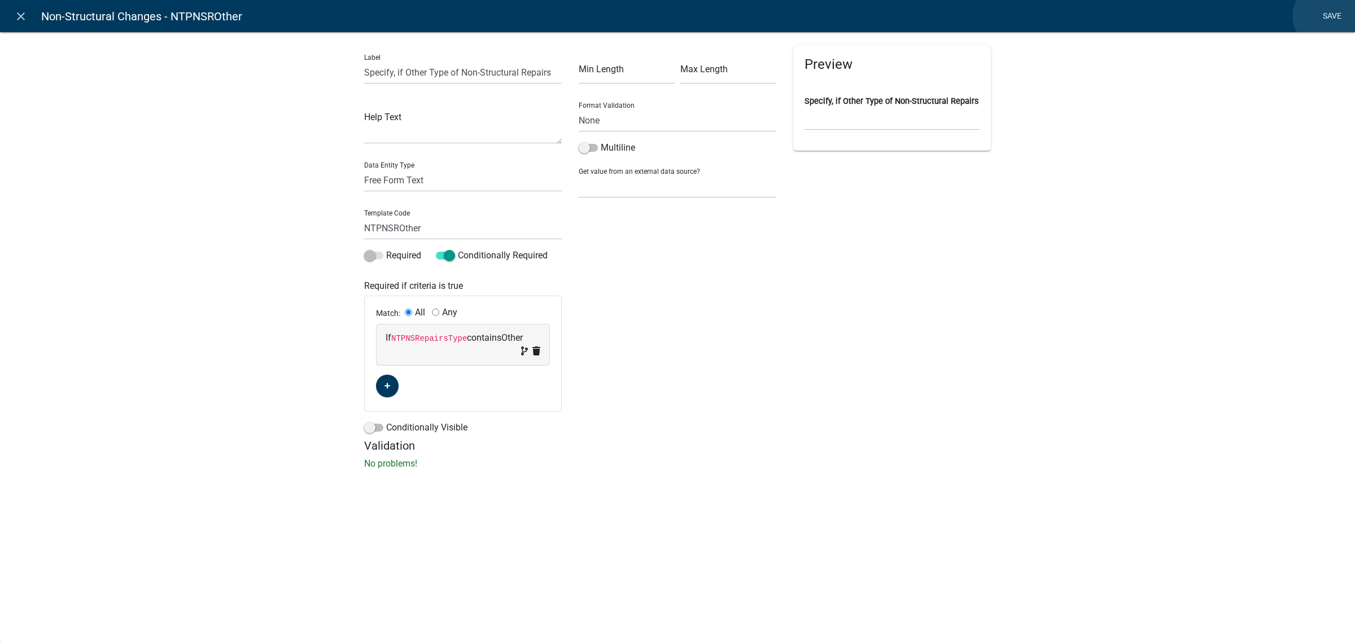
click at [1328, 16] on link "Save" at bounding box center [1331, 16] width 28 height 21
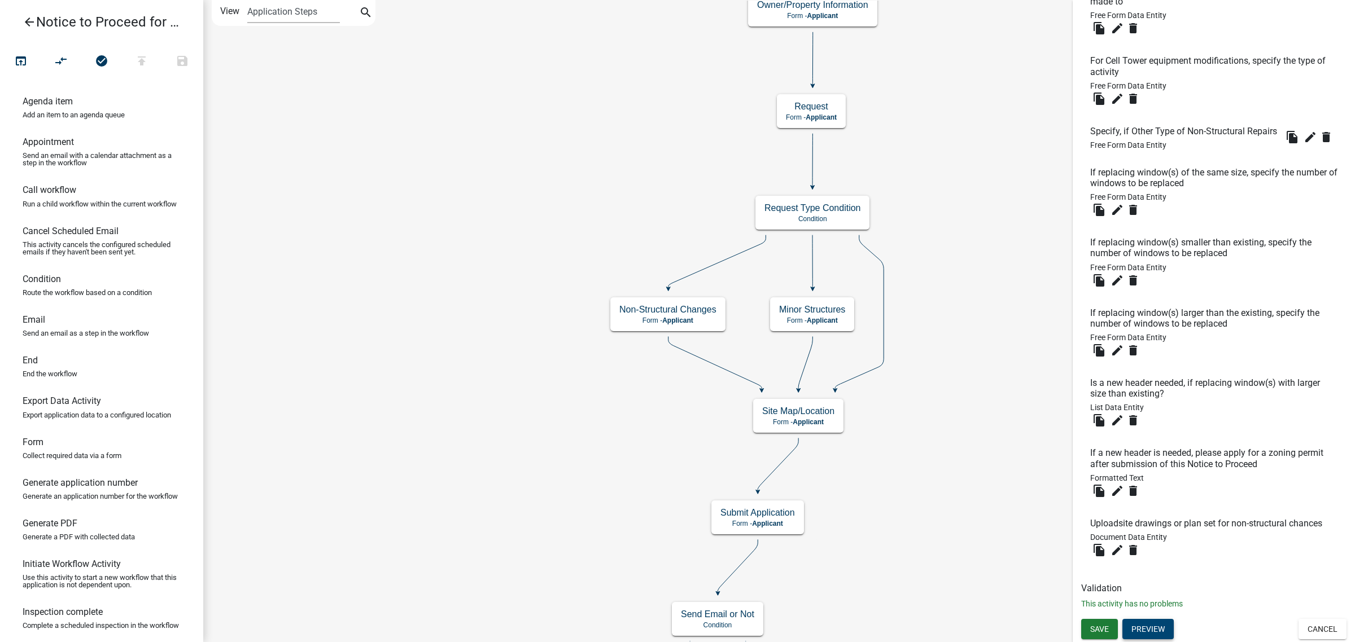
scroll to position [488, 0]
click at [1153, 625] on button "Preview" at bounding box center [1147, 629] width 51 height 20
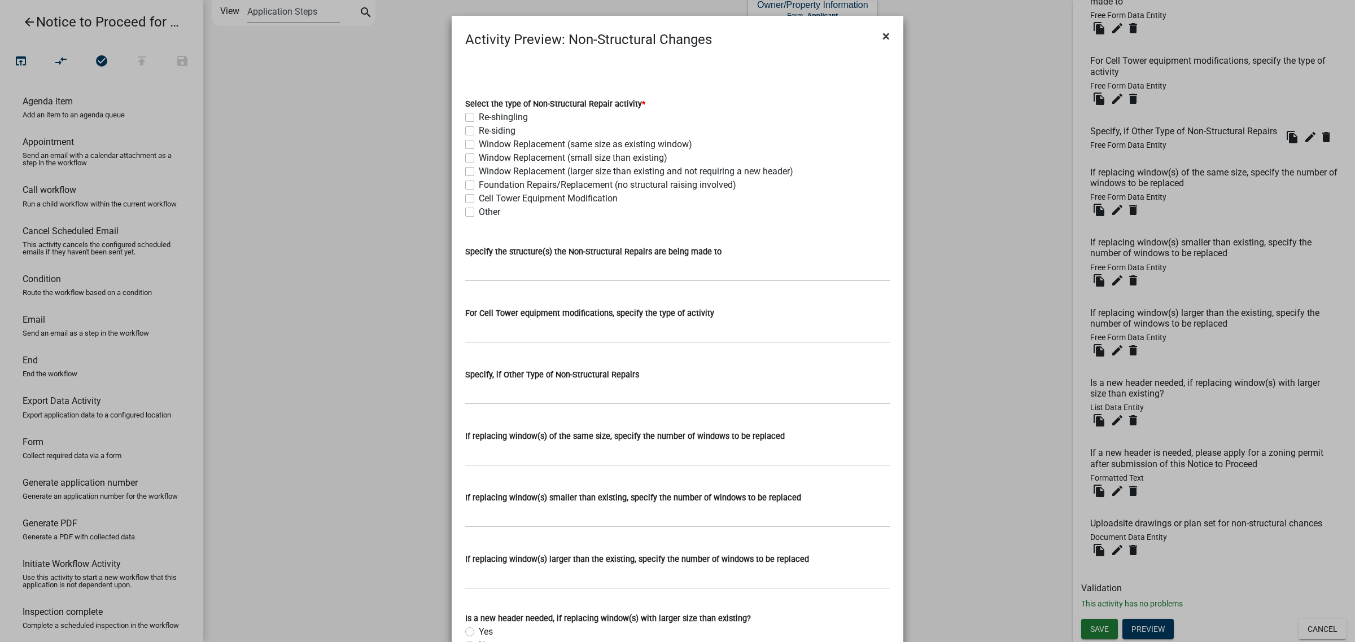
click at [882, 37] on span "×" at bounding box center [885, 36] width 7 height 16
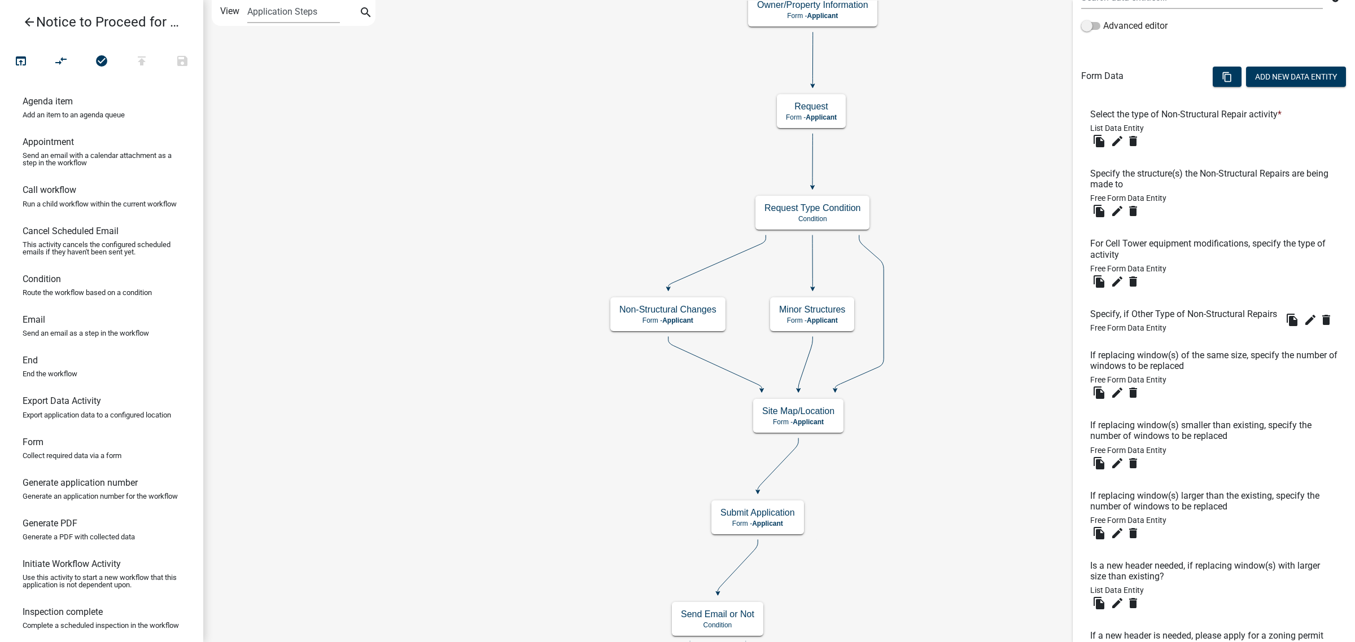
scroll to position [135, 0]
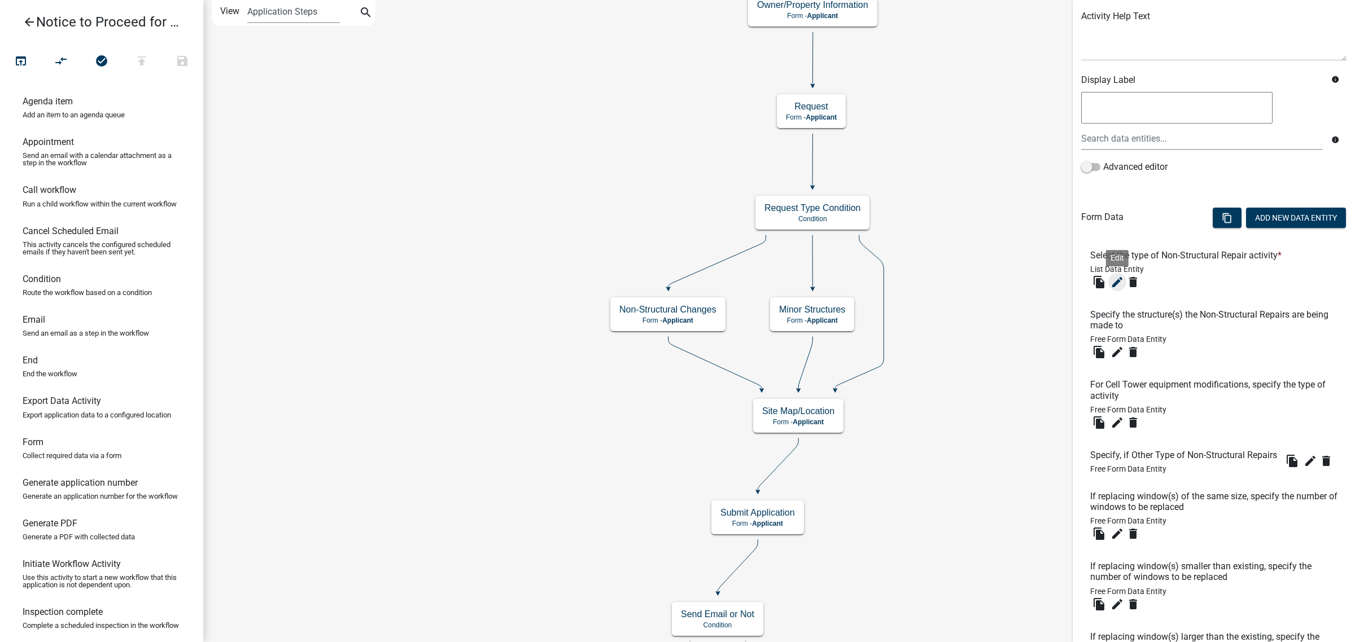
click at [1114, 281] on icon "edit" at bounding box center [1117, 282] width 14 height 14
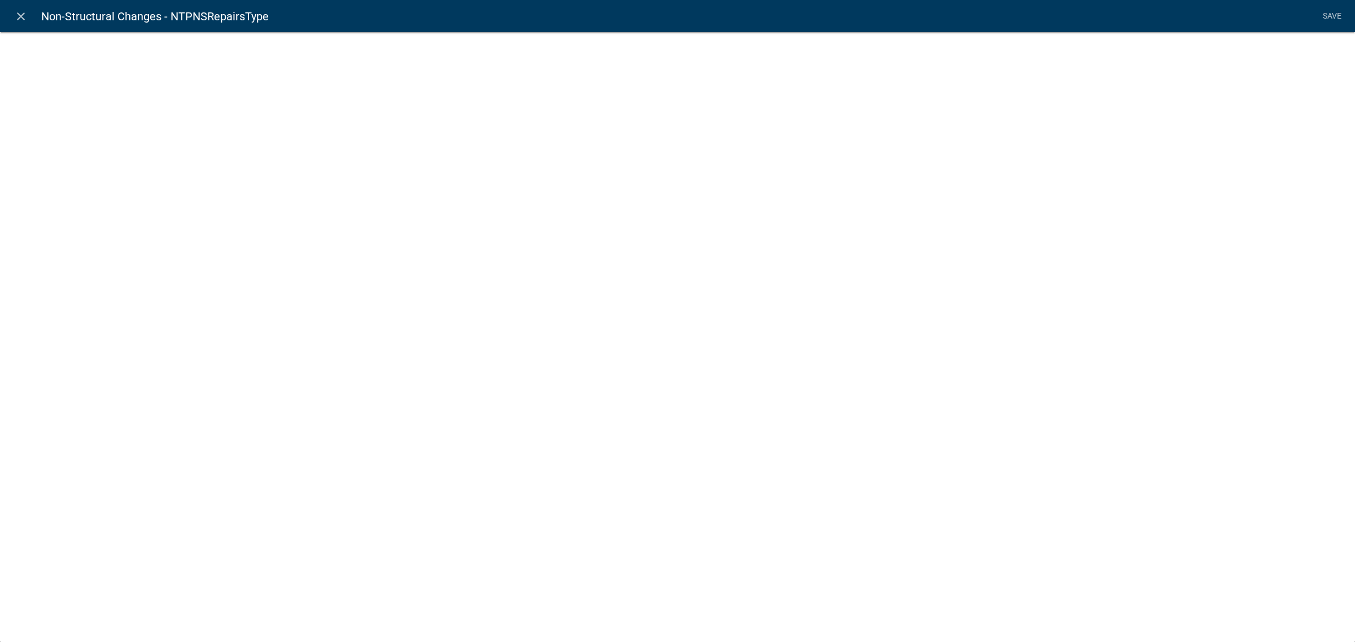
select select "list-data"
select select
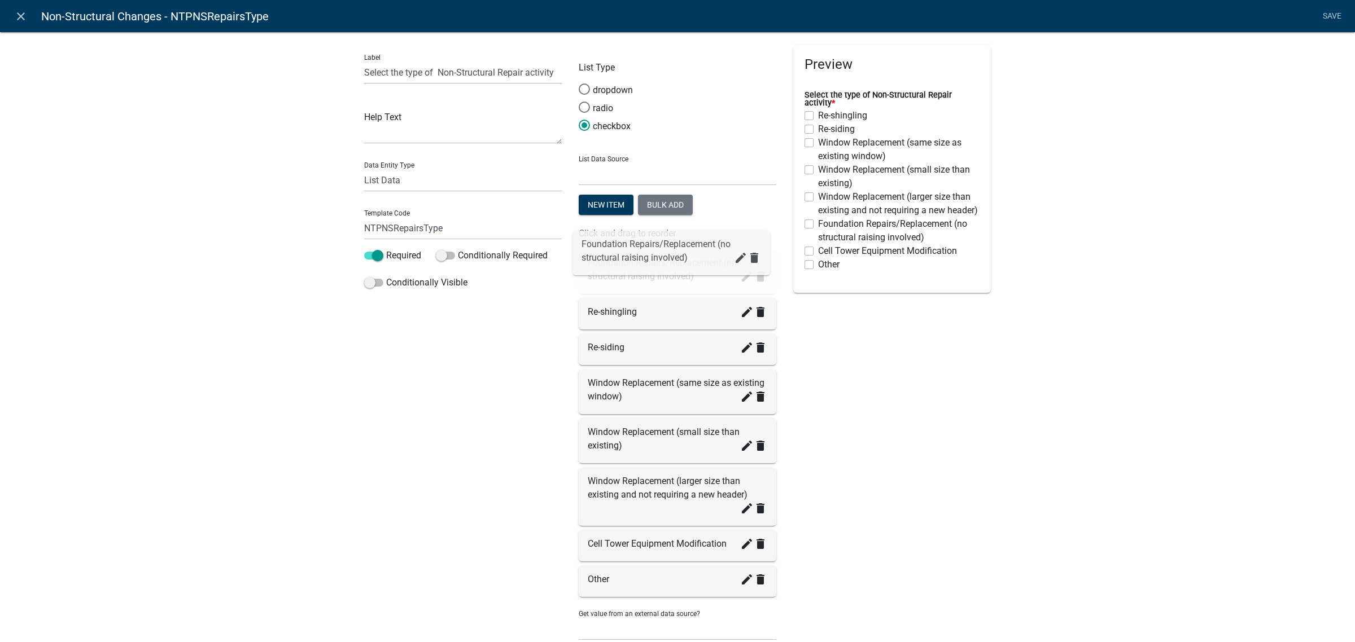
drag, startPoint x: 607, startPoint y: 498, endPoint x: 606, endPoint y: 250, distance: 248.4
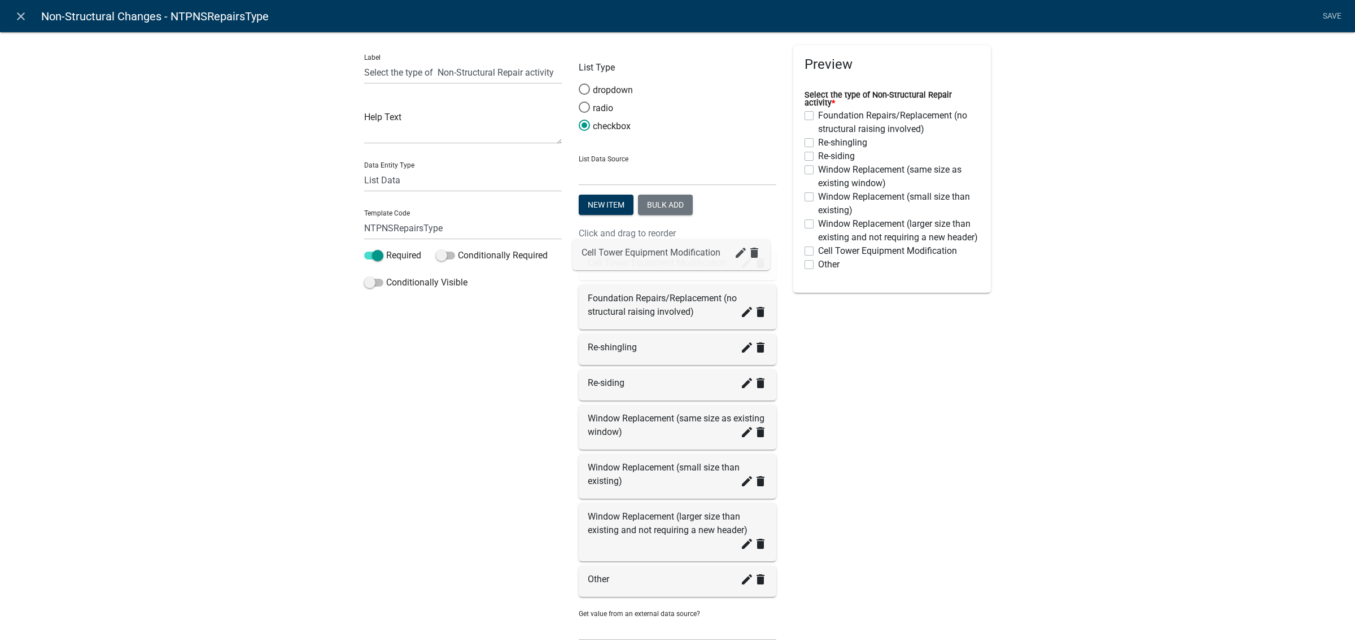
drag, startPoint x: 597, startPoint y: 546, endPoint x: 595, endPoint y: 257, distance: 289.0
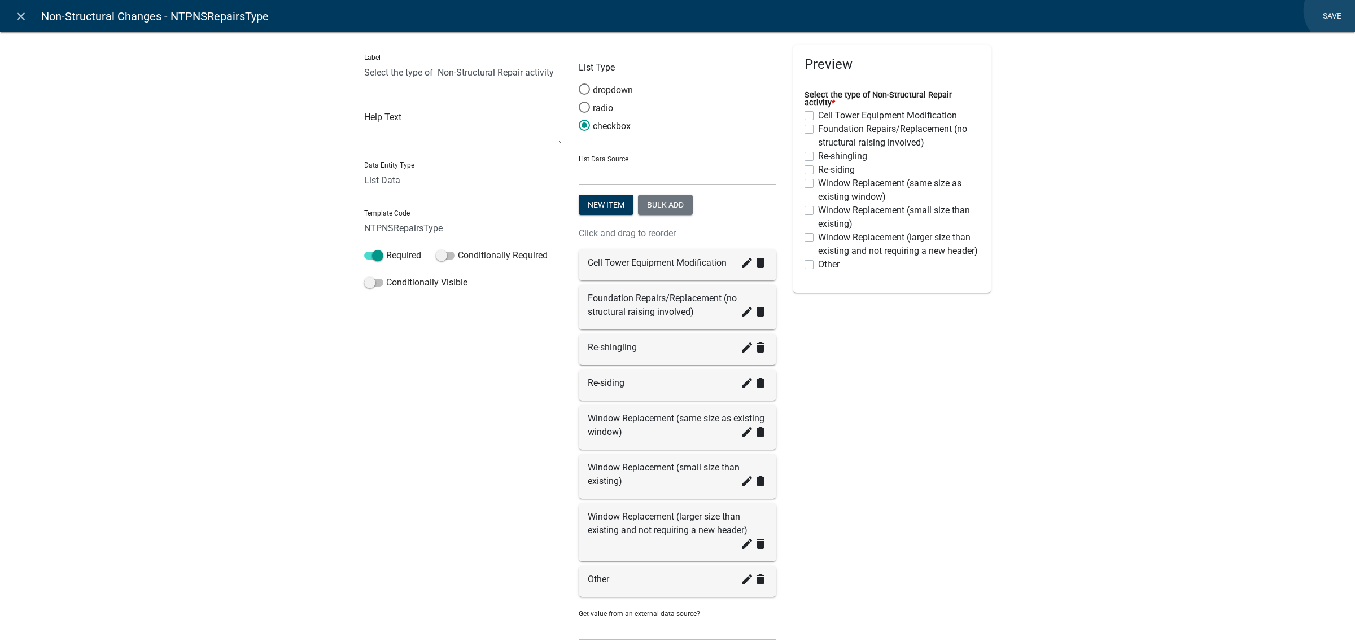
click at [1339, 10] on link "Save" at bounding box center [1331, 16] width 28 height 21
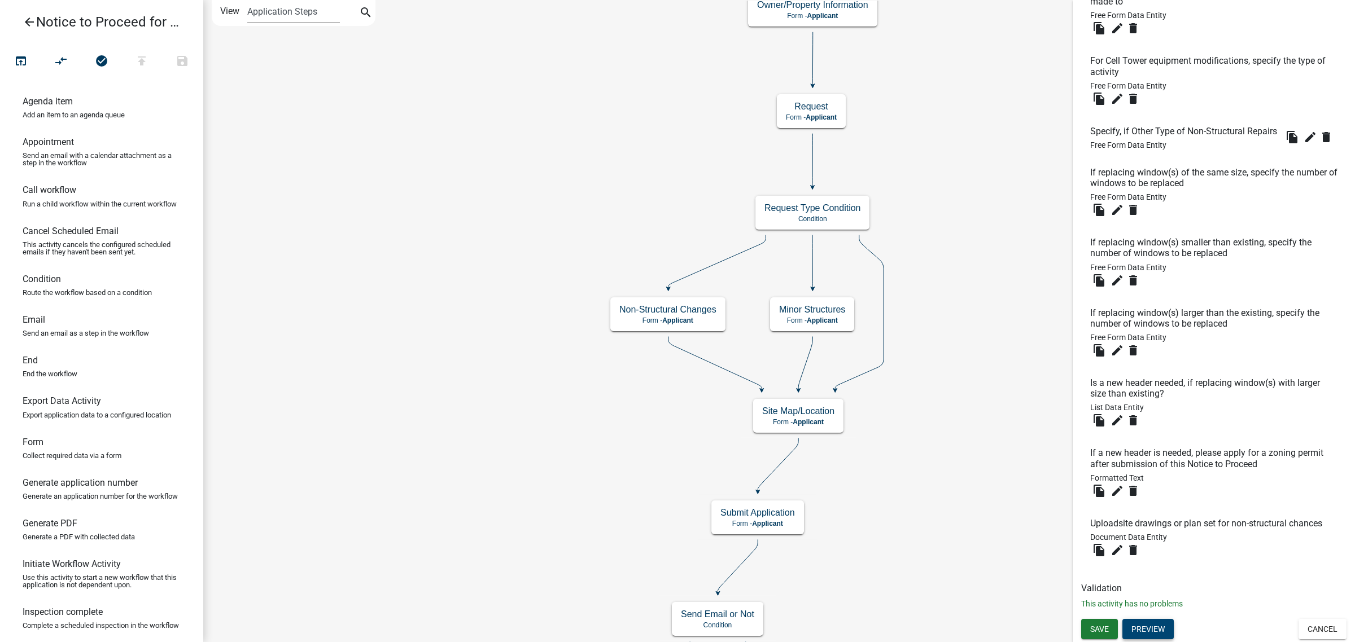
scroll to position [488, 0]
click at [1101, 630] on span "Save" at bounding box center [1099, 629] width 19 height 9
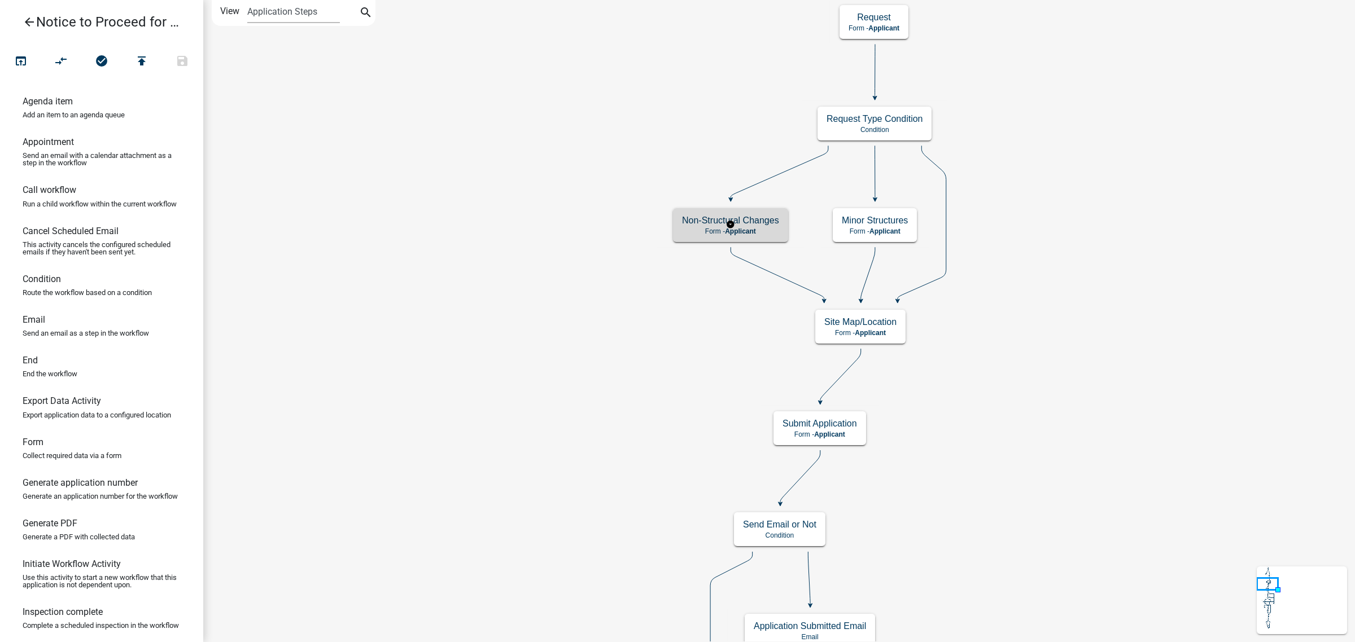
click at [772, 224] on h5 "Non-Structural Changes" at bounding box center [730, 220] width 97 height 11
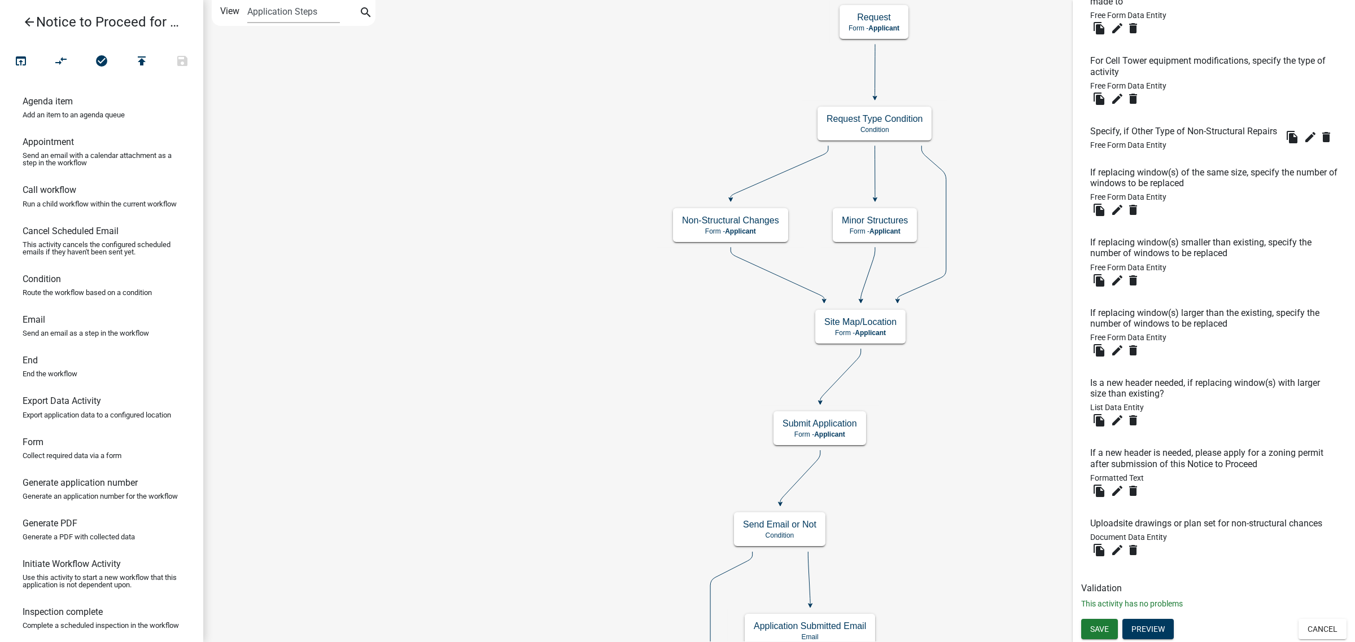
scroll to position [488, 0]
click at [1120, 549] on icon "edit" at bounding box center [1117, 551] width 14 height 14
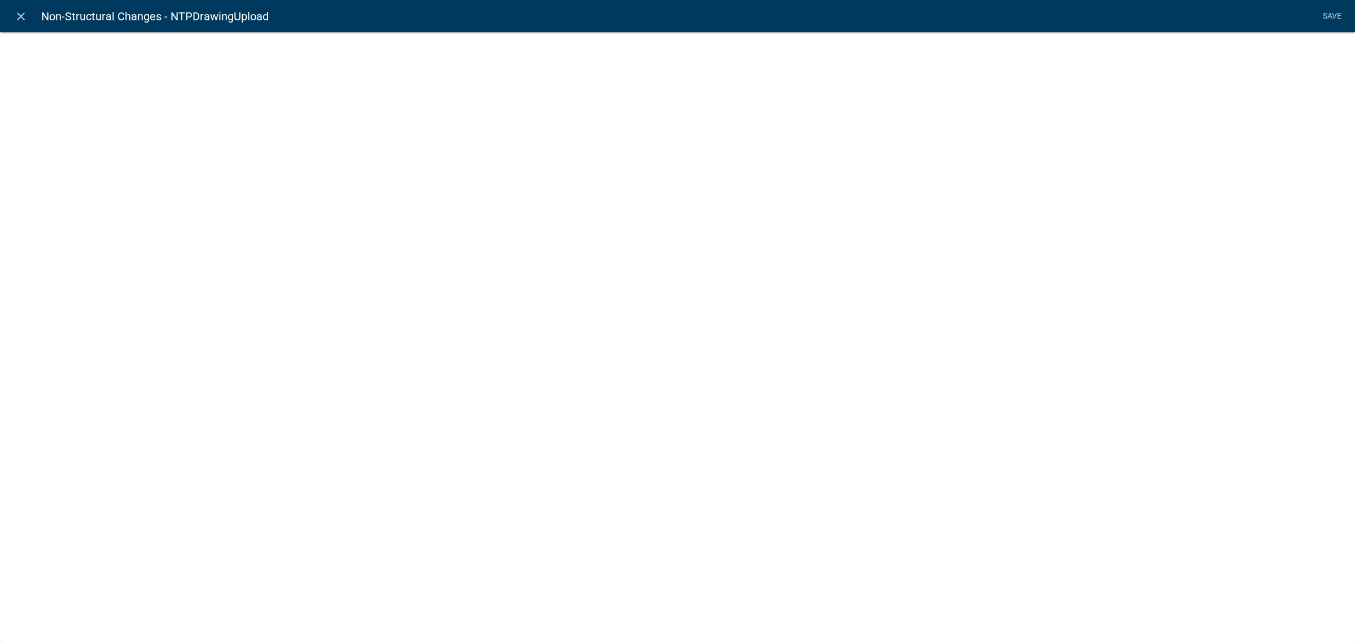
select select "document"
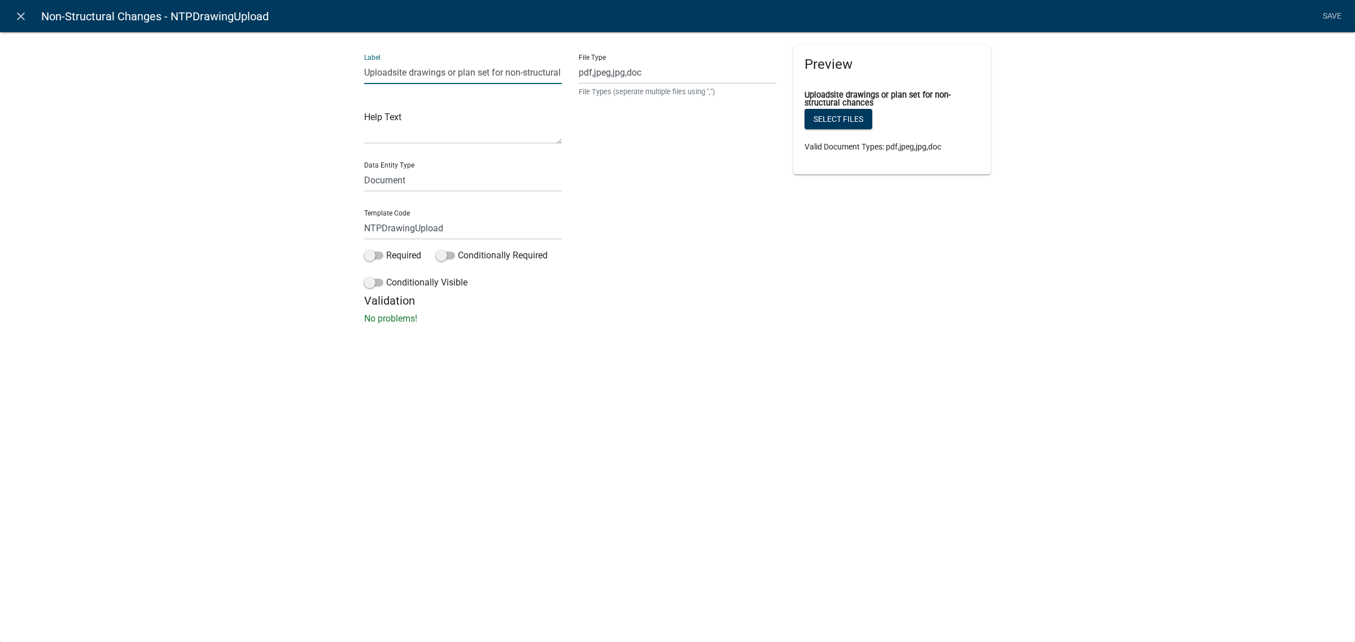
click at [545, 69] on input "Uploadsite drawings or plan set for non-structural chances" at bounding box center [463, 72] width 198 height 23
type input "Uploadsite drawings or plan set for non-structural changes"
click at [558, 460] on div "close Non-Structural Changes - NTPDrawingUpload Save Label Uploadsite drawings …" at bounding box center [677, 321] width 1355 height 642
click at [1326, 17] on link "Save" at bounding box center [1331, 16] width 28 height 21
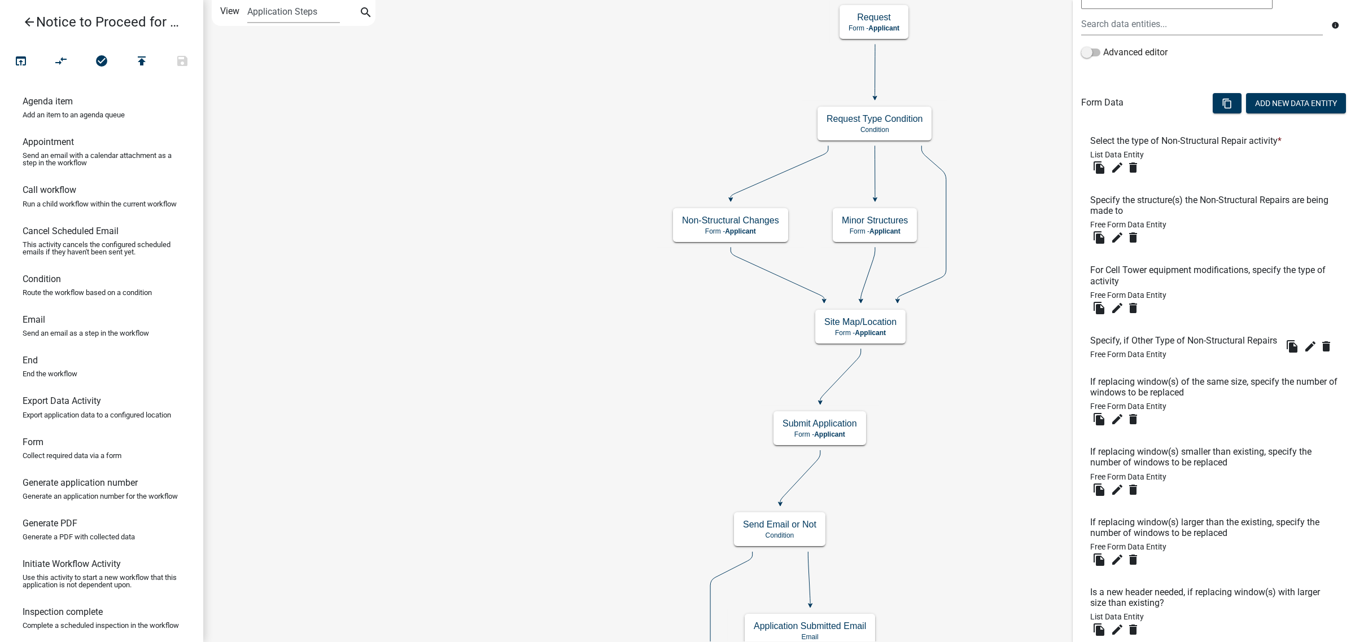
scroll to position [488, 0]
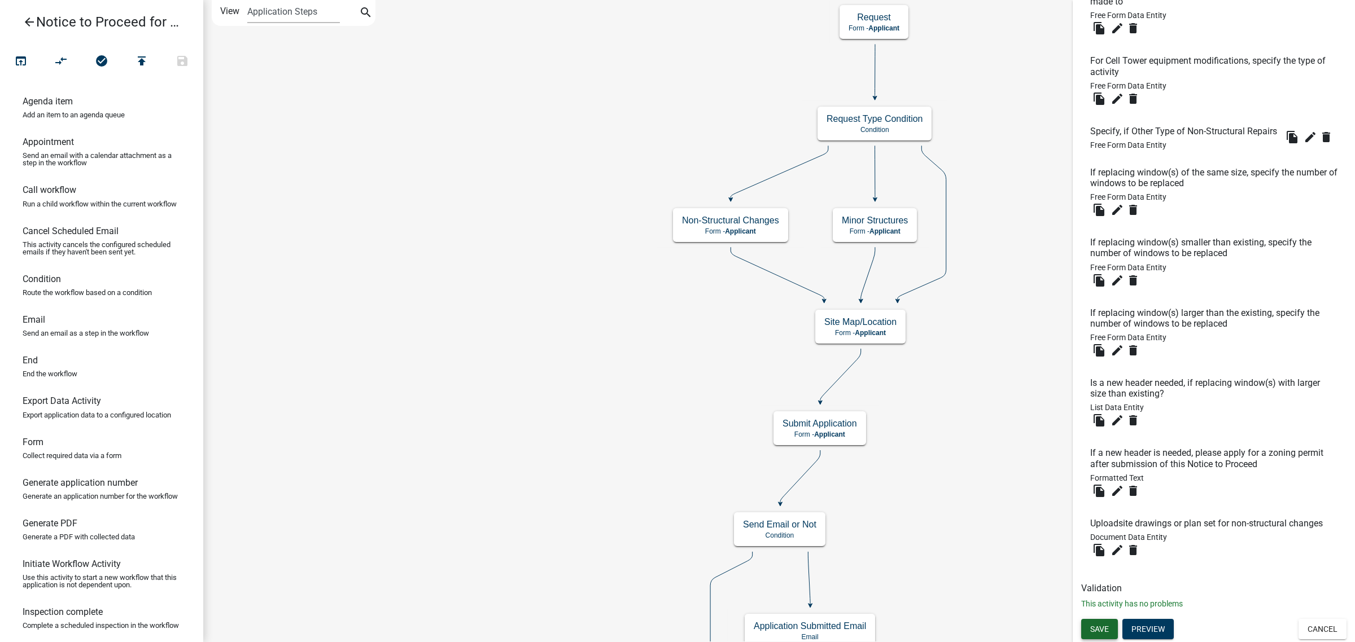
click at [1105, 631] on span "Save" at bounding box center [1099, 629] width 19 height 9
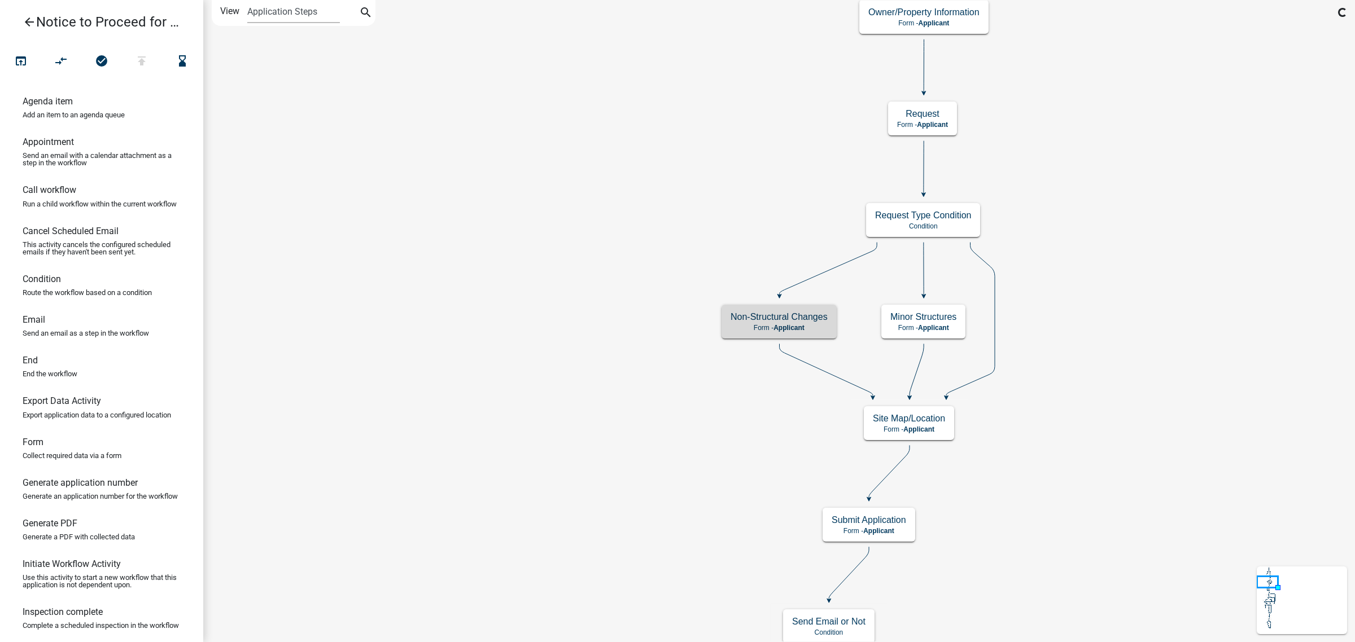
scroll to position [0, 0]
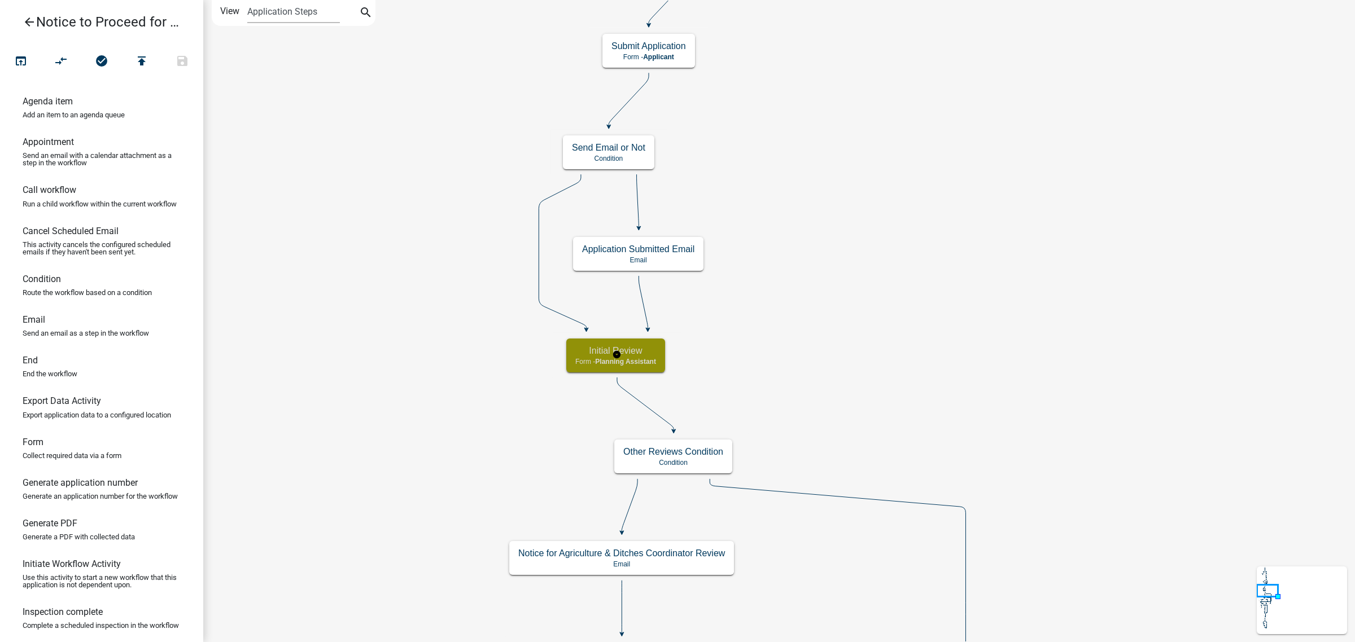
click at [650, 360] on span "Planning Assistant" at bounding box center [625, 362] width 61 height 8
select select "A1ADE4BD-D0DE-4ED5-8452-456BE0D54BFC"
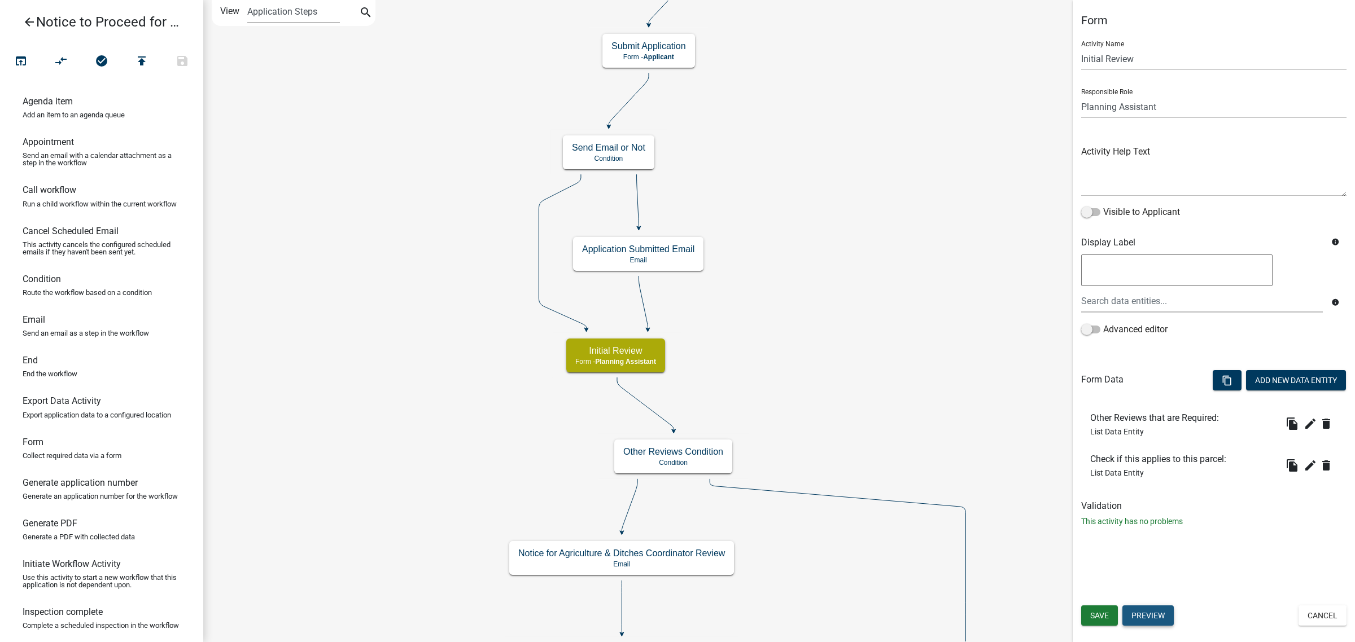
click at [1149, 616] on button "Preview" at bounding box center [1147, 616] width 51 height 20
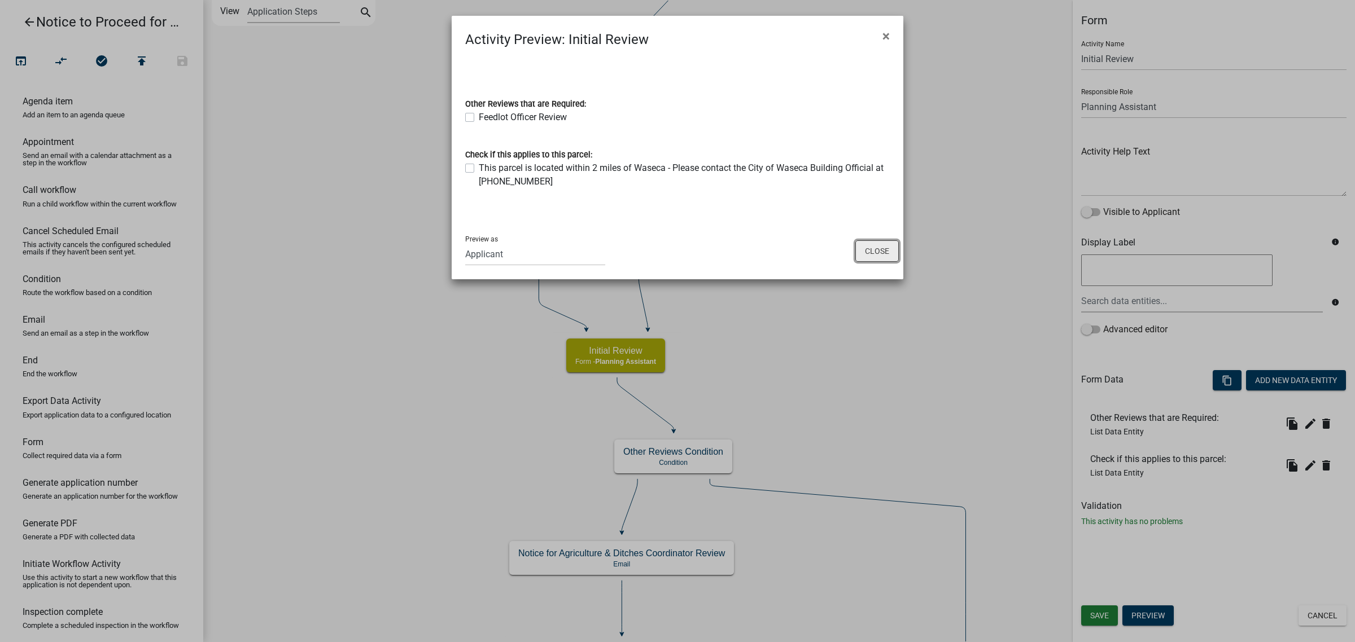
click at [874, 252] on button "Close" at bounding box center [876, 250] width 43 height 21
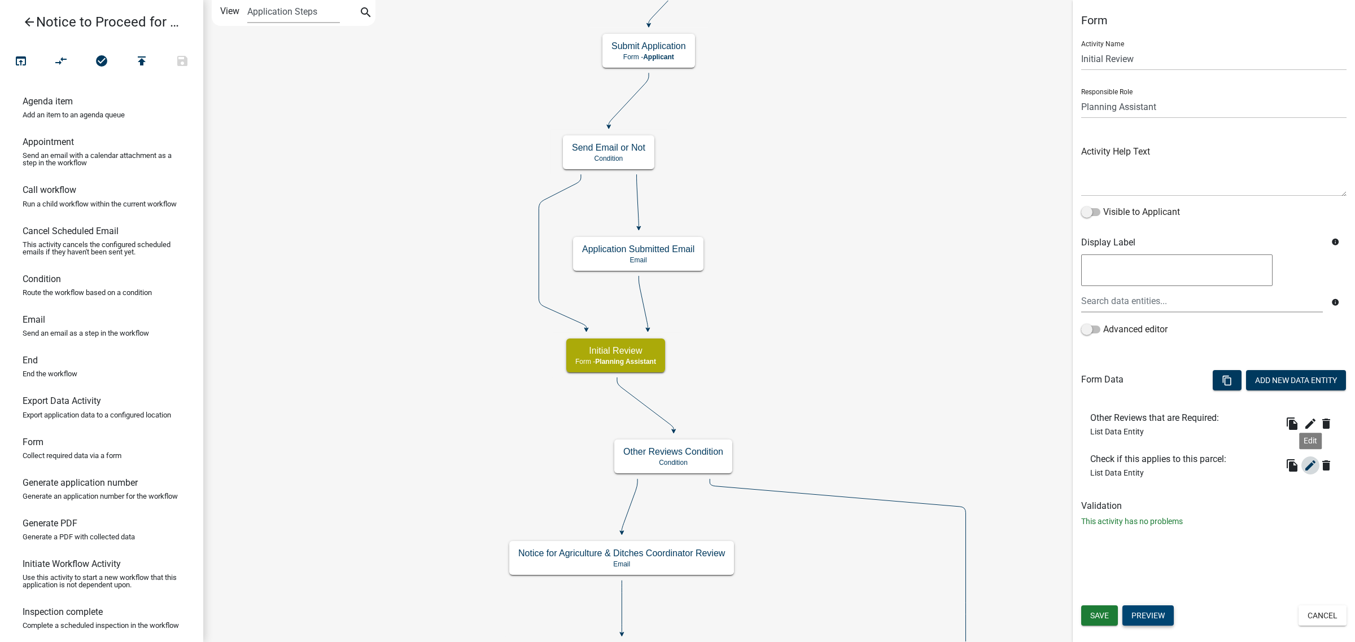
click at [1310, 466] on icon "edit" at bounding box center [1310, 466] width 14 height 14
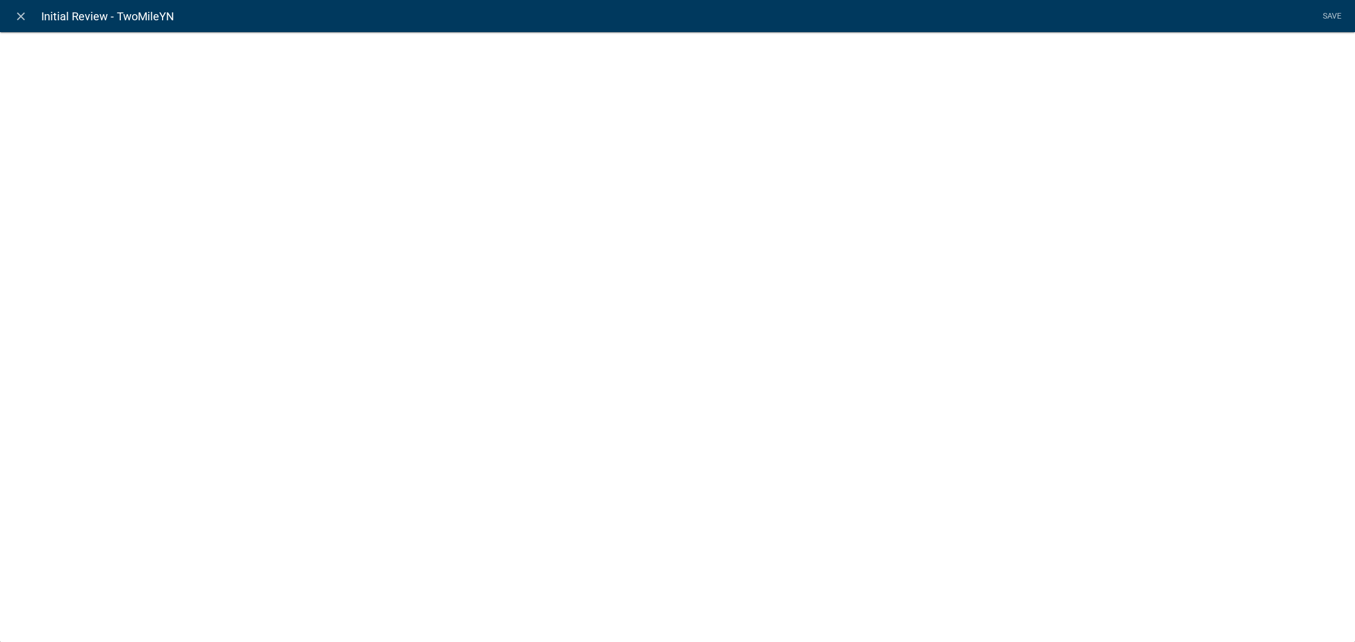
select select "list-data"
select select
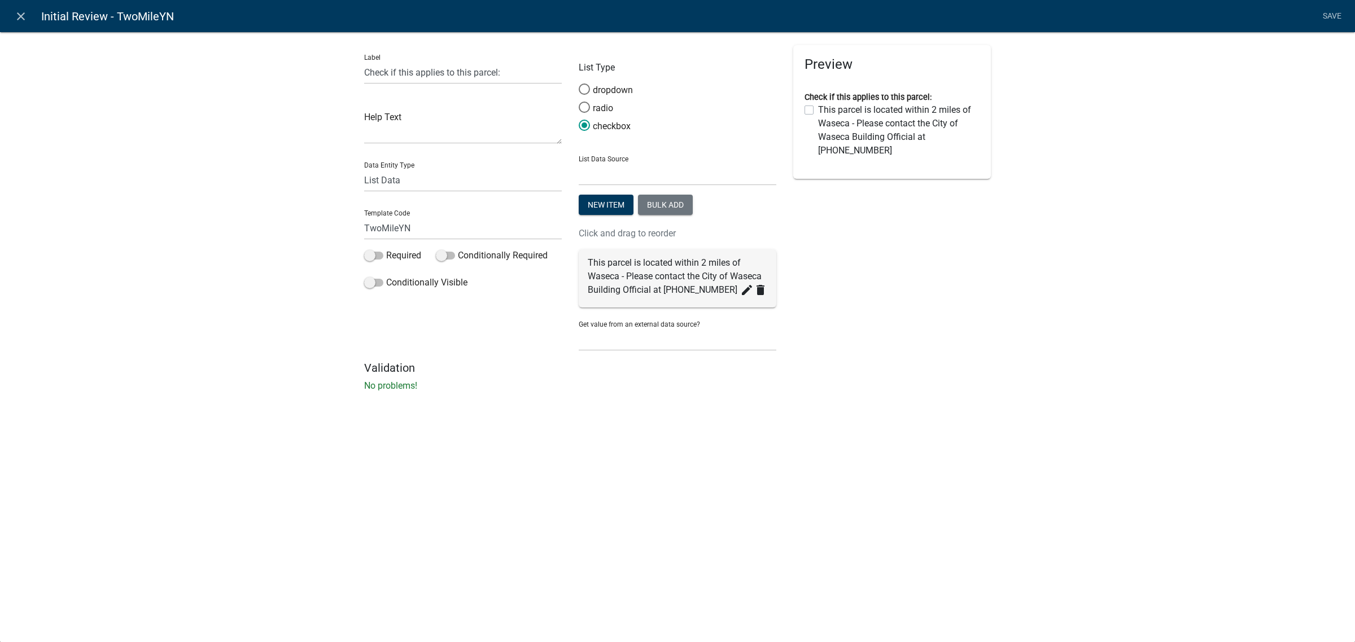
click at [596, 266] on div "This parcel is located within 2 miles of Waseca - Please contact the City of Wa…" at bounding box center [677, 276] width 179 height 41
click at [744, 291] on icon "create" at bounding box center [747, 290] width 14 height 14
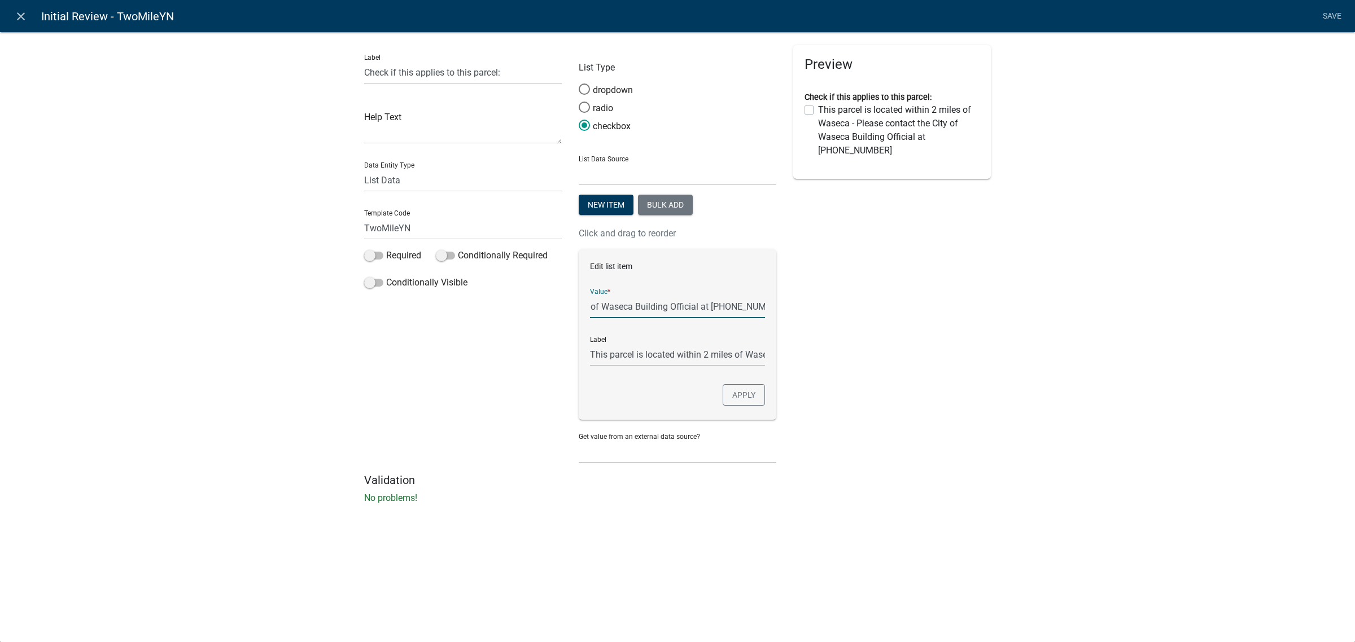
scroll to position [0, 289]
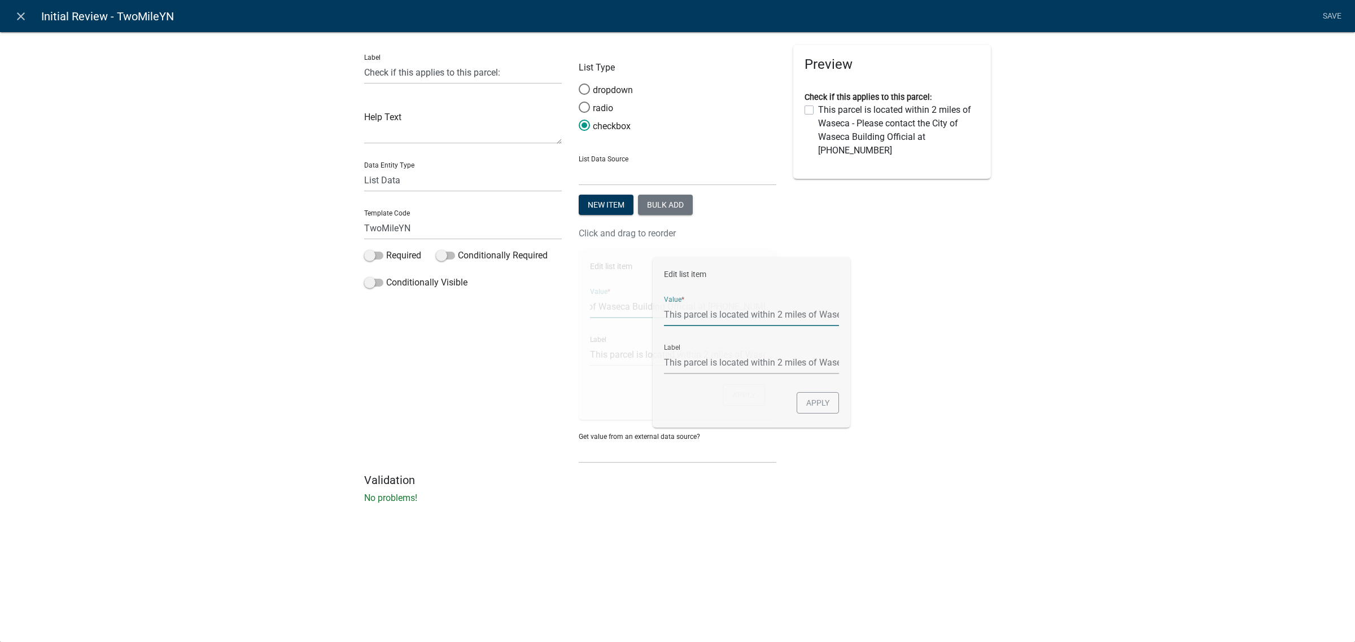
drag, startPoint x: 591, startPoint y: 306, endPoint x: 751, endPoint y: 330, distance: 162.0
click at [751, 330] on form "Edit list item Value * This parcel is located within 2 miles of Waseca - Please…" at bounding box center [677, 314] width 175 height 106
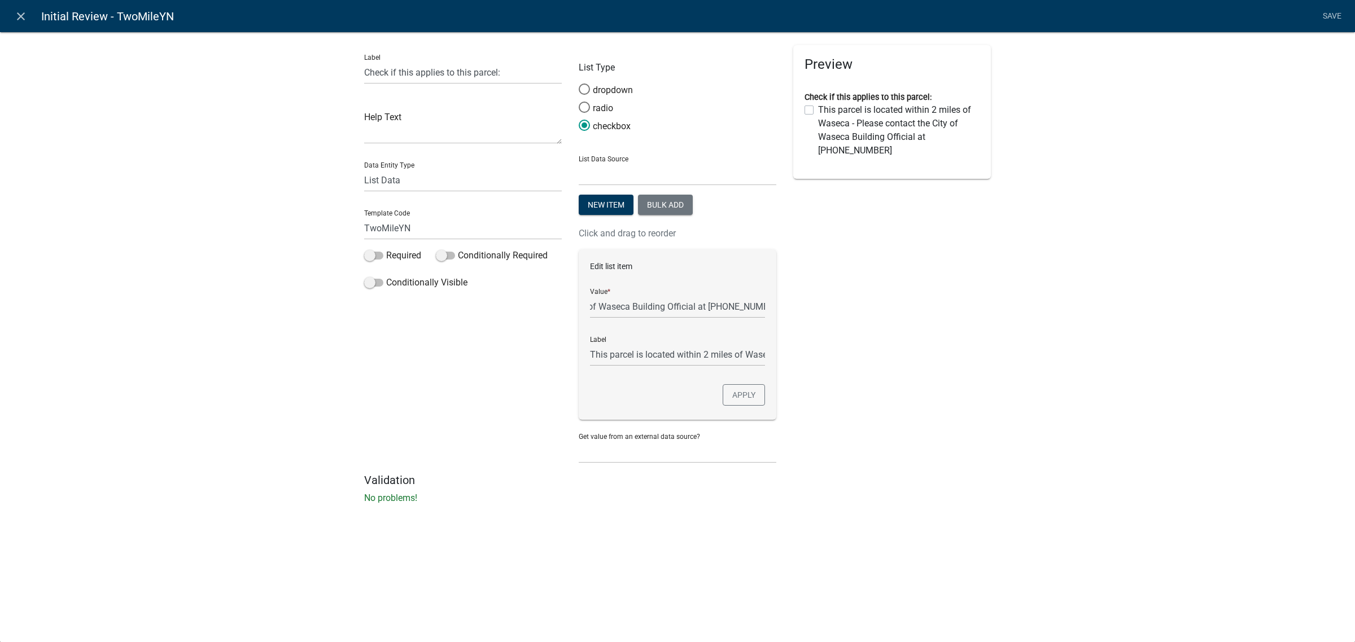
scroll to position [0, 0]
click at [864, 302] on div "Preview Check if this applies to this parcel: This parcel is located within 2 m…" at bounding box center [892, 259] width 214 height 428
click at [593, 208] on button "New item" at bounding box center [606, 205] width 55 height 20
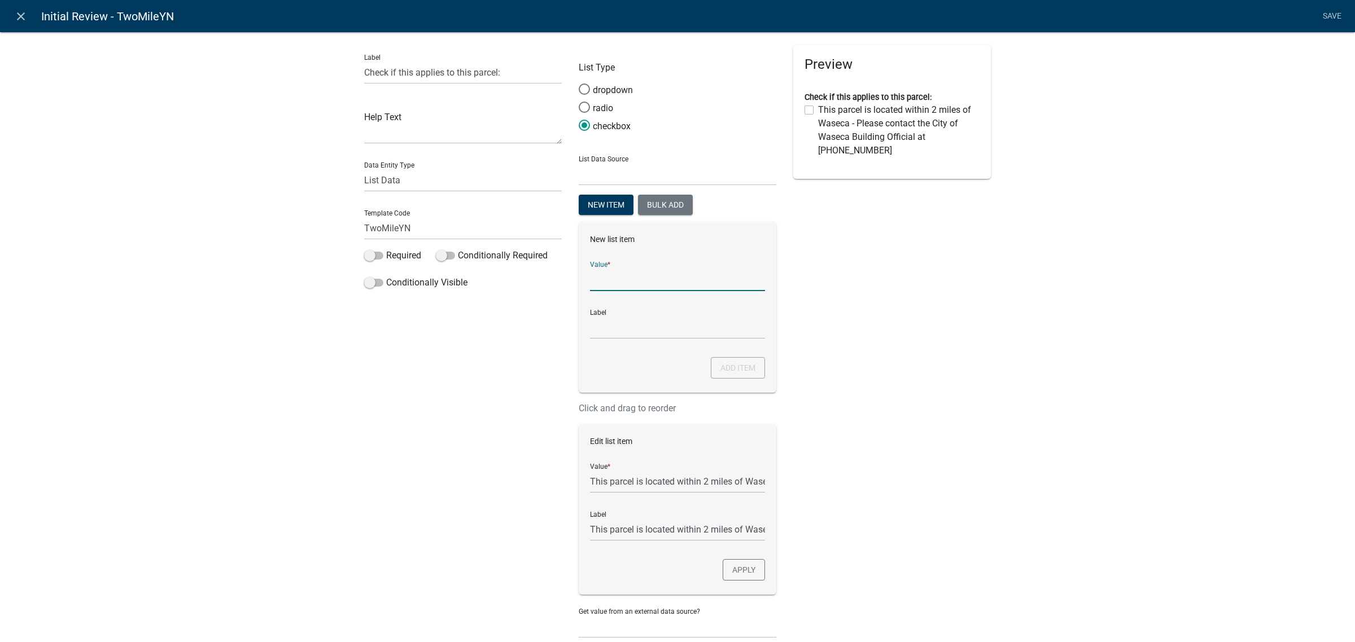
click at [597, 281] on input "List Data Source" at bounding box center [677, 279] width 175 height 23
paste input "of Waseca Building Official at [PHONE_NUMBER]"
click at [624, 281] on input "of Waseca Building Official at [PHONE_NUMBER]" at bounding box center [677, 279] width 175 height 23
type input "This Parcel is located within half-mile of [GEOGRAPHIC_DATA]. Contact [GEOGRAPH…"
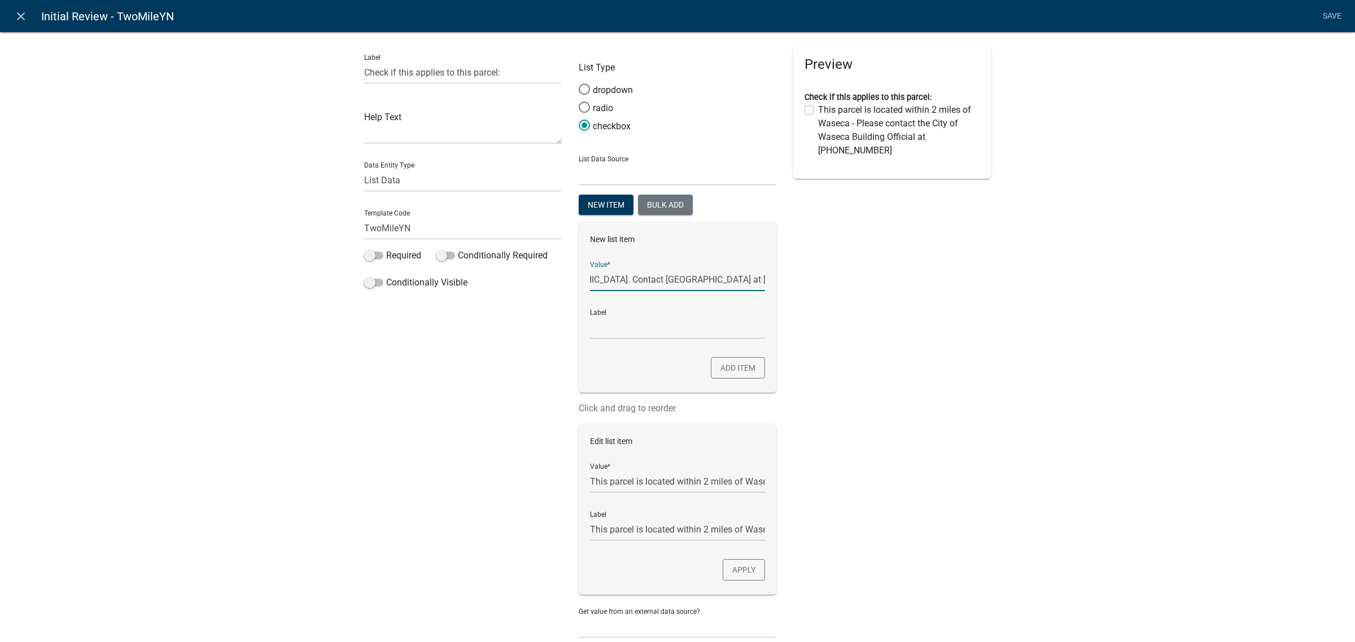
type input "This Parcel is located within half-mile of [GEOGRAPHIC_DATA]. Contact [GEOGRAPH…"
click at [850, 322] on div "Preview Check if this applies to this parcel: This parcel is located within 2 m…" at bounding box center [892, 346] width 214 height 603
click at [737, 364] on button "Add item" at bounding box center [738, 367] width 54 height 21
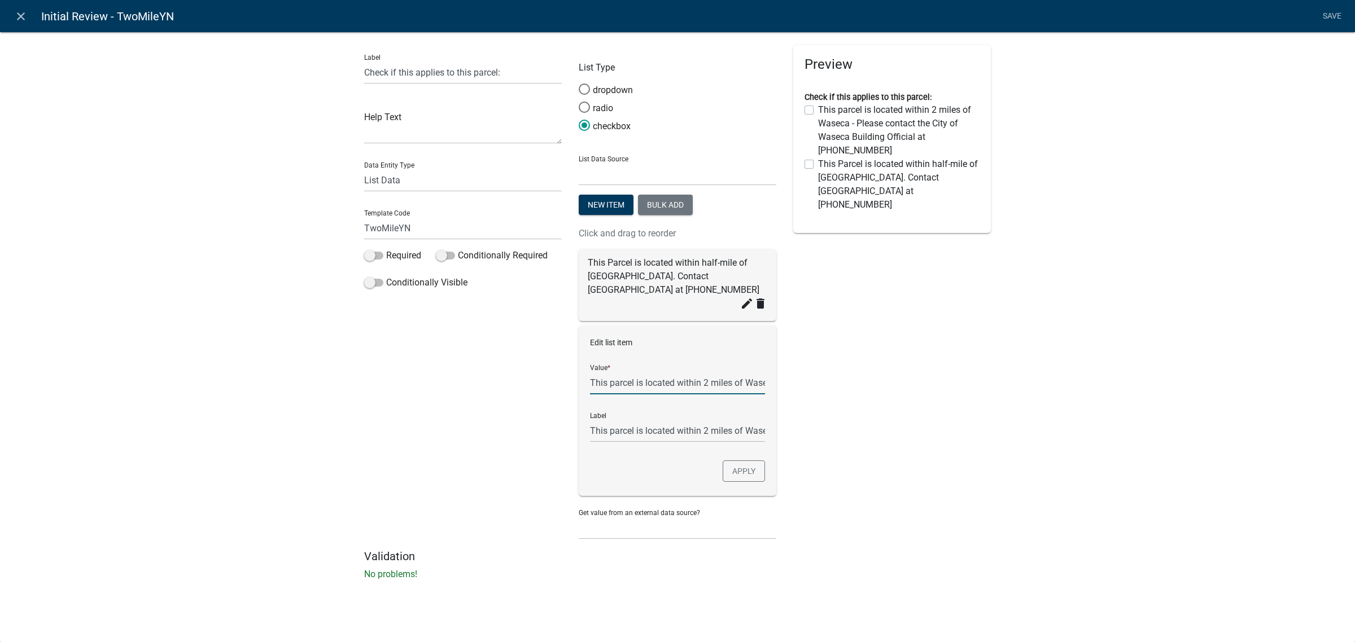
click at [642, 371] on input "This parcel is located within 2 miles of Waseca - Please contact the City of Wa…" at bounding box center [677, 382] width 175 height 23
type input "This parcel is located within 2 miles of [GEOGRAPHIC_DATA]. Contact the City of…"
checkbox input "false"
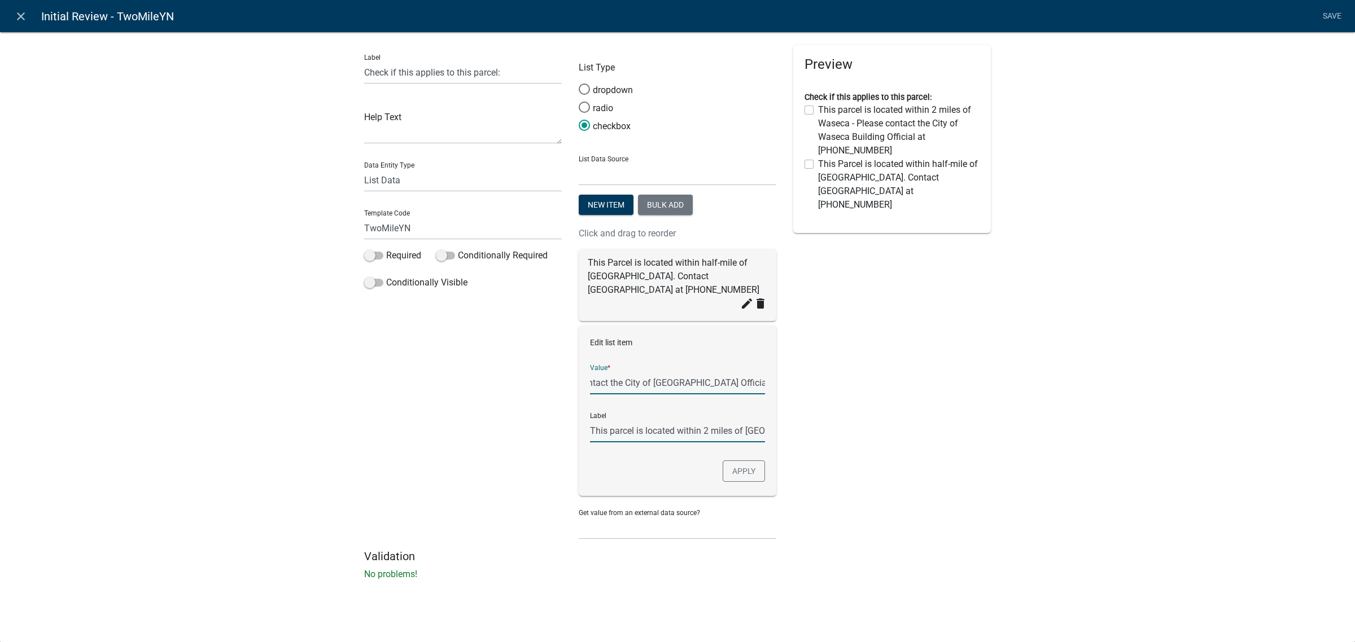
scroll to position [0, 259]
click at [691, 419] on input "This parcel is located within 2 miles of [GEOGRAPHIC_DATA]. Contact the City of…" at bounding box center [677, 430] width 175 height 23
click at [740, 461] on button "Apply" at bounding box center [743, 471] width 42 height 21
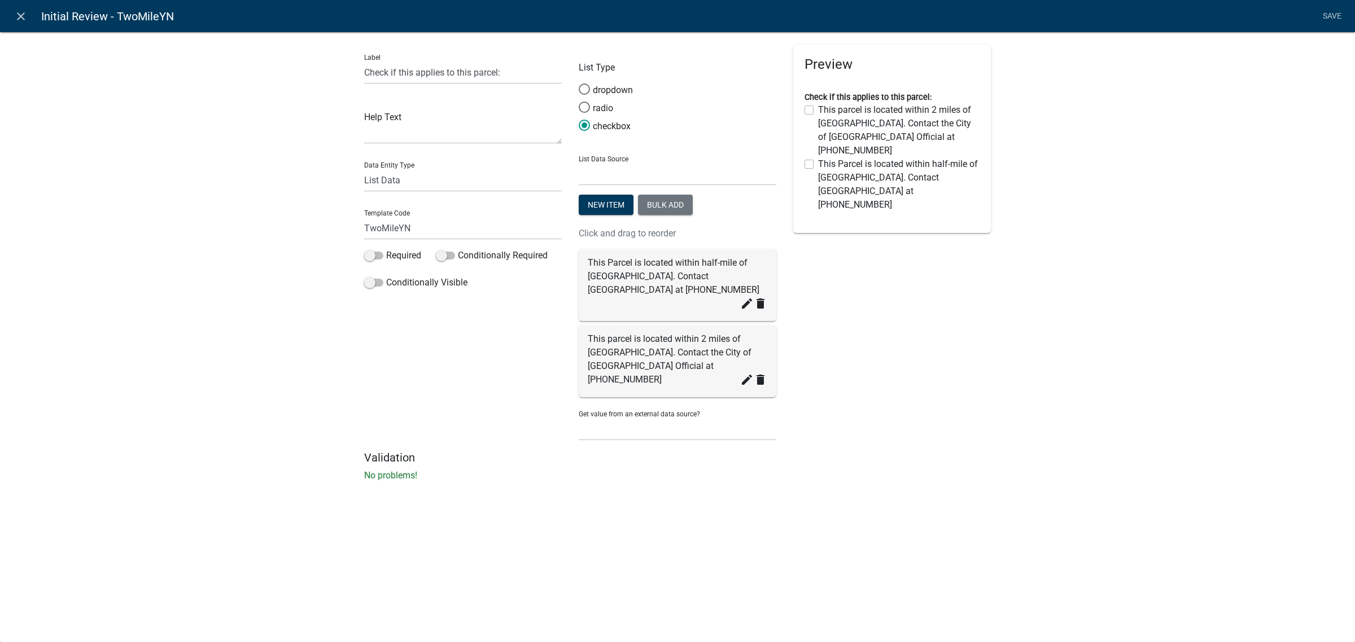
click at [970, 340] on div "Preview Check if this applies to this parcel: This parcel is located within 2 m…" at bounding box center [892, 248] width 214 height 406
click at [1324, 17] on link "Save" at bounding box center [1331, 16] width 28 height 21
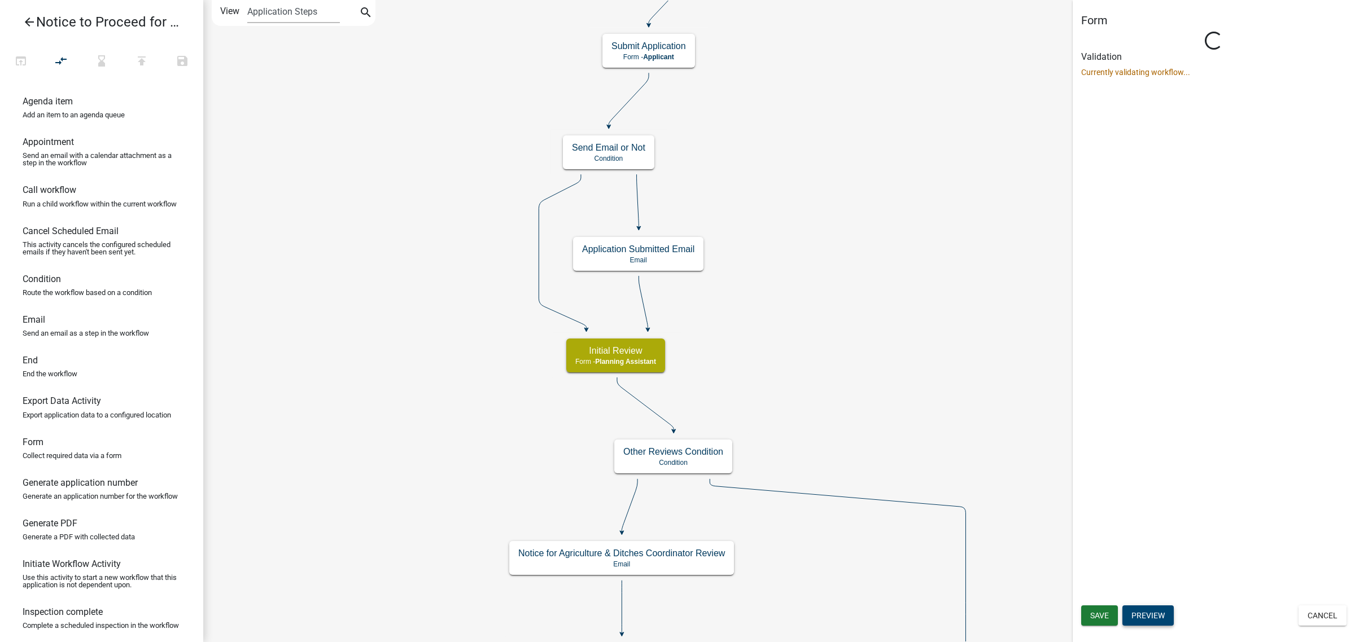
select select "A1ADE4BD-D0DE-4ED5-8452-456BE0D54BFC"
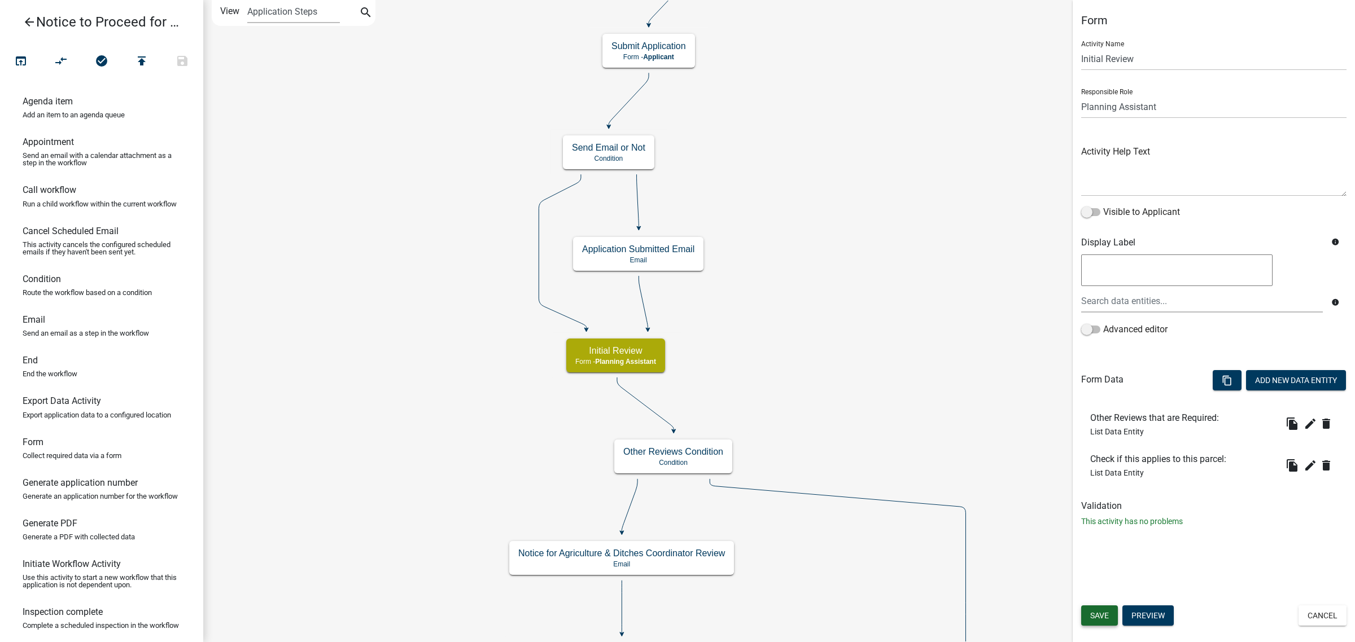
click at [1103, 611] on span "Save" at bounding box center [1099, 615] width 19 height 9
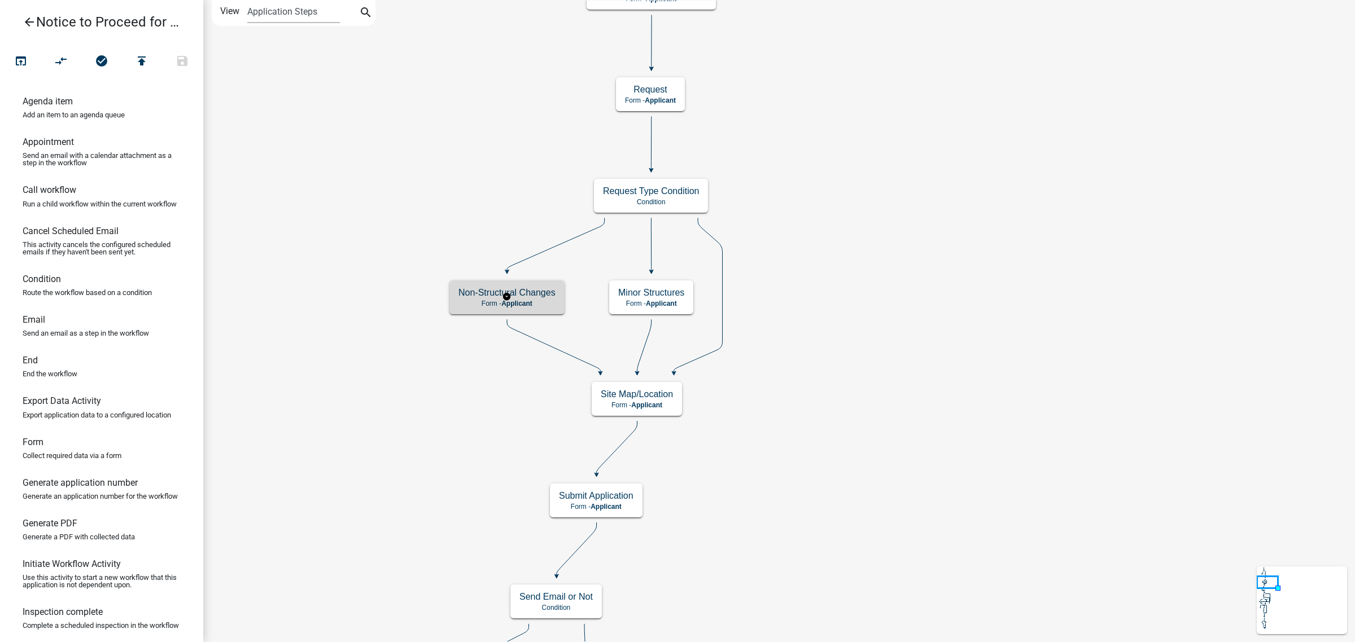
click at [543, 291] on h5 "Non-Structural Changes" at bounding box center [506, 292] width 97 height 11
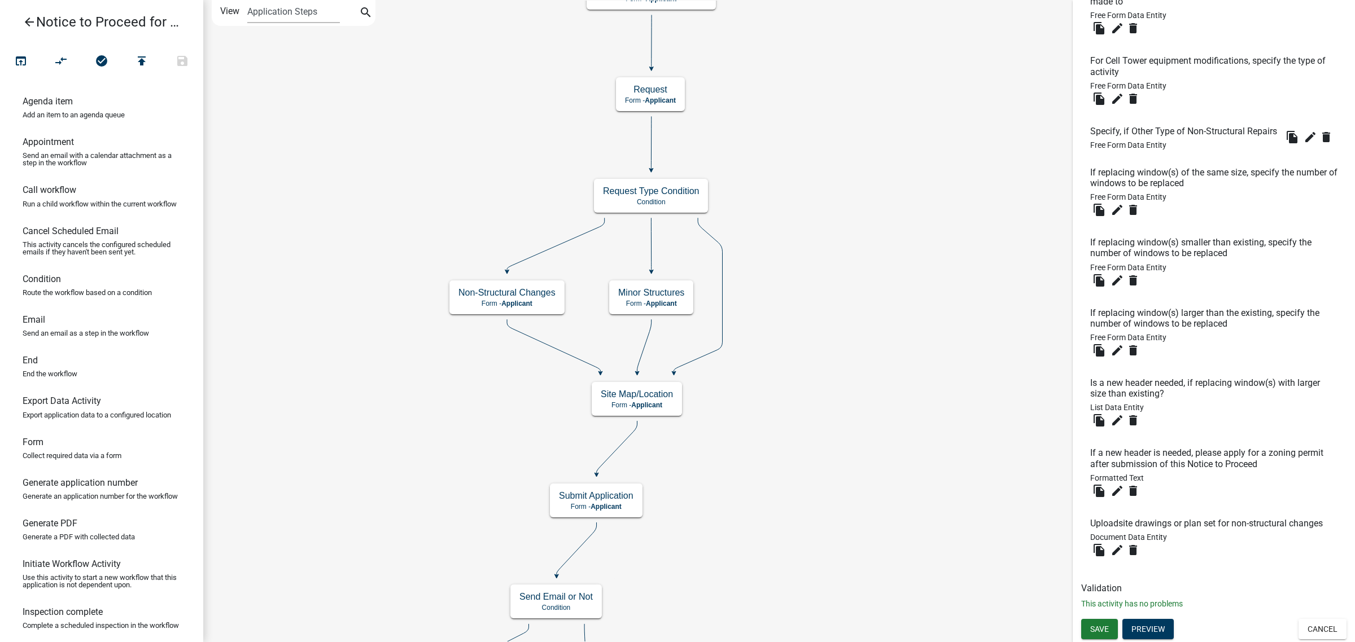
scroll to position [488, 0]
click at [1150, 630] on button "Preview" at bounding box center [1147, 629] width 51 height 20
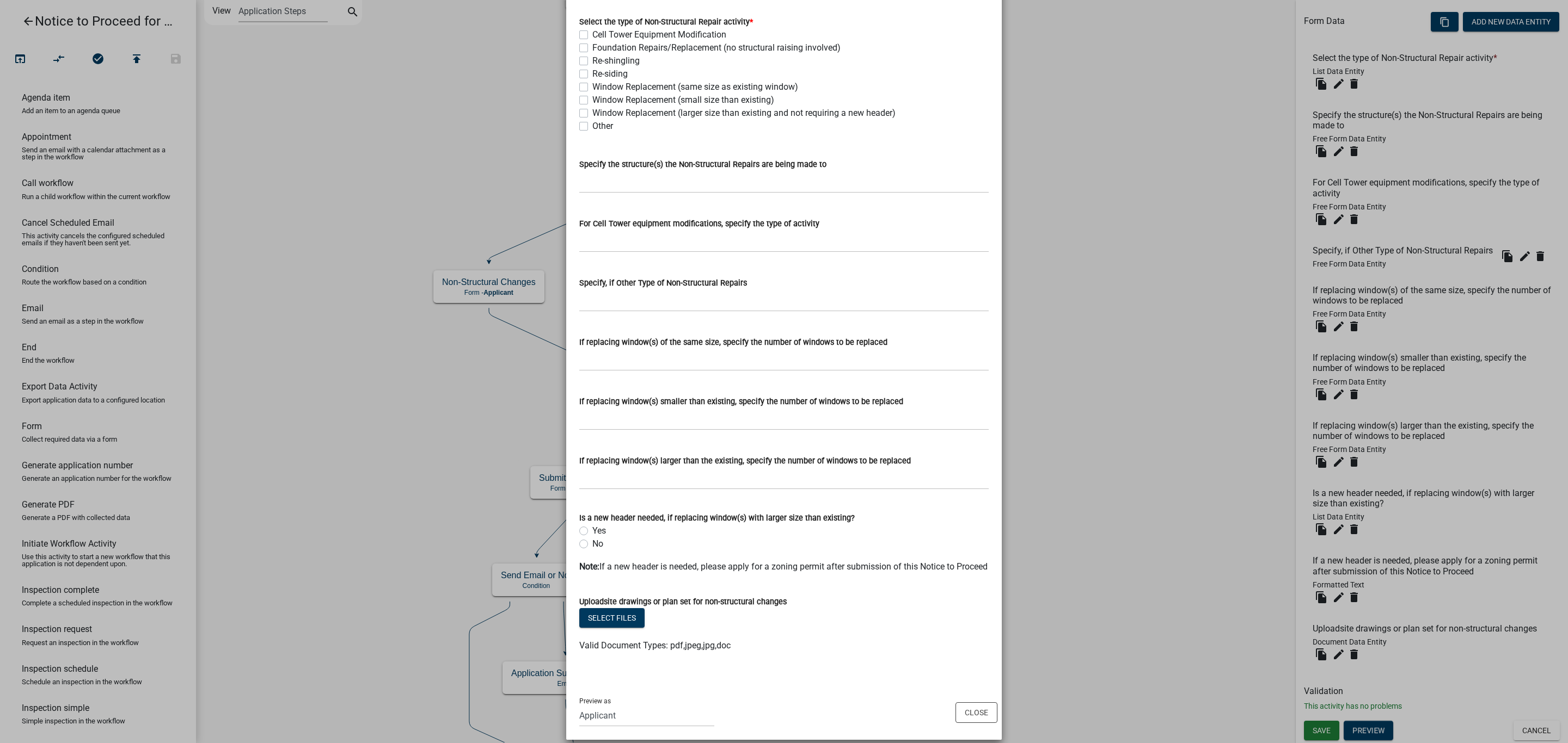
scroll to position [103, 0]
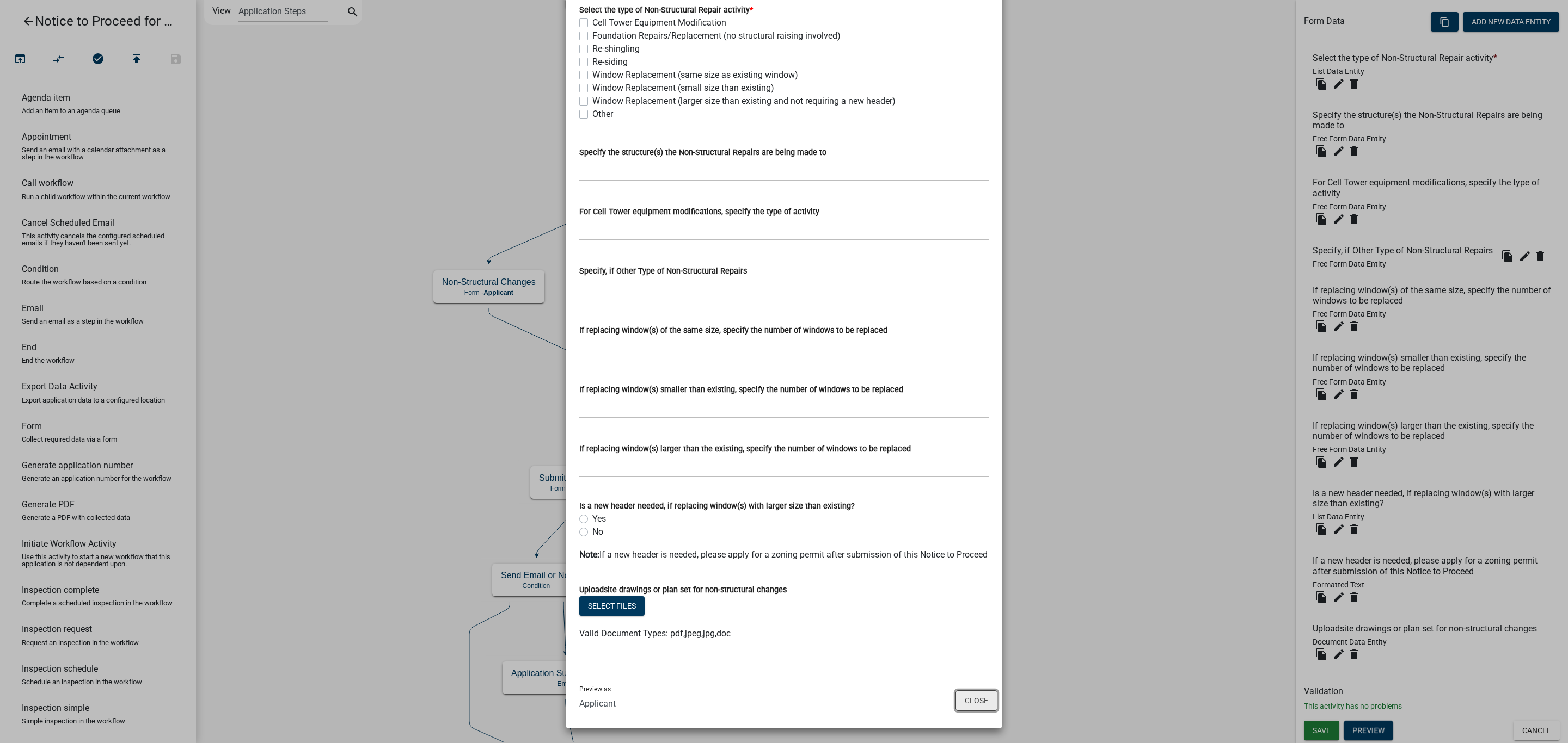
click at [960, 619] on button "Close" at bounding box center [976, 700] width 41 height 20
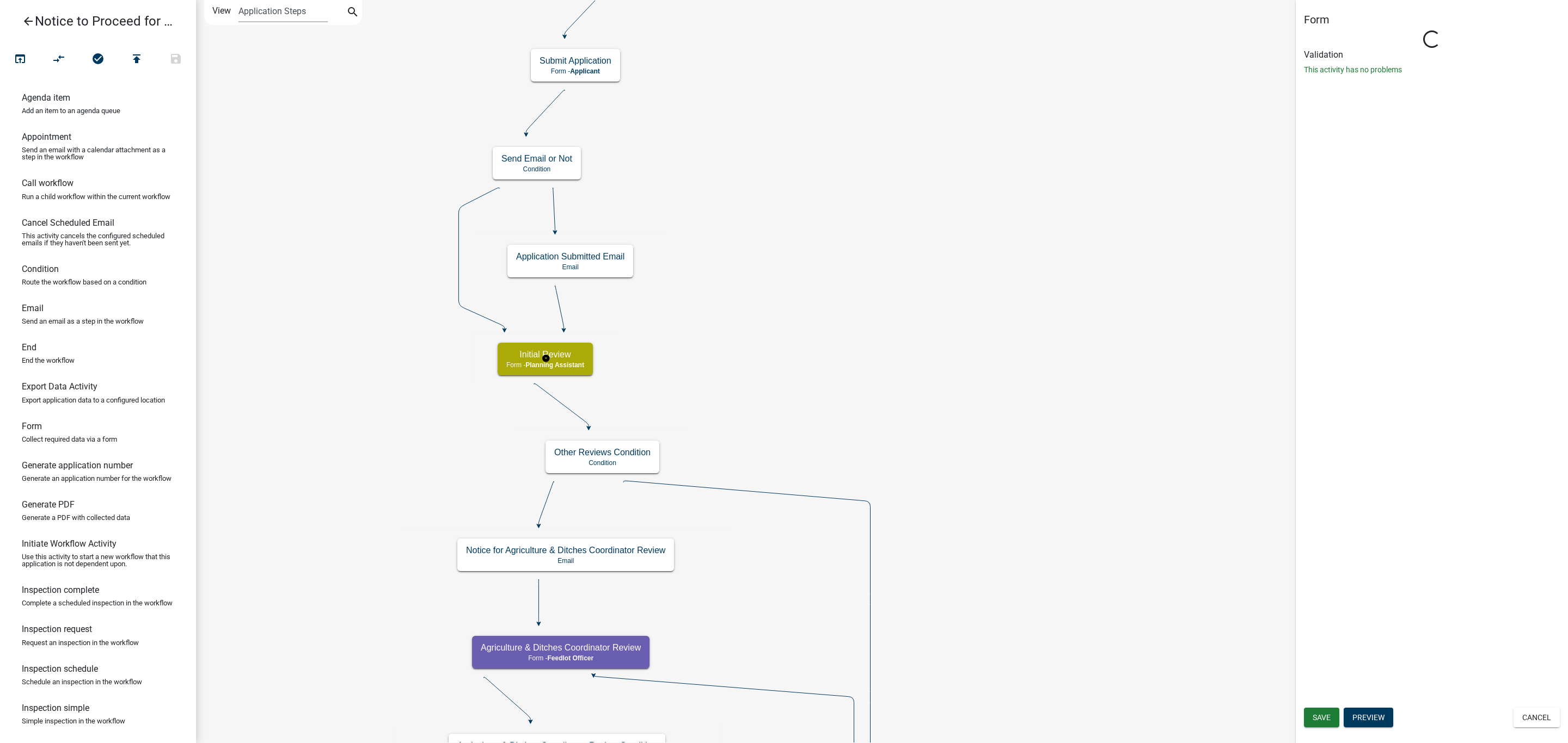
scroll to position [0, 0]
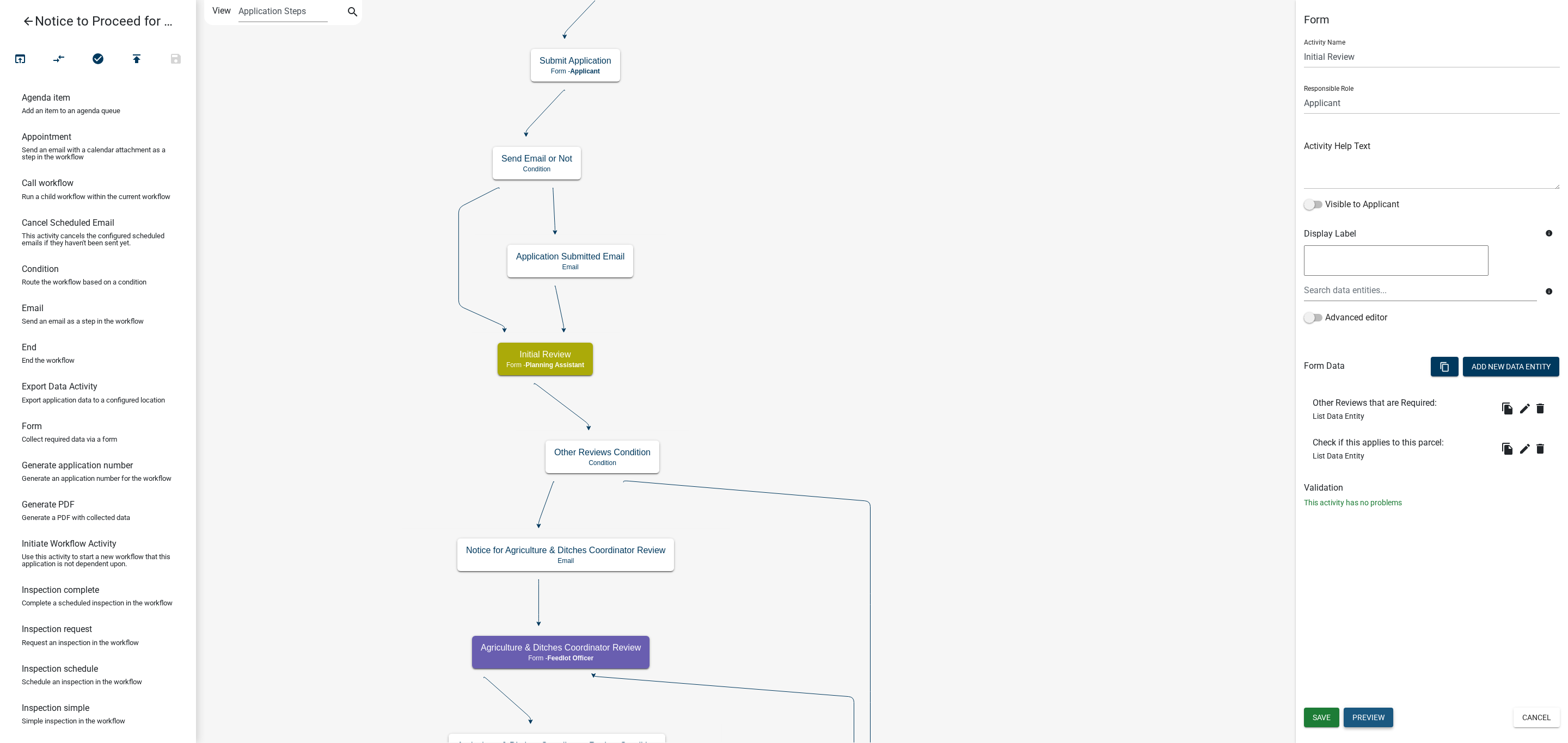
click at [1295, 619] on button "Preview" at bounding box center [1367, 717] width 49 height 19
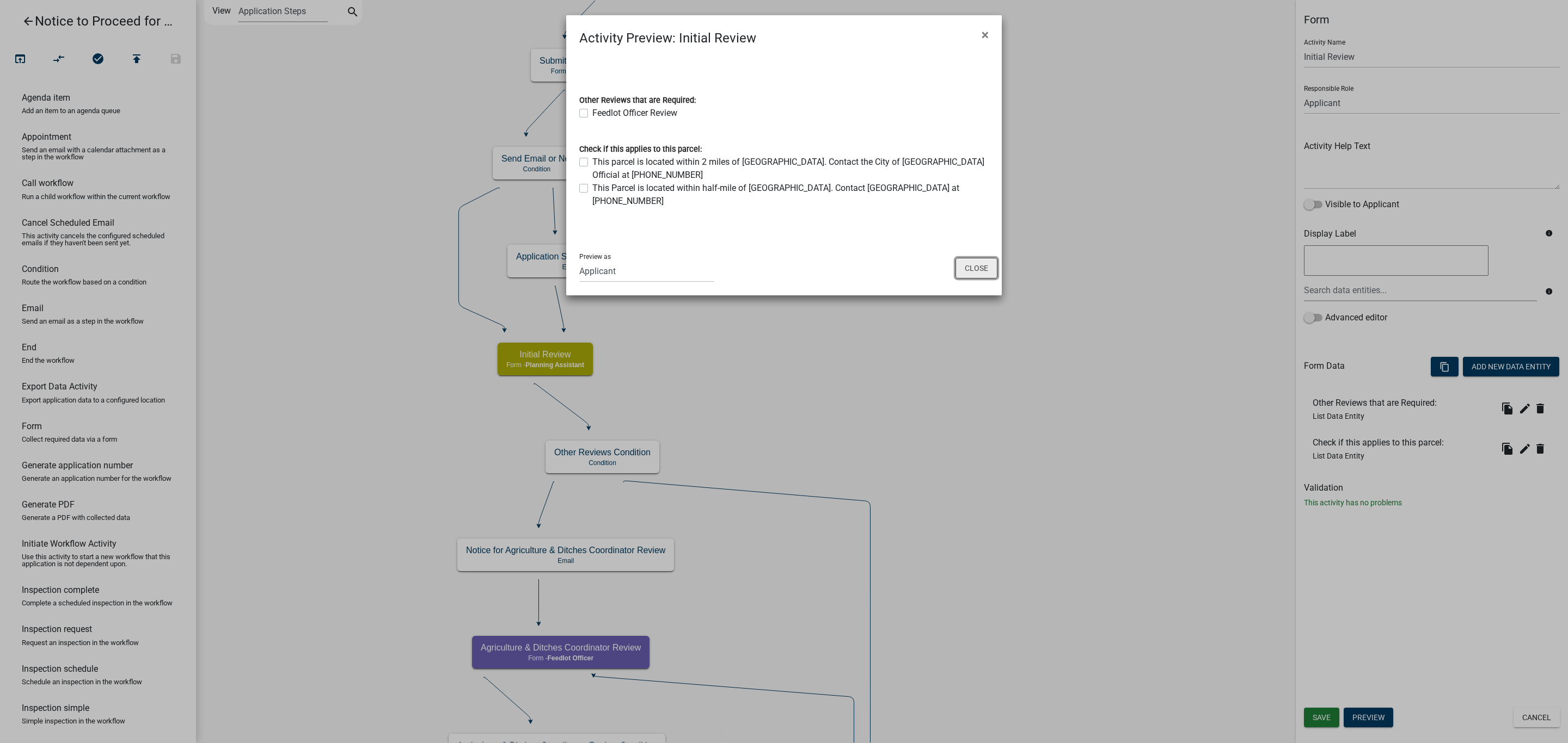
click at [973, 259] on button "Close" at bounding box center [976, 268] width 41 height 20
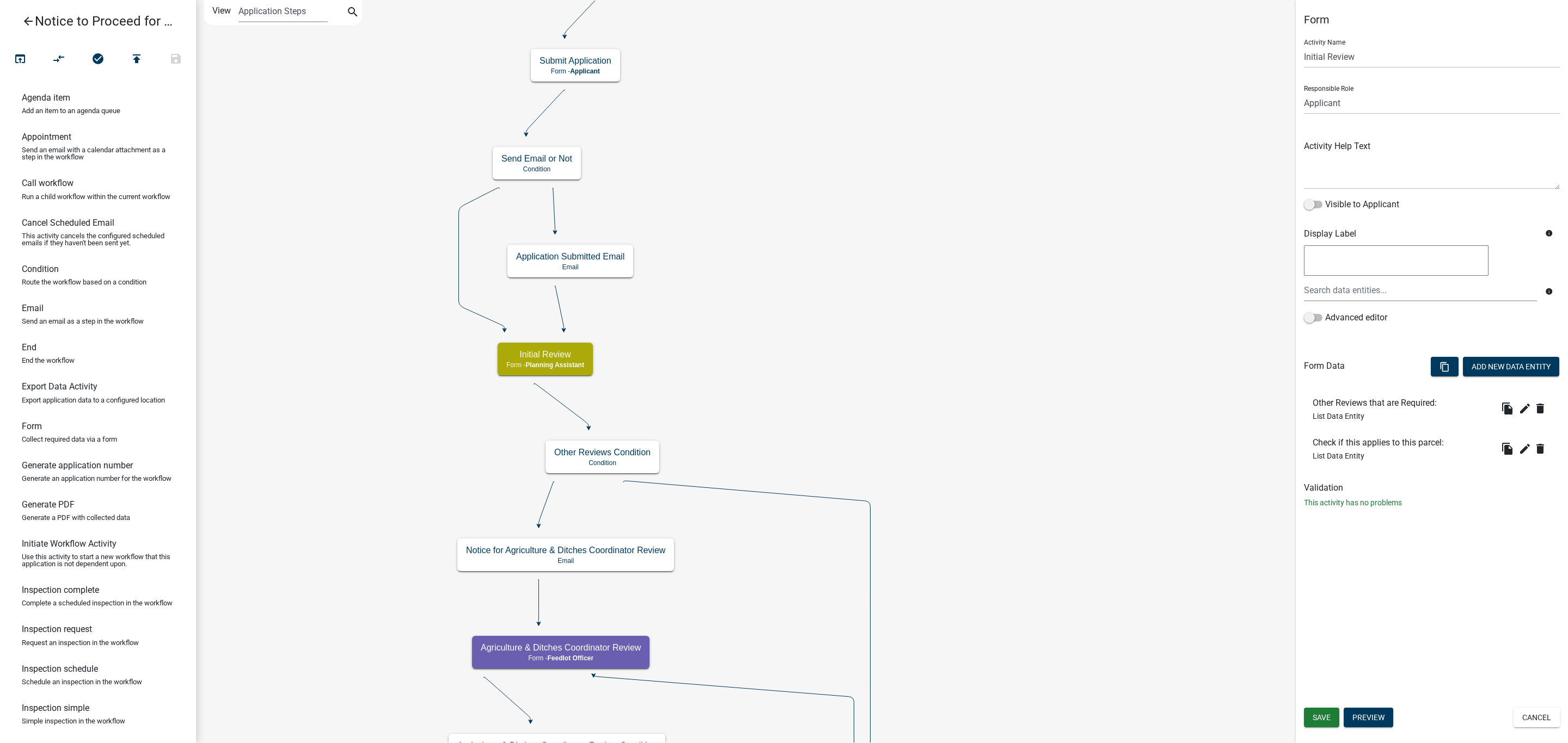
click at [1295, 557] on div "Form Activity Name Initial Review Responsible Role Applicant Feedlot Officer GI…" at bounding box center [1431, 371] width 272 height 743
drag, startPoint x: 1333, startPoint y: 409, endPoint x: 1352, endPoint y: 459, distance: 53.5
click at [1295, 619] on button "Preview" at bounding box center [1367, 717] width 49 height 19
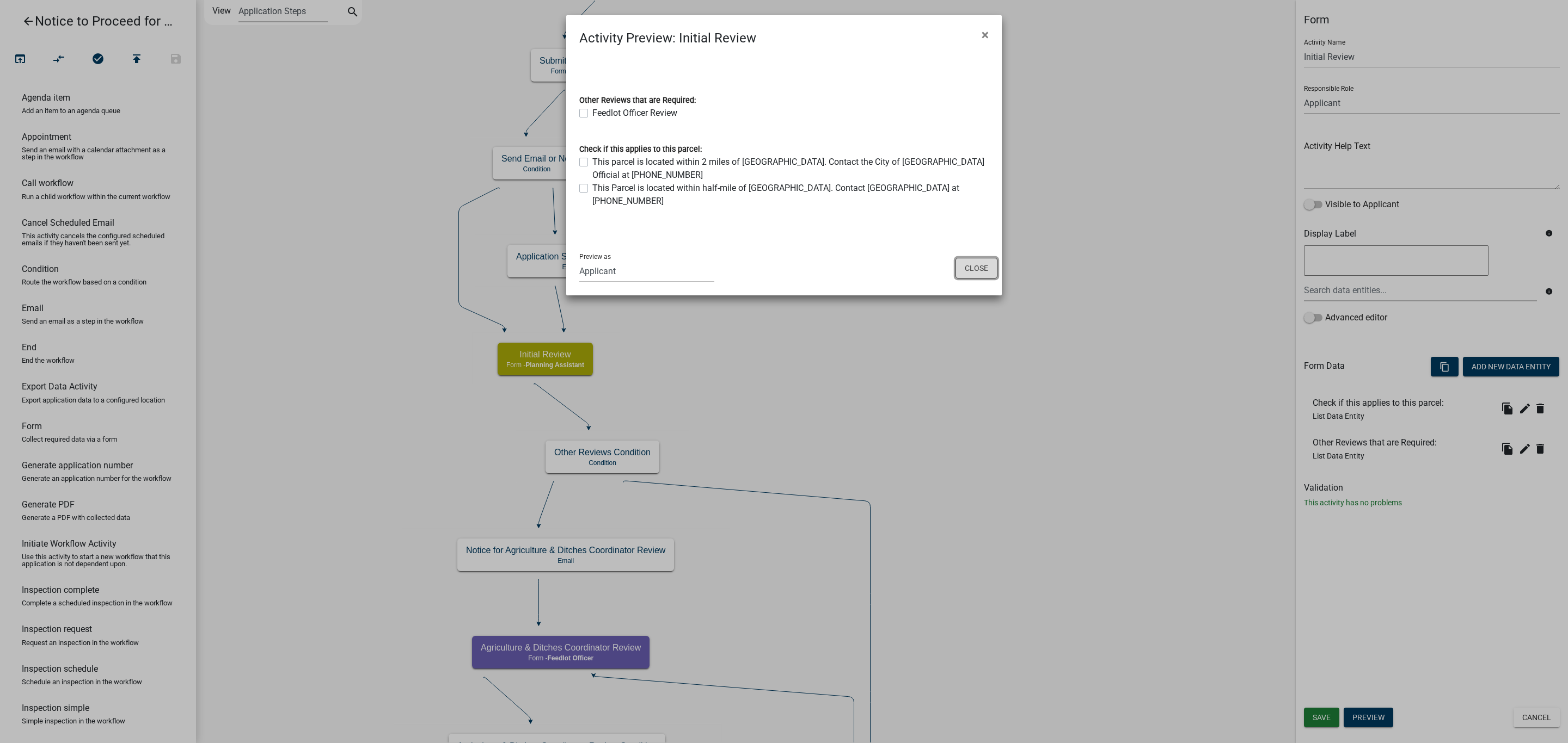
click at [975, 258] on button "Close" at bounding box center [976, 268] width 41 height 20
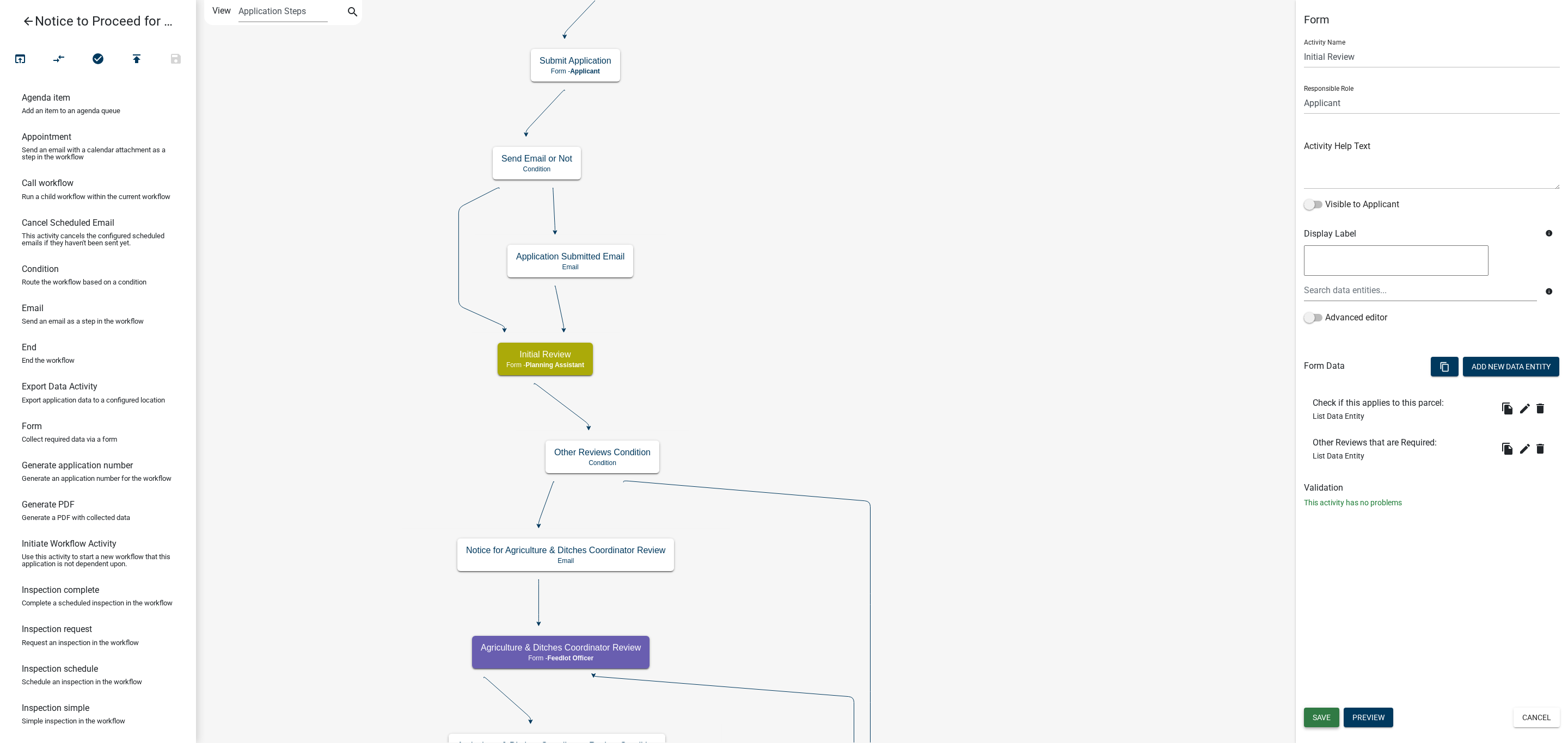
click at [1295, 619] on span "Save" at bounding box center [1321, 717] width 18 height 9
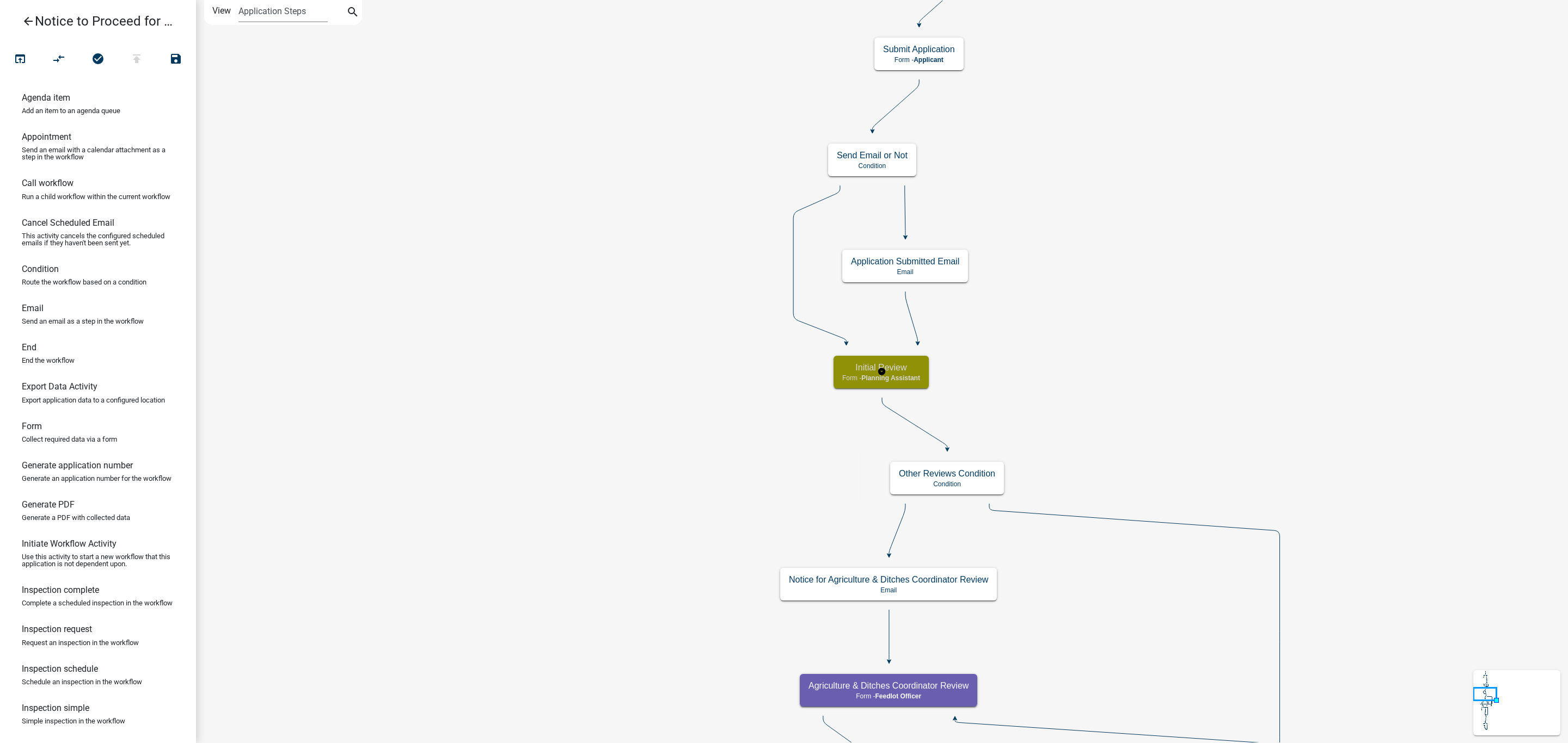
click at [902, 376] on span "Planning Assistant" at bounding box center [890, 378] width 59 height 8
select select "A1ADE4BD-D0DE-4ED5-8452-456BE0D54BFC"
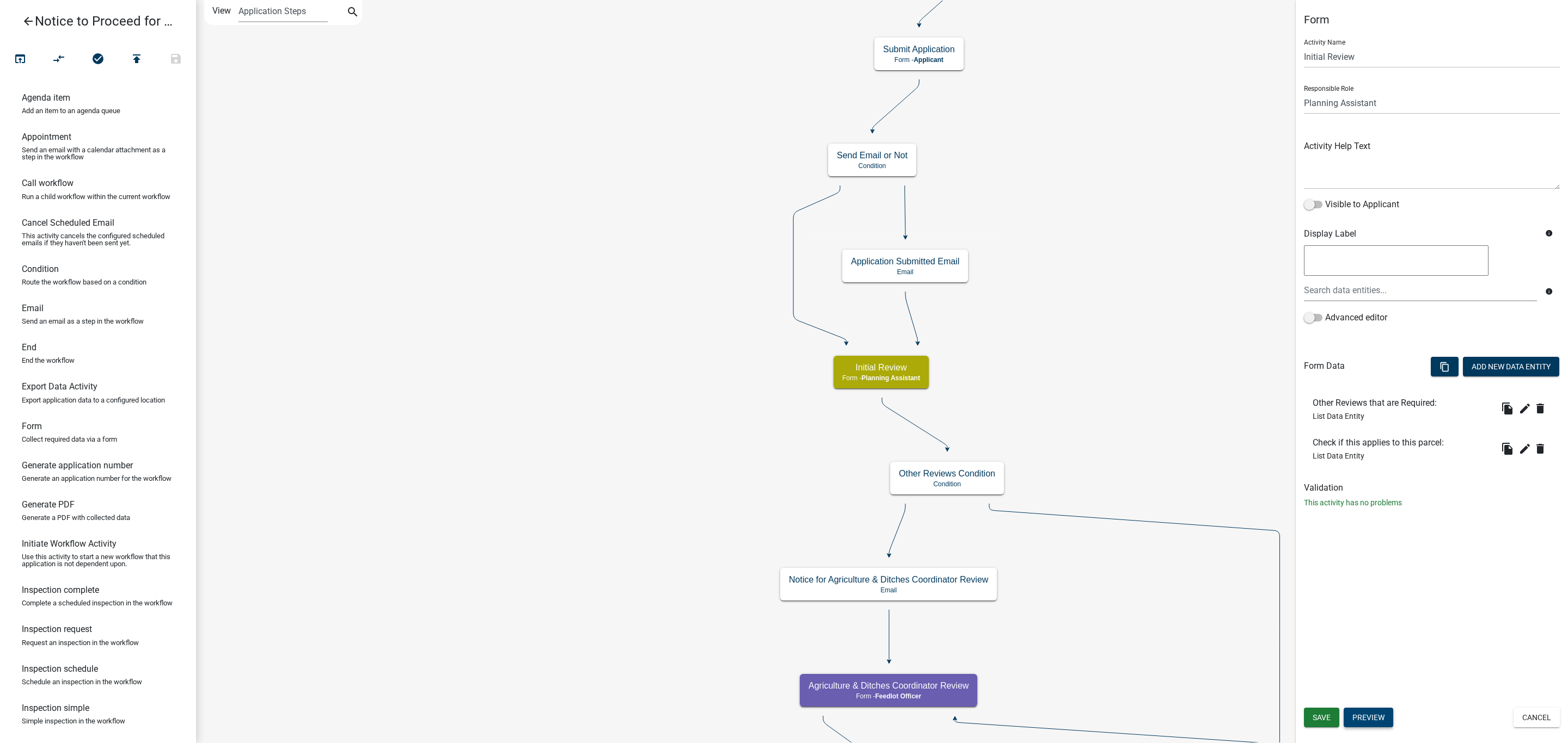
click at [1295, 619] on button "Preview" at bounding box center [1367, 717] width 49 height 19
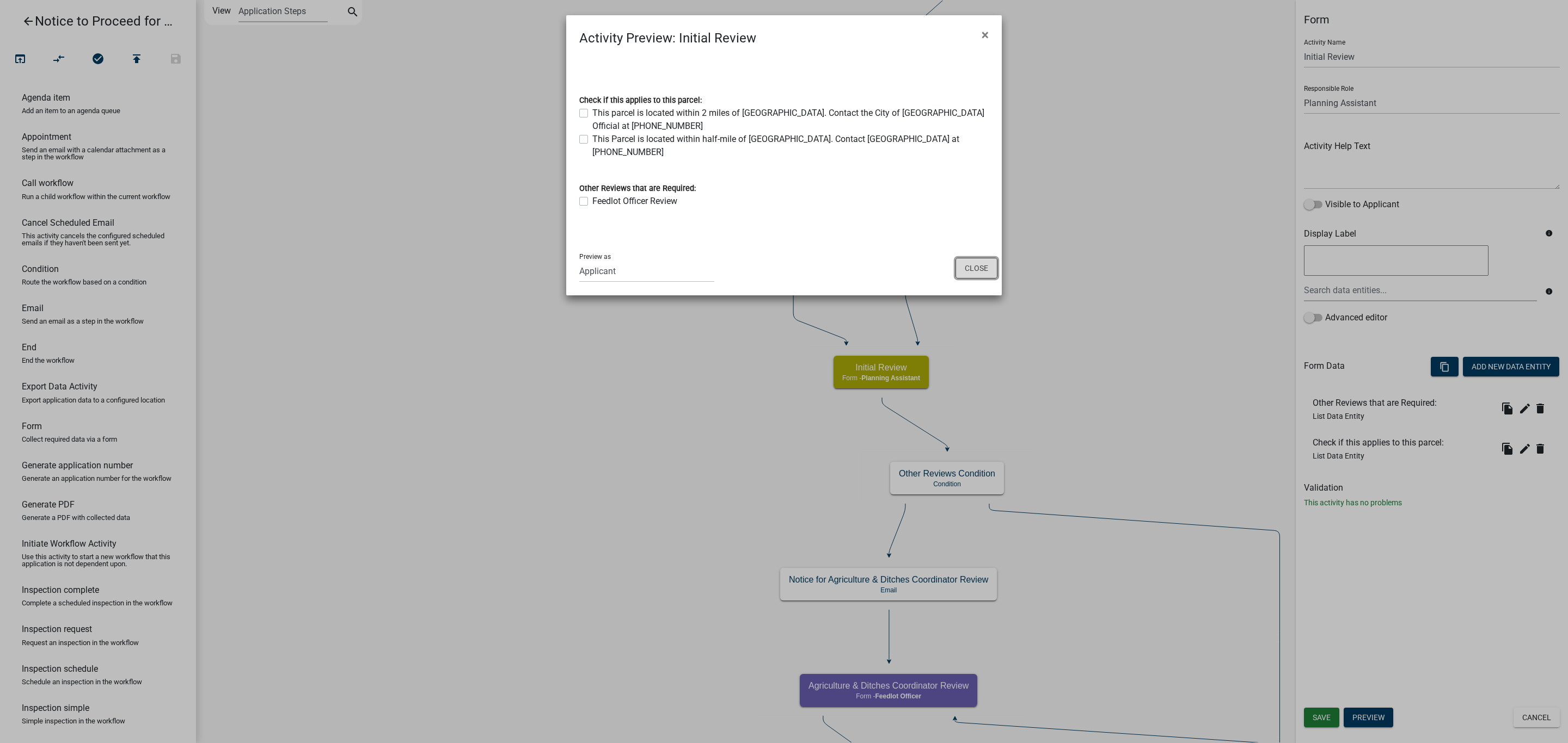
click at [960, 258] on button "Close" at bounding box center [976, 268] width 41 height 20
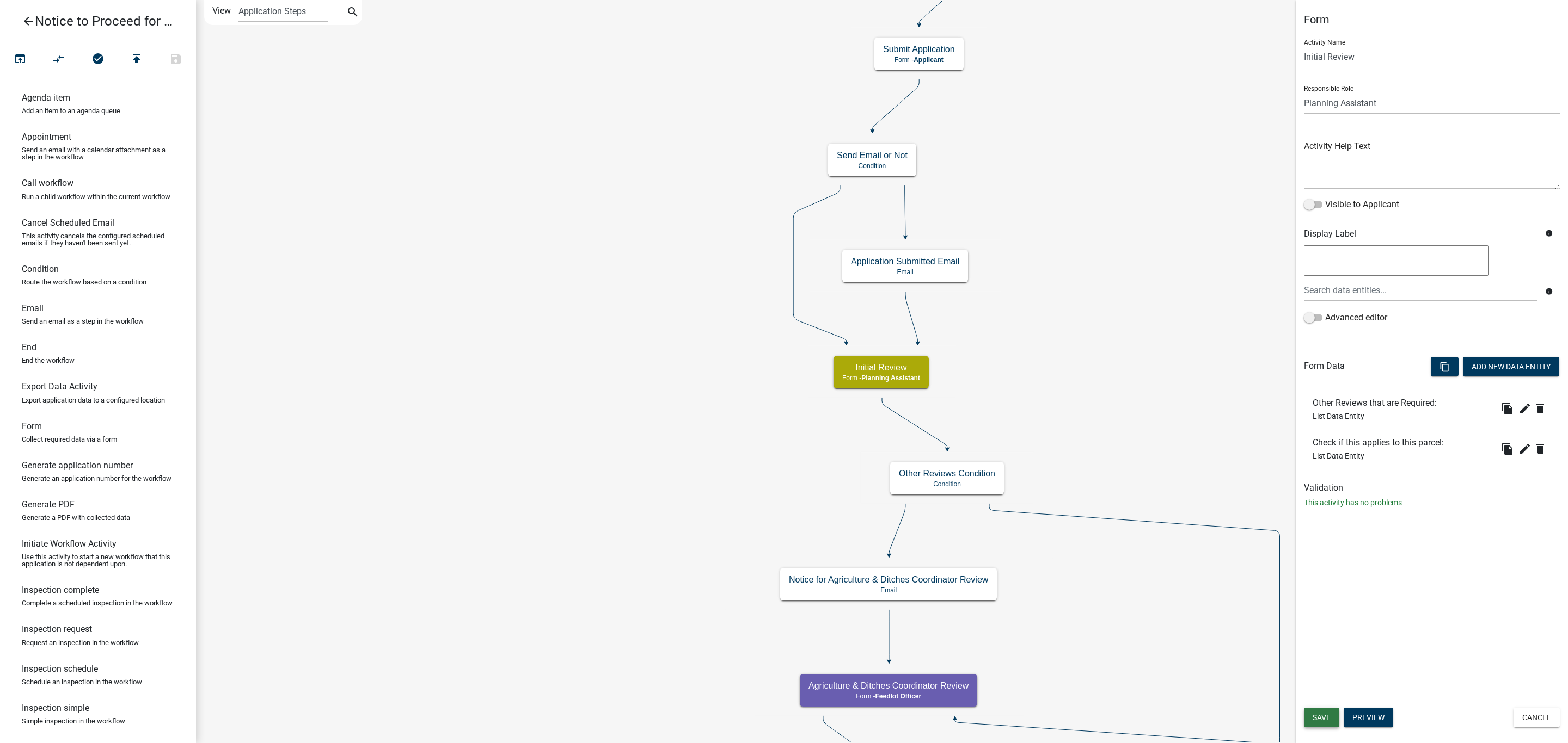
click at [1295, 619] on span "Save" at bounding box center [1321, 717] width 18 height 9
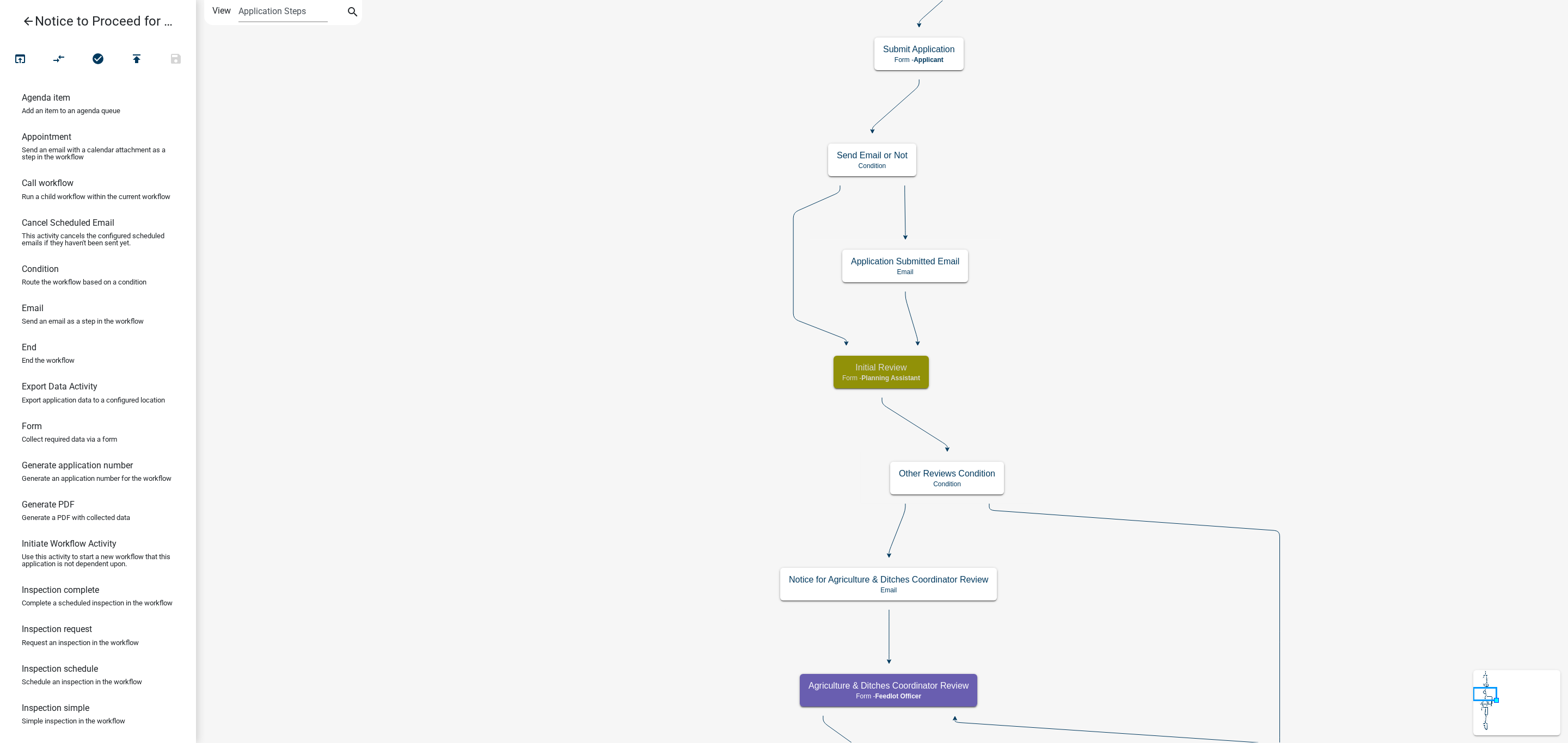
click at [23, 25] on icon "arrow_back" at bounding box center [29, 22] width 14 height 15
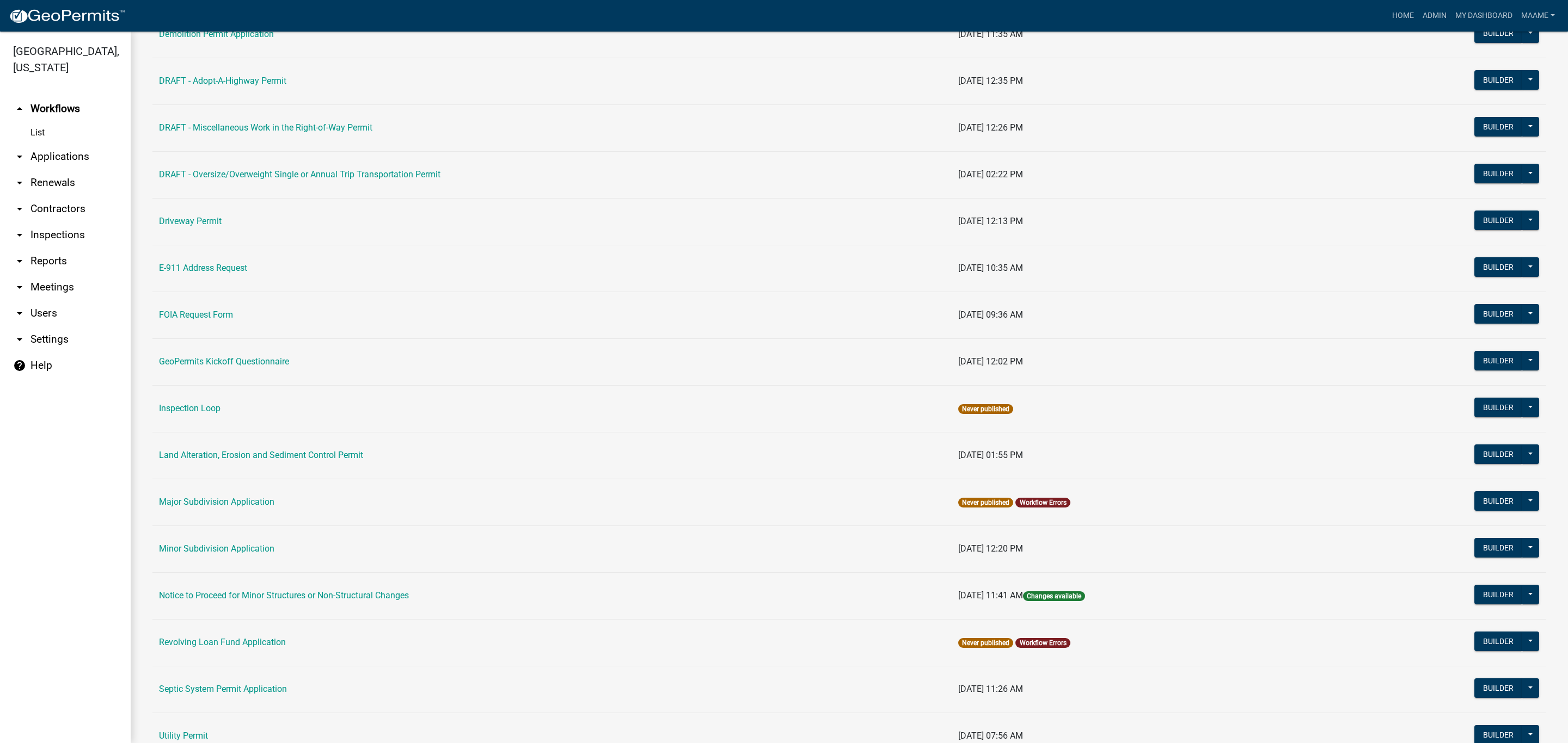
scroll to position [464, 0]
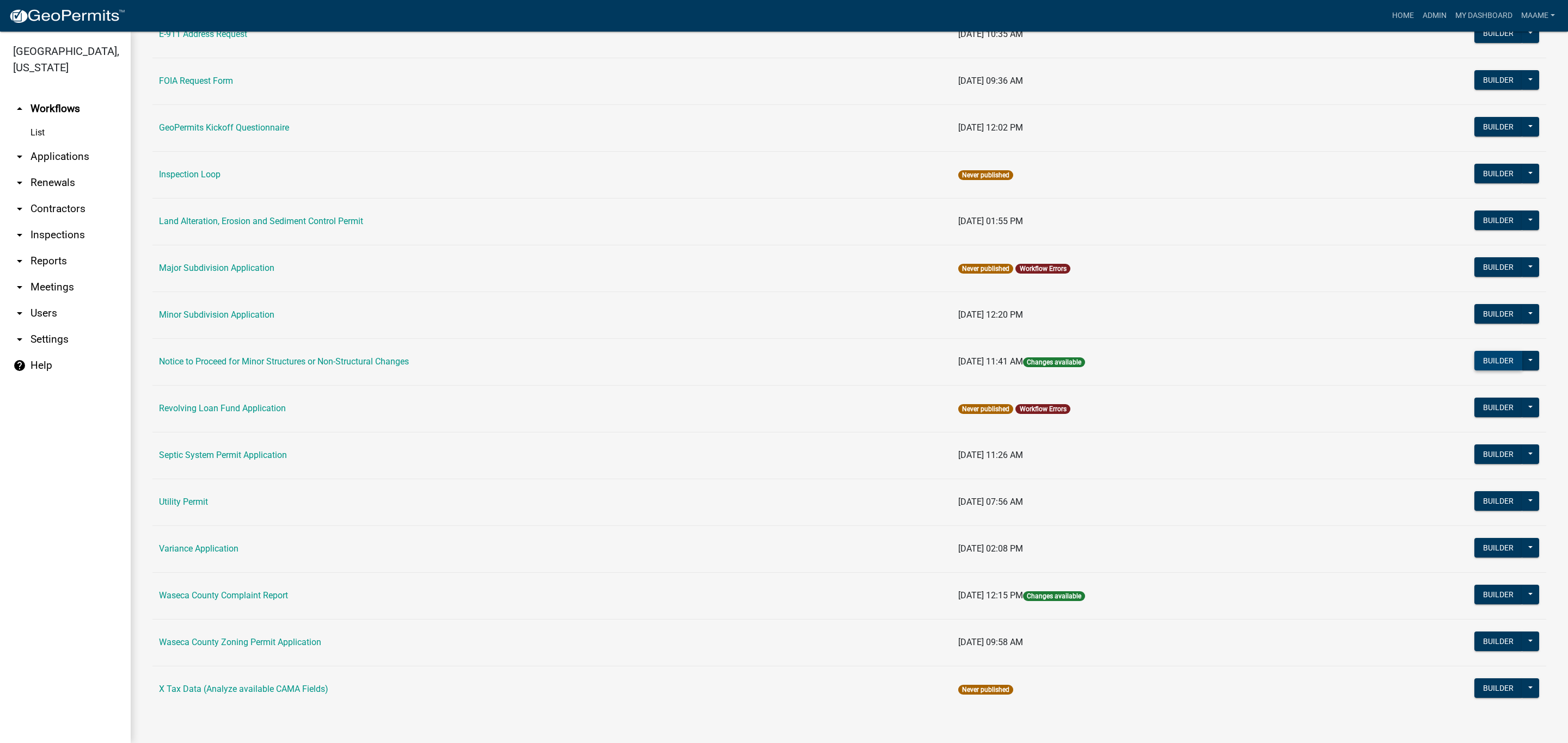
click at [1295, 361] on button "Builder" at bounding box center [1499, 360] width 48 height 19
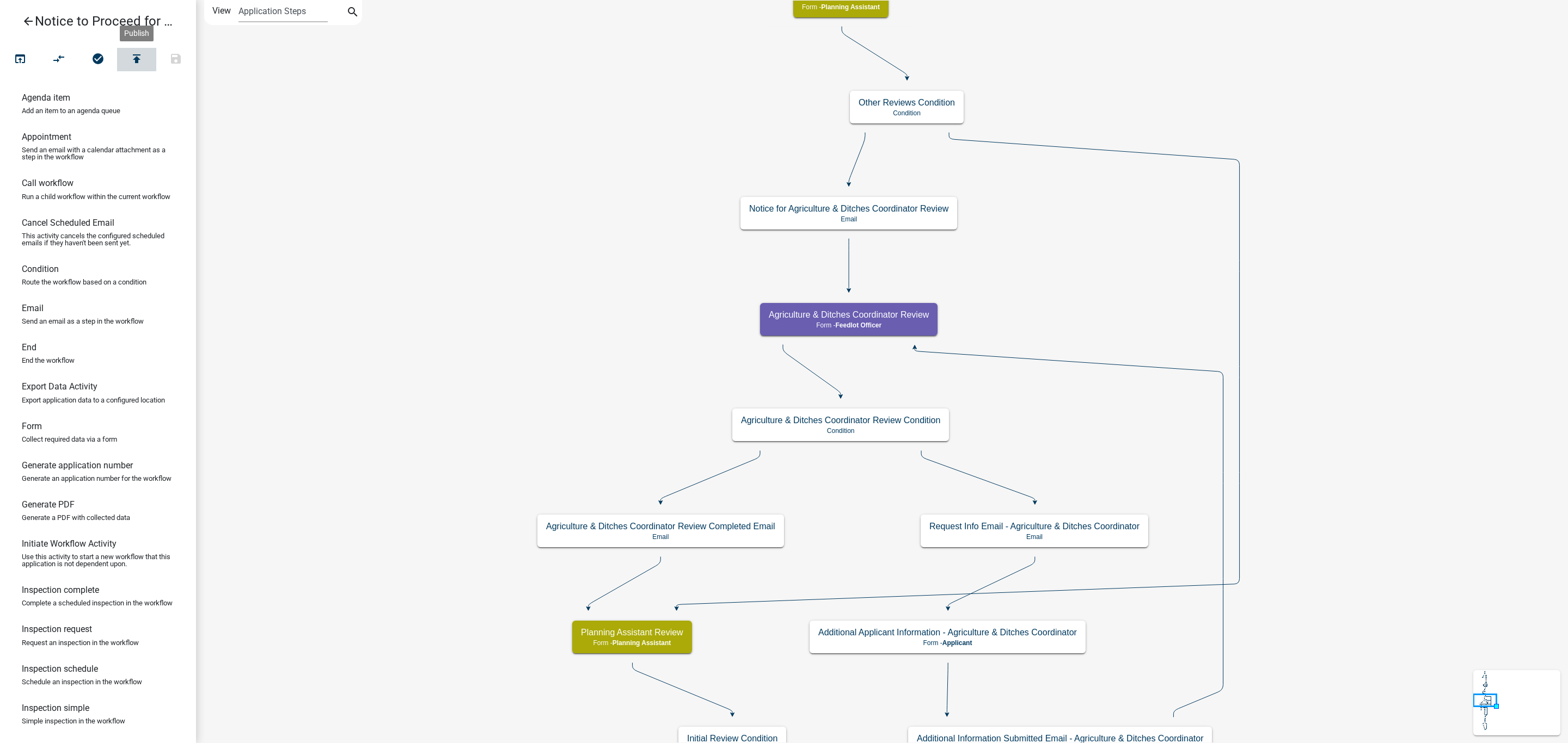
click at [127, 51] on button "publish" at bounding box center [136, 60] width 40 height 23
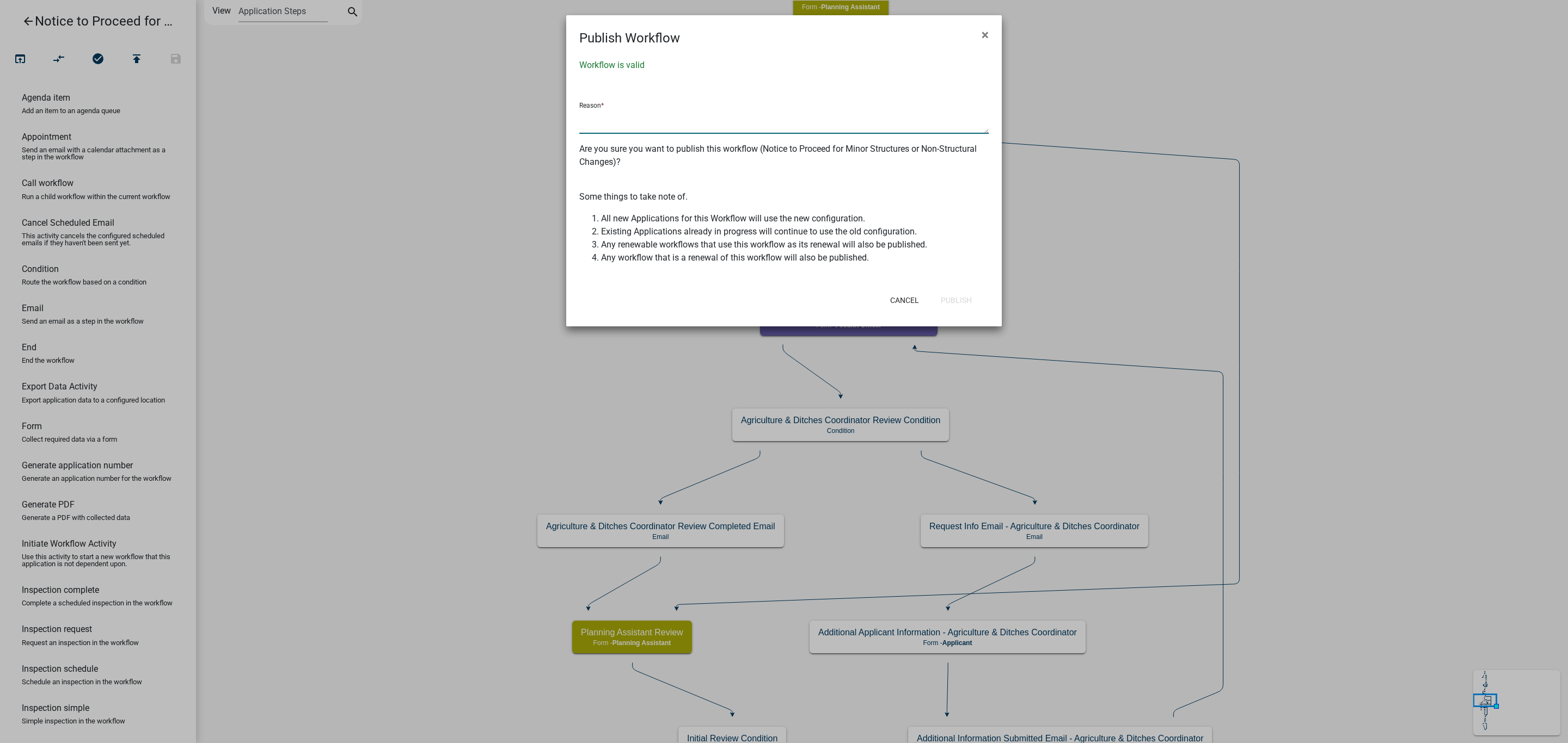
click at [666, 122] on textarea at bounding box center [784, 121] width 409 height 25
type textarea "updates to NTP Non-structural request questions and Initial Review check boxes"
click at [943, 305] on button "Publish" at bounding box center [956, 300] width 48 height 19
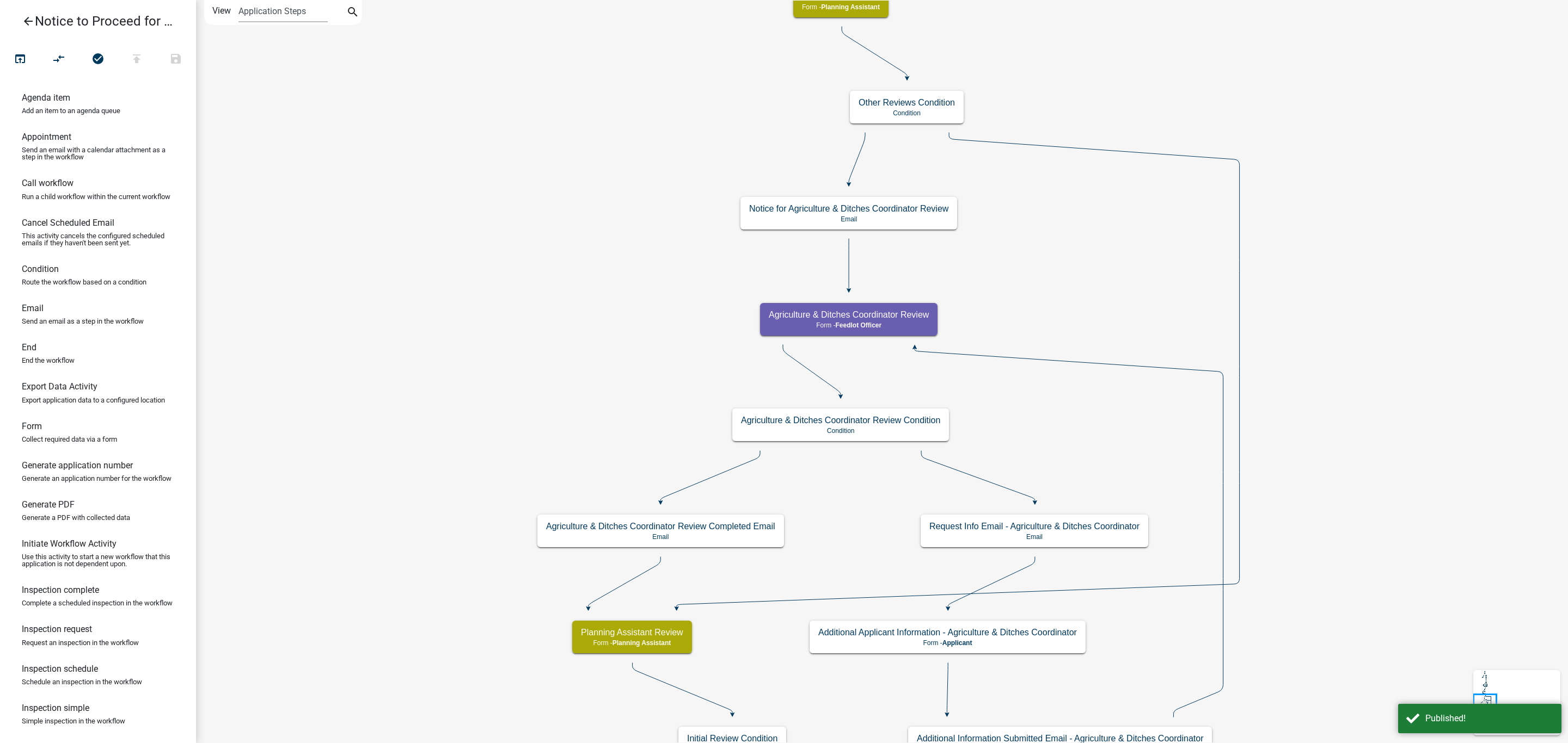
click at [28, 10] on link "arrow_back Notice to Proceed for Minor Structures or Non-Structural Changes" at bounding box center [94, 21] width 170 height 25
click at [23, 23] on icon "arrow_back" at bounding box center [29, 22] width 14 height 15
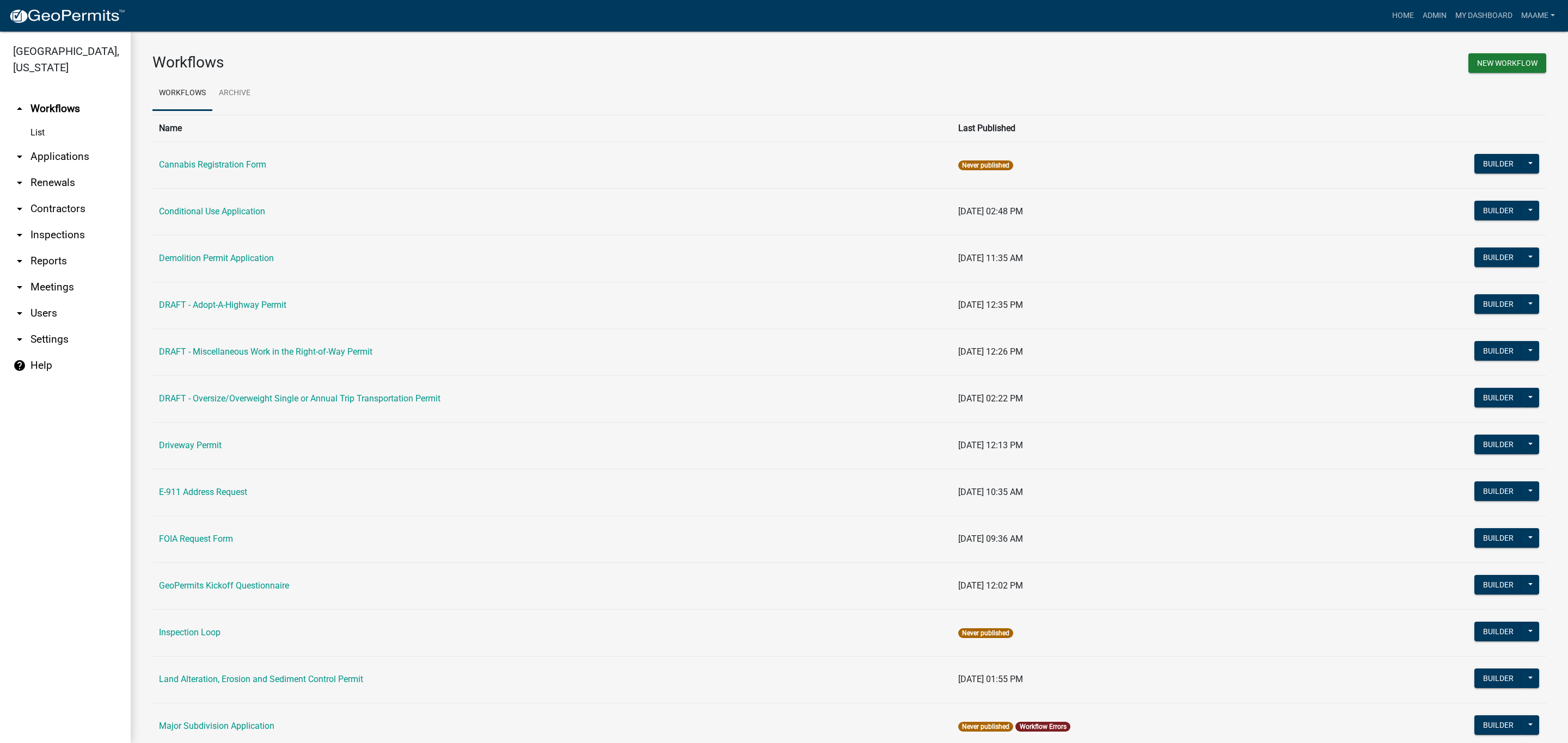
scroll to position [464, 0]
